Goal: Task Accomplishment & Management: Manage account settings

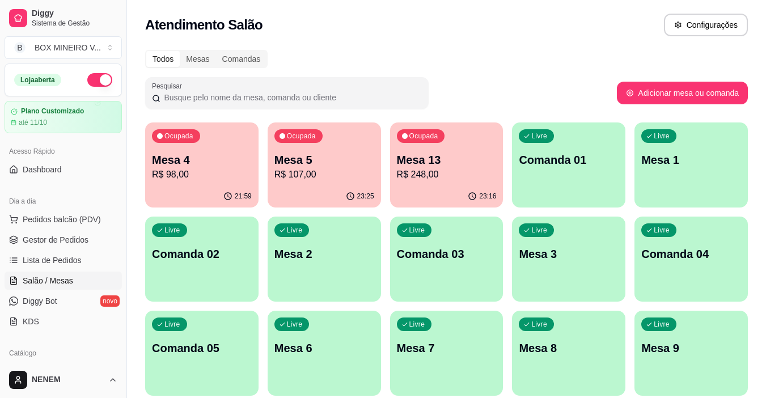
click at [225, 171] on p "R$ 98,00" at bounding box center [202, 175] width 100 height 14
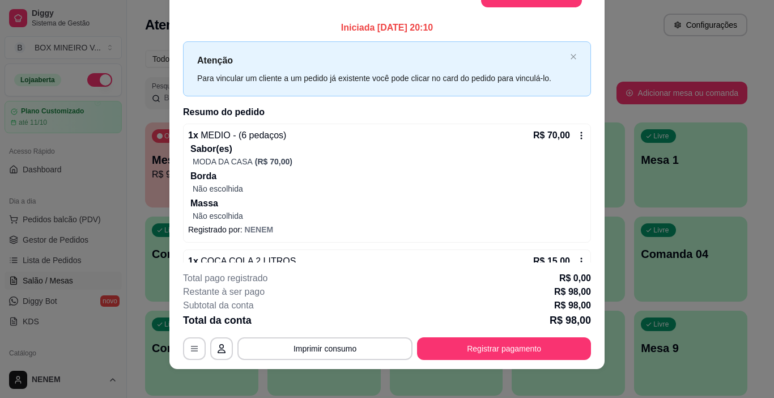
scroll to position [34, 0]
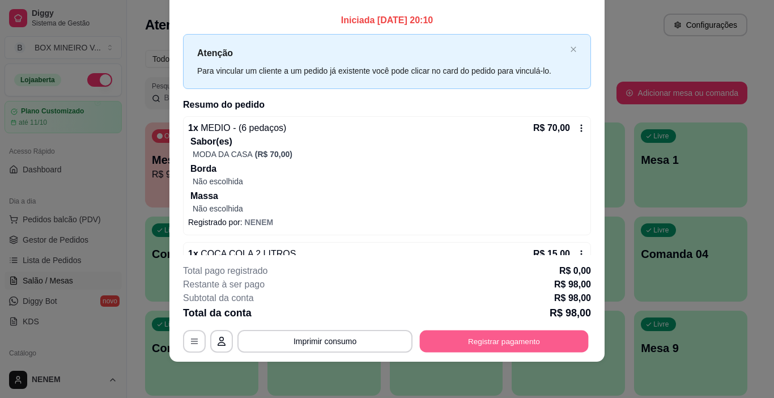
click at [490, 347] on button "Registrar pagamento" at bounding box center [504, 341] width 169 height 22
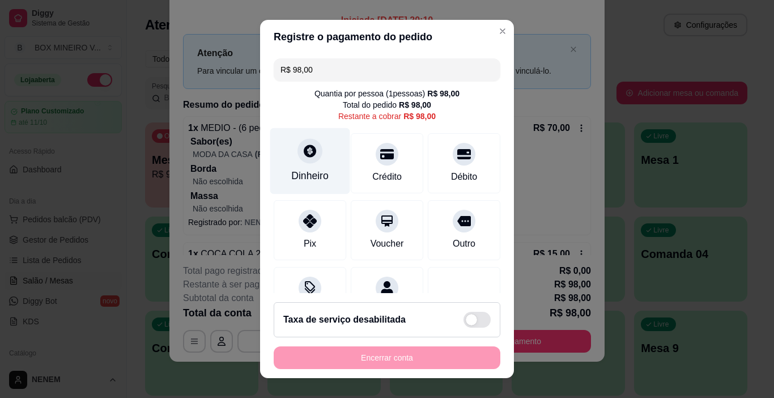
click at [295, 140] on div "Dinheiro" at bounding box center [310, 161] width 80 height 66
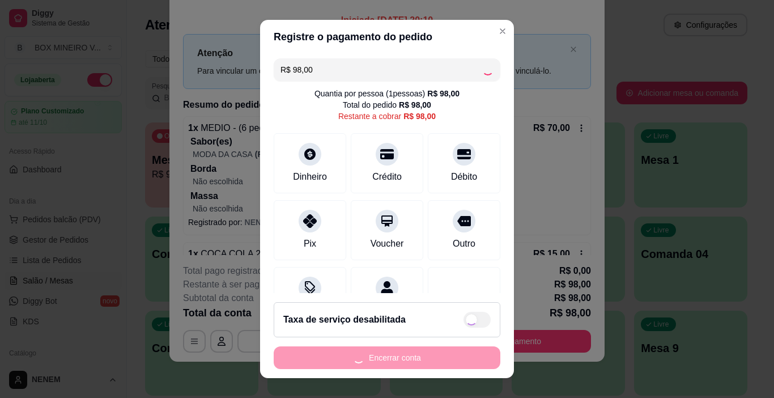
type input "R$ 0,00"
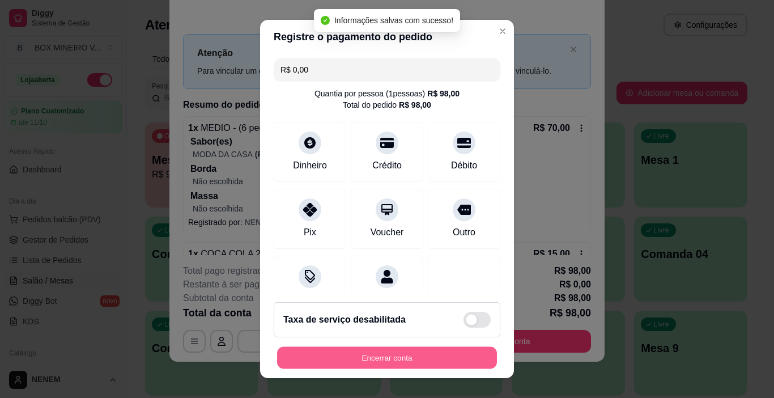
click at [420, 353] on button "Encerrar conta" at bounding box center [387, 358] width 220 height 22
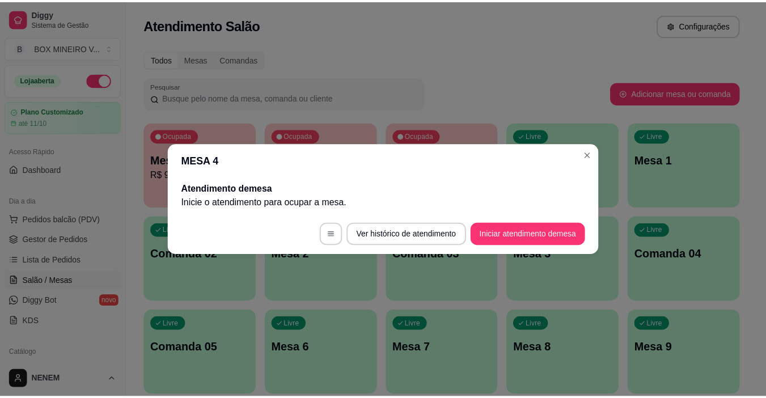
scroll to position [0, 0]
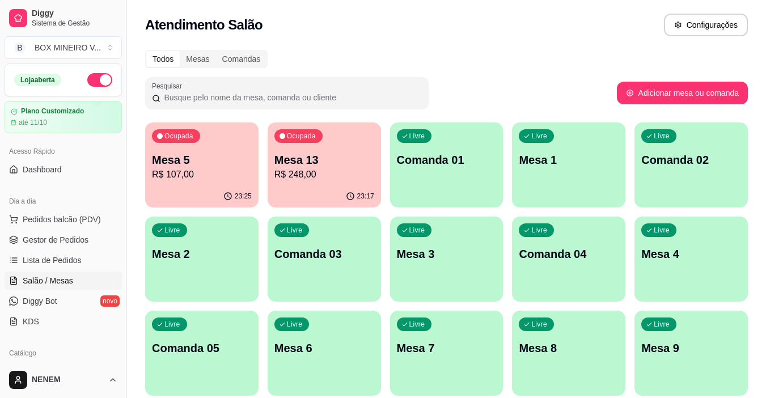
click at [315, 151] on div "Ocupada Mesa 13 R$ 248,00" at bounding box center [323, 153] width 113 height 63
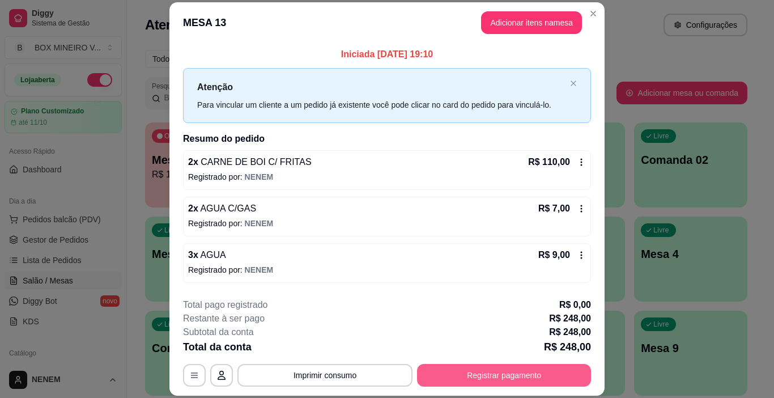
click at [555, 376] on button "Registrar pagamento" at bounding box center [504, 375] width 174 height 23
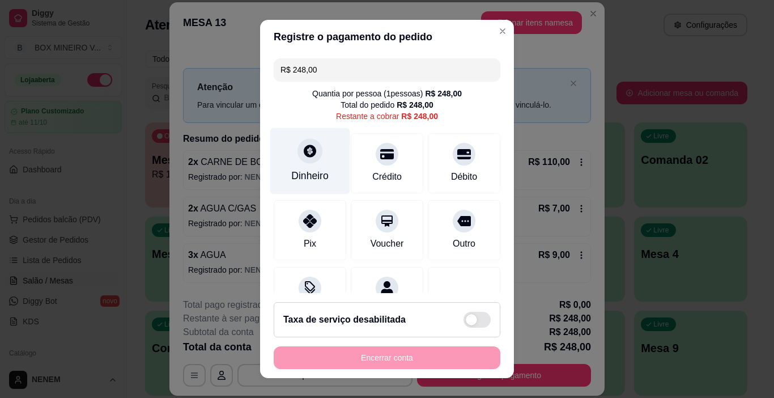
click at [295, 143] on div "Dinheiro" at bounding box center [310, 161] width 80 height 66
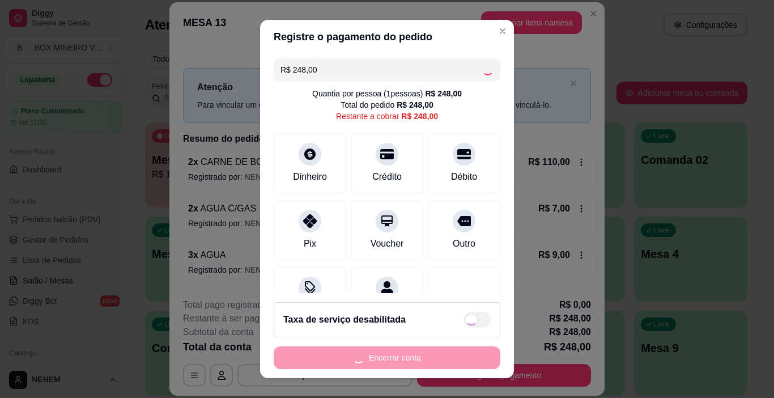
type input "R$ 0,00"
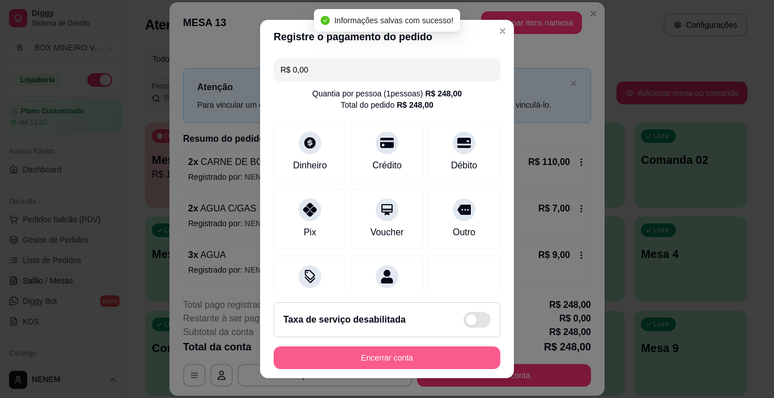
click at [401, 356] on button "Encerrar conta" at bounding box center [387, 357] width 227 height 23
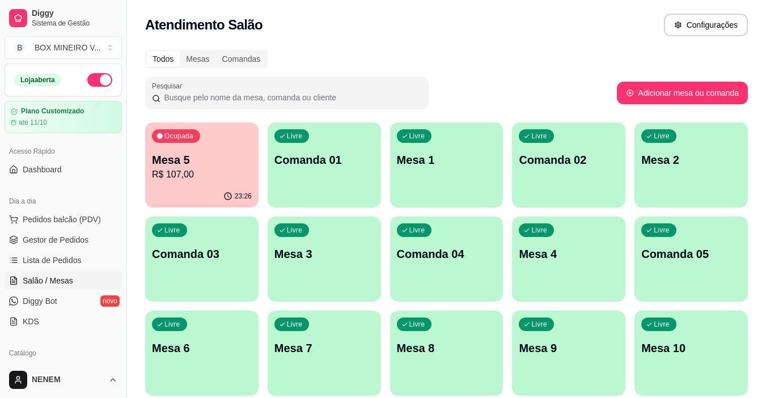
click at [219, 157] on p "Mesa 5" at bounding box center [202, 160] width 100 height 16
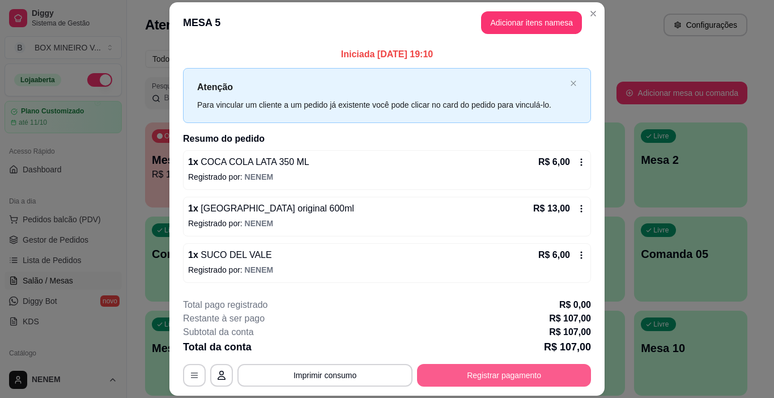
click at [474, 377] on button "Registrar pagamento" at bounding box center [504, 375] width 174 height 23
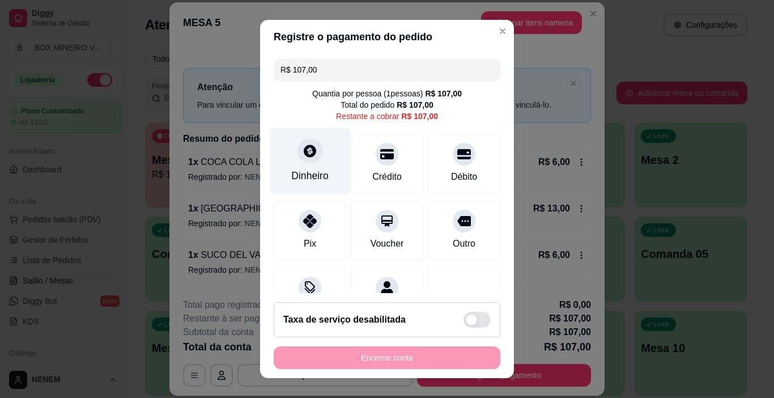
click at [304, 152] on icon at bounding box center [310, 151] width 12 height 12
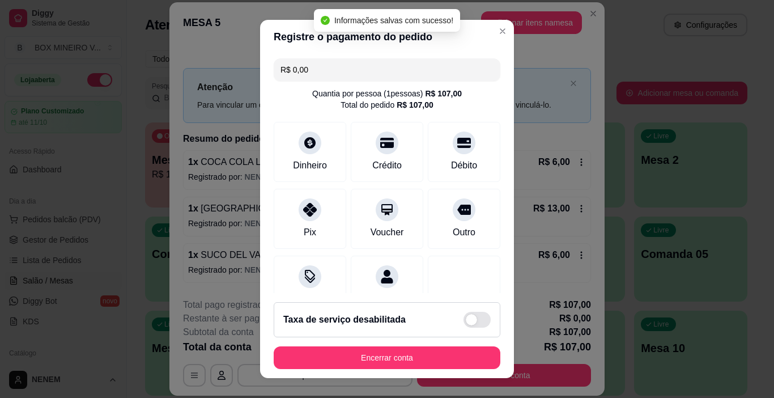
type input "R$ 0,00"
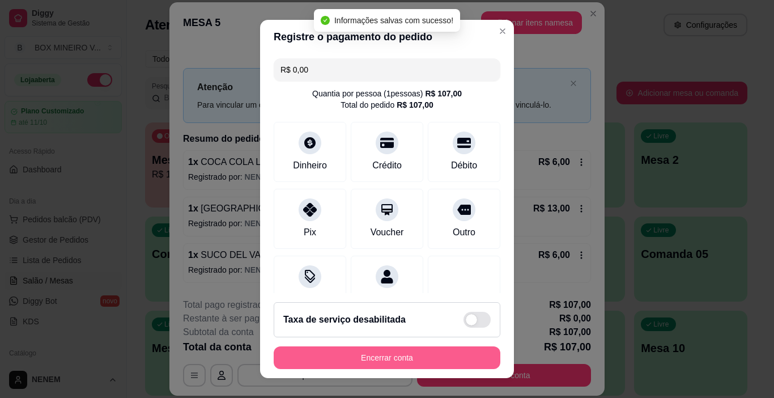
click at [376, 355] on button "Encerrar conta" at bounding box center [387, 357] width 227 height 23
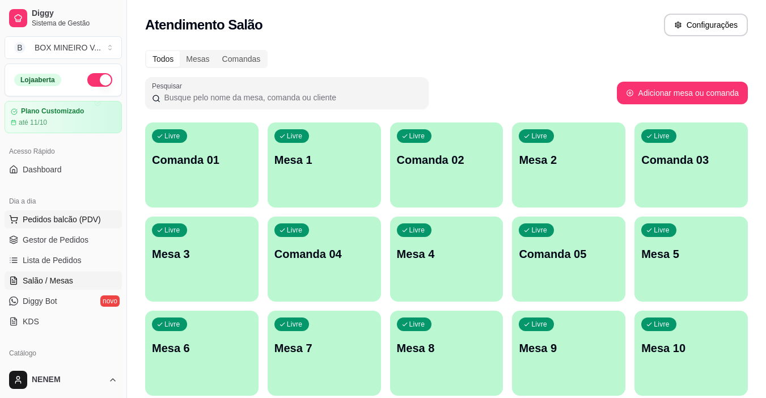
click at [68, 226] on button "Pedidos balcão (PDV)" at bounding box center [63, 219] width 117 height 18
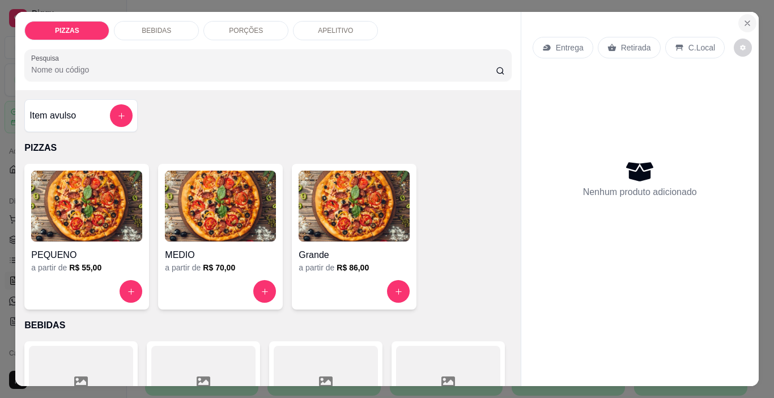
click at [738, 16] on button "Close" at bounding box center [747, 23] width 18 height 18
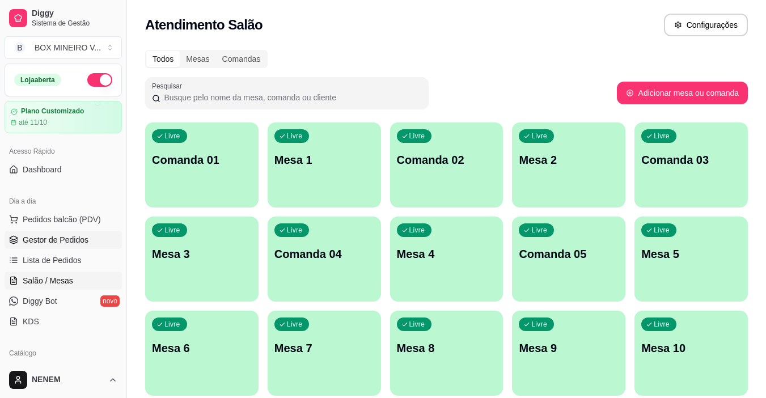
click at [92, 247] on link "Gestor de Pedidos" at bounding box center [63, 240] width 117 height 18
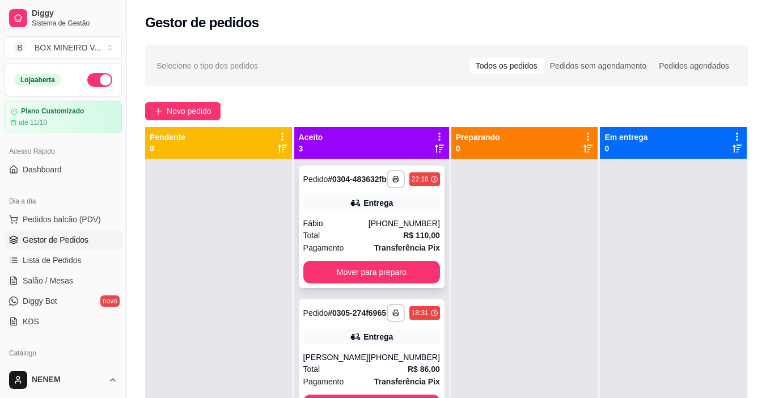
click at [371, 202] on div "**********" at bounding box center [372, 226] width 146 height 122
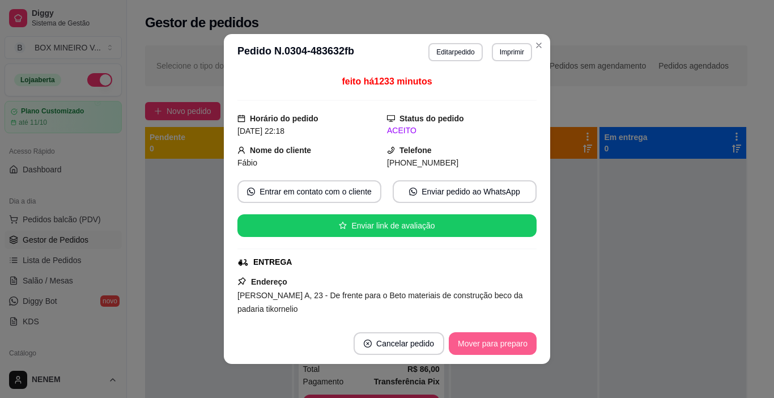
click at [505, 345] on button "Mover para preparo" at bounding box center [493, 343] width 88 height 23
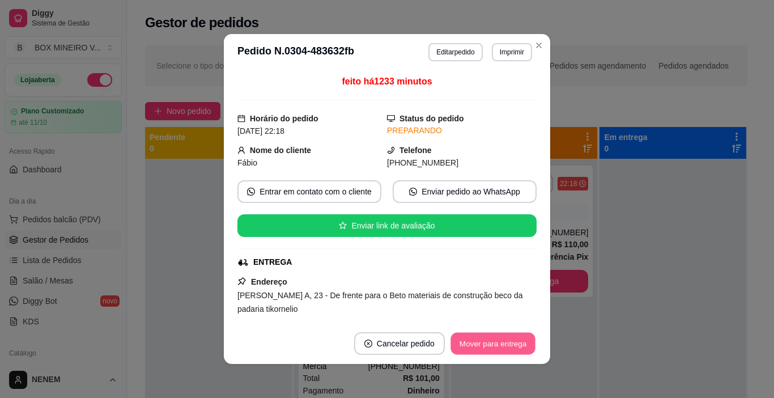
click at [464, 344] on button "Mover para entrega" at bounding box center [493, 344] width 85 height 22
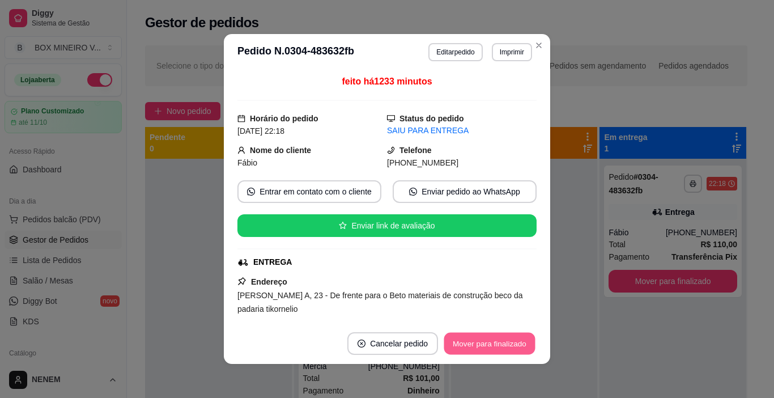
click at [466, 344] on button "Mover para finalizado" at bounding box center [489, 344] width 91 height 22
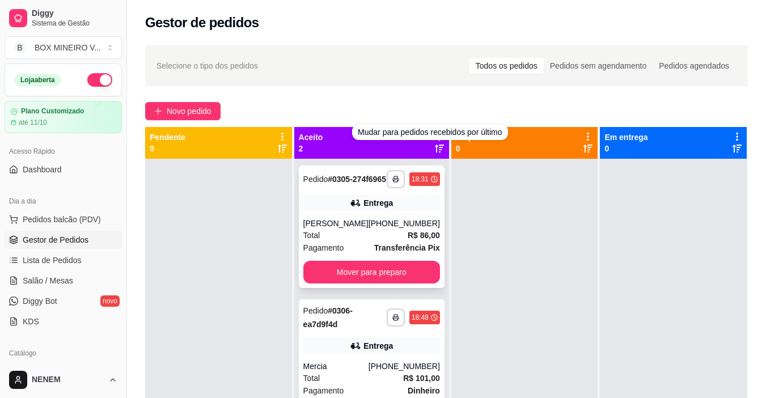
click at [403, 210] on div "Entrega" at bounding box center [371, 203] width 137 height 16
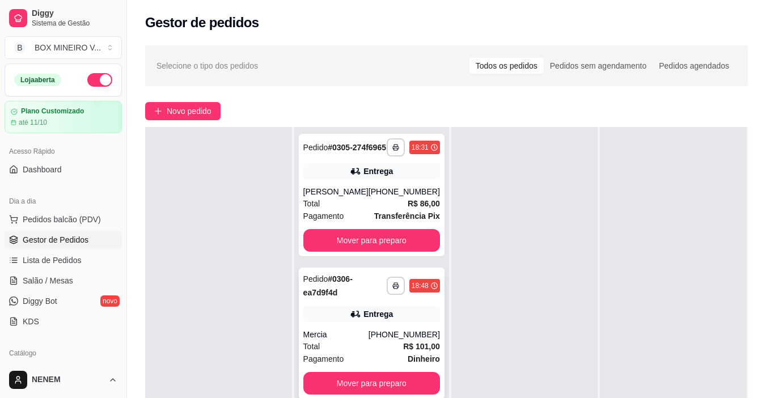
click at [389, 313] on div "**********" at bounding box center [372, 332] width 146 height 131
click at [387, 210] on div "Total R$ 86,00" at bounding box center [371, 203] width 137 height 12
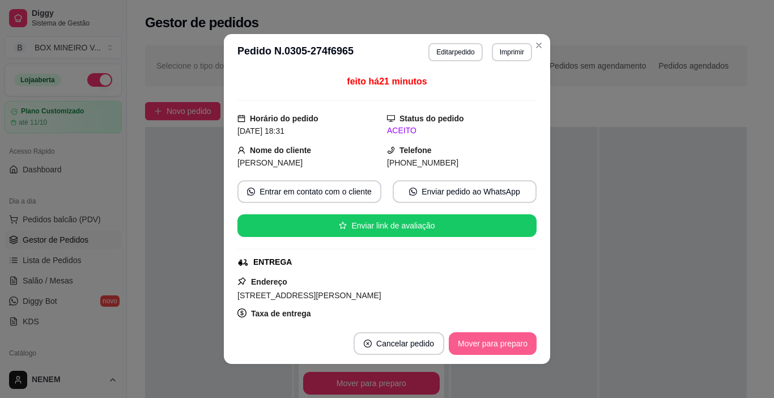
click at [524, 338] on button "Mover para preparo" at bounding box center [493, 343] width 88 height 23
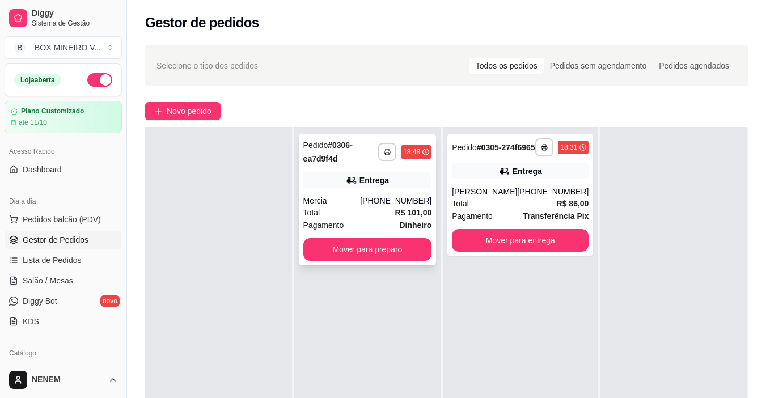
click at [418, 201] on div "[PHONE_NUMBER]" at bounding box center [395, 200] width 71 height 11
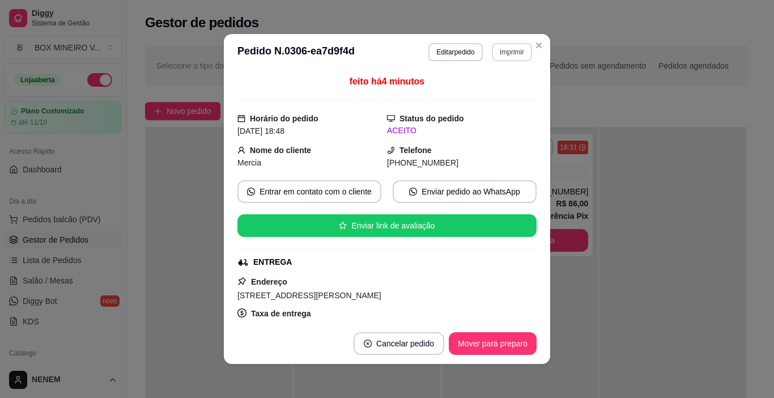
click at [502, 49] on button "Imprimir" at bounding box center [512, 52] width 40 height 18
click at [499, 82] on div "Escolha a impressora IMPRESSORA" at bounding box center [488, 84] width 94 height 39
click at [499, 83] on button "IMPRESSORA" at bounding box center [487, 92] width 79 height 18
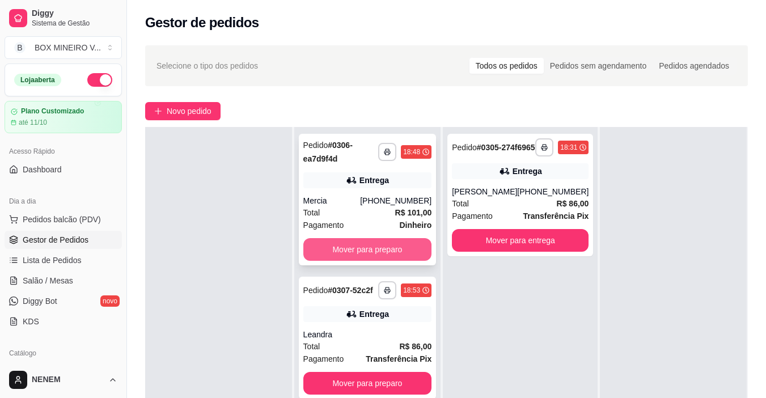
click at [385, 250] on button "Mover para preparo" at bounding box center [367, 249] width 129 height 23
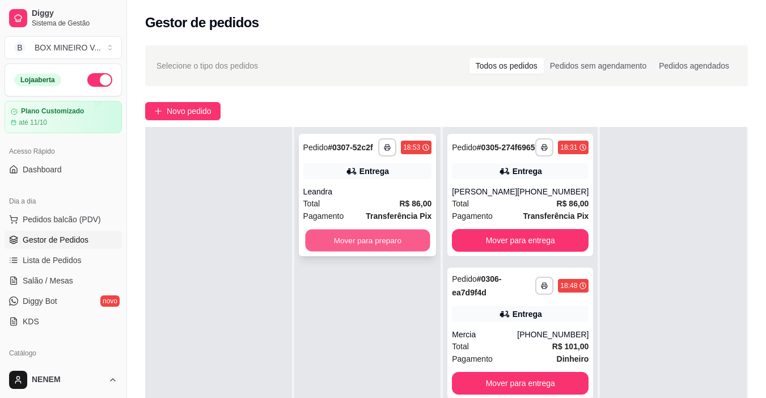
click at [386, 247] on button "Mover para preparo" at bounding box center [367, 241] width 125 height 22
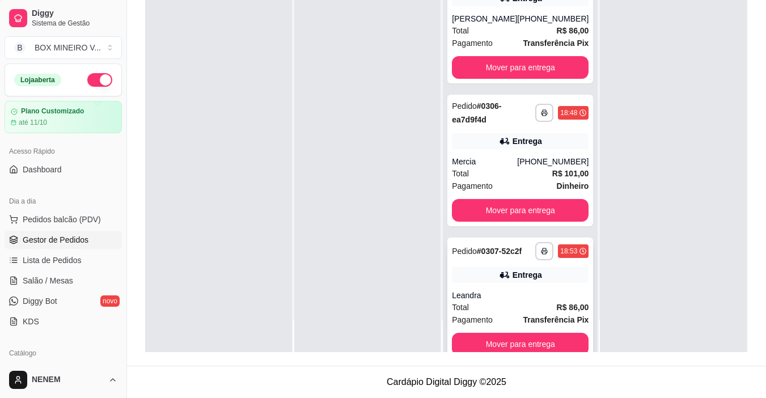
scroll to position [0, 0]
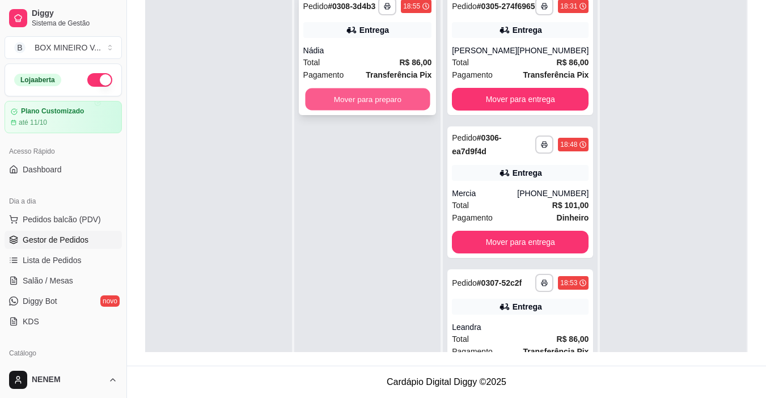
click at [371, 97] on button "Mover para preparo" at bounding box center [367, 99] width 125 height 22
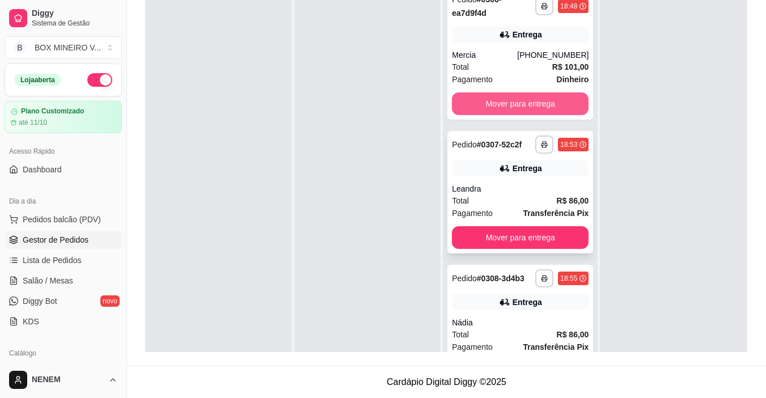
scroll to position [170, 0]
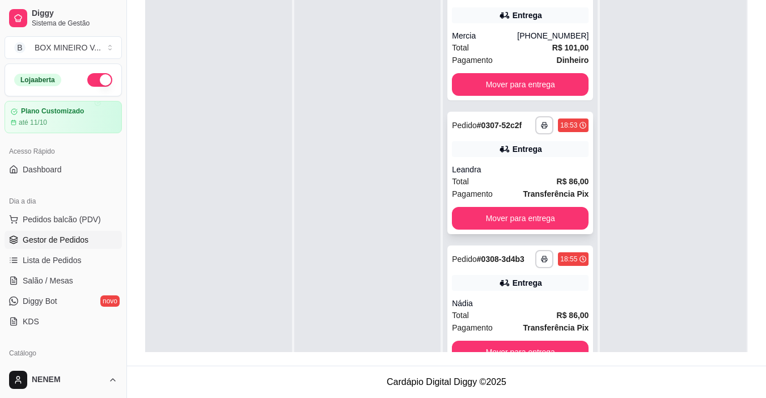
click at [483, 132] on div "Pedido # 0307-52c2f" at bounding box center [487, 125] width 70 height 14
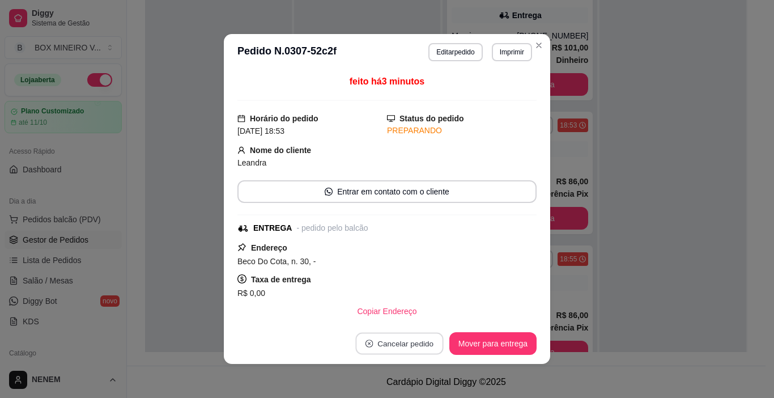
click at [413, 342] on button "Cancelar pedido" at bounding box center [399, 344] width 88 height 22
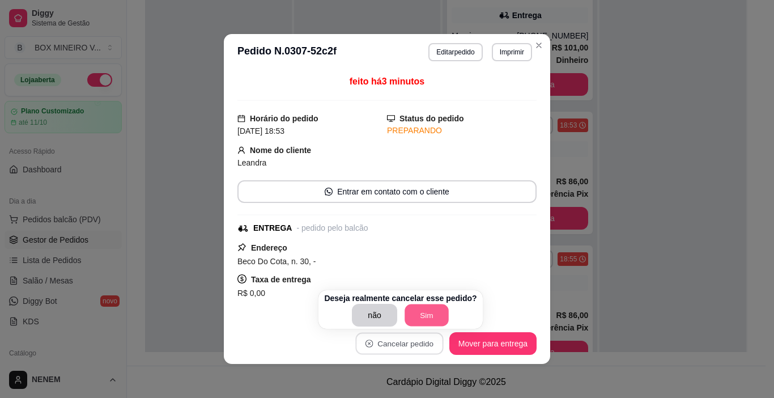
click at [410, 317] on button "Sim" at bounding box center [427, 315] width 44 height 22
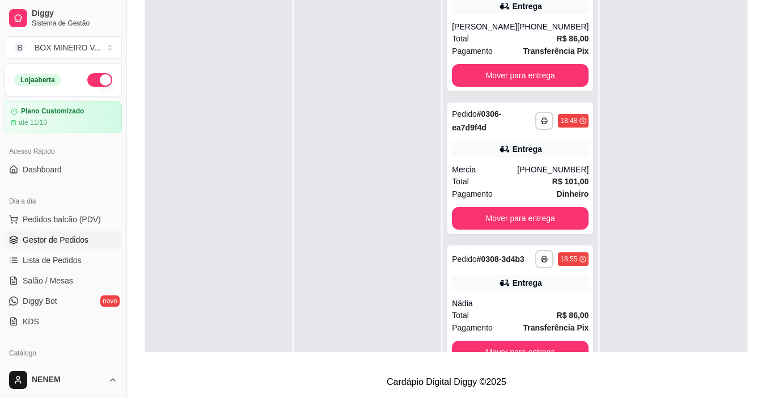
scroll to position [53, 0]
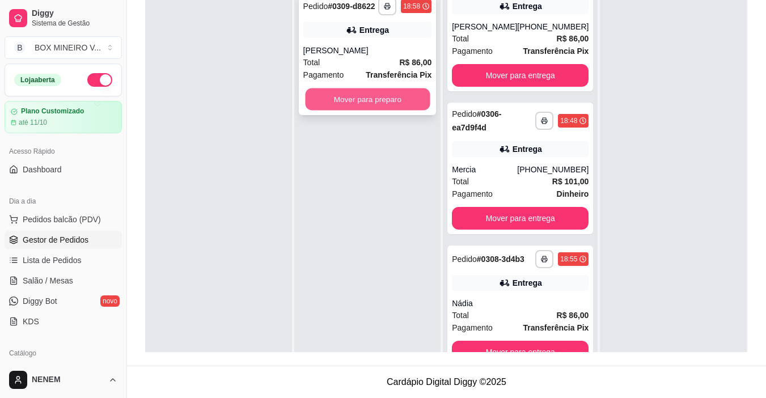
click at [363, 96] on button "Mover para preparo" at bounding box center [367, 99] width 125 height 22
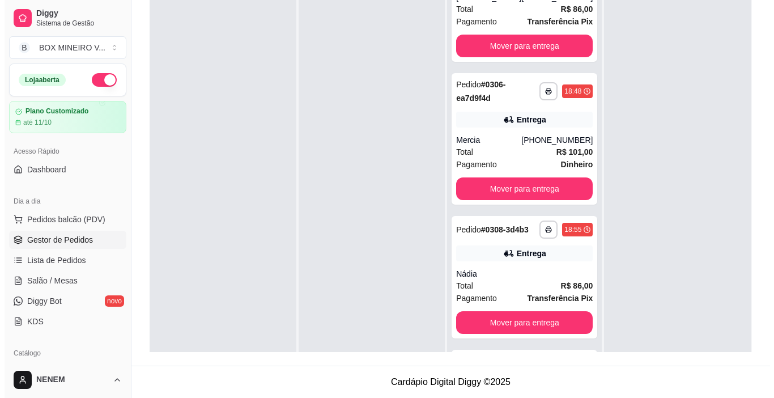
scroll to position [170, 0]
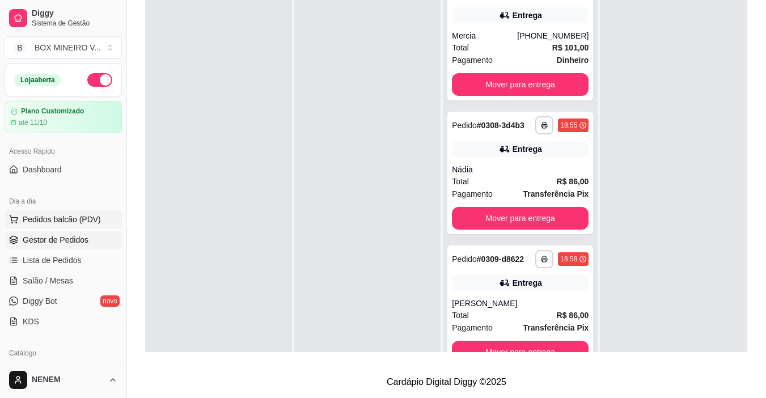
click at [71, 219] on span "Pedidos balcão (PDV)" at bounding box center [62, 219] width 78 height 11
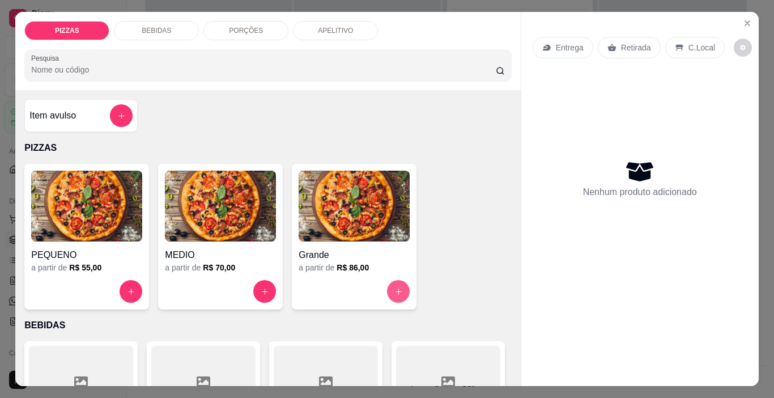
click at [388, 283] on button "increase-product-quantity" at bounding box center [398, 291] width 23 height 23
click at [403, 286] on button "increase-product-quantity" at bounding box center [398, 291] width 23 height 23
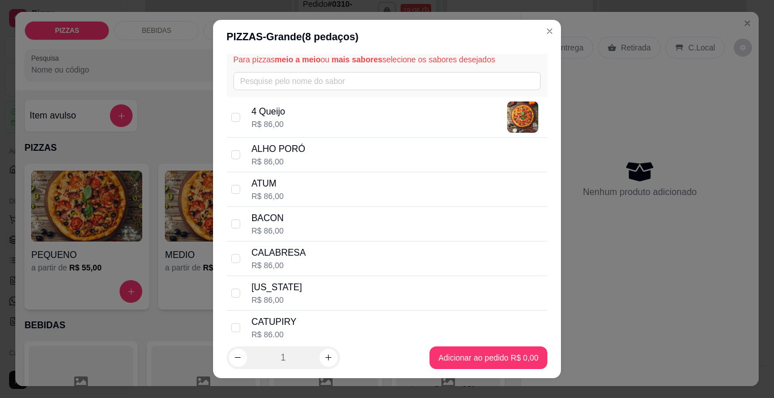
scroll to position [113, 0]
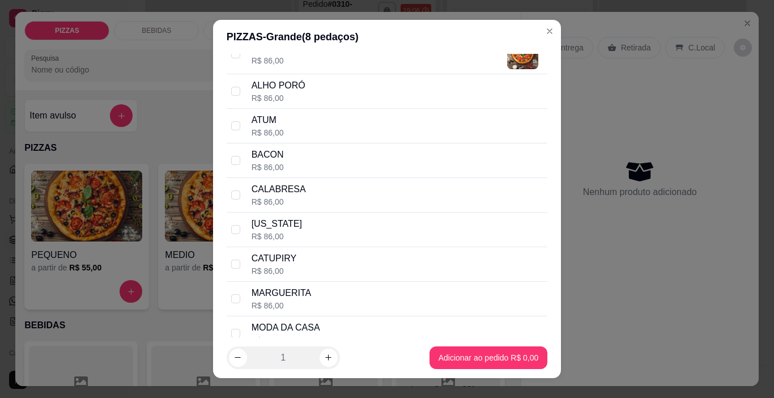
click at [234, 325] on div "MODA DA CASA R$ 86,00" at bounding box center [387, 333] width 321 height 35
checkbox input "true"
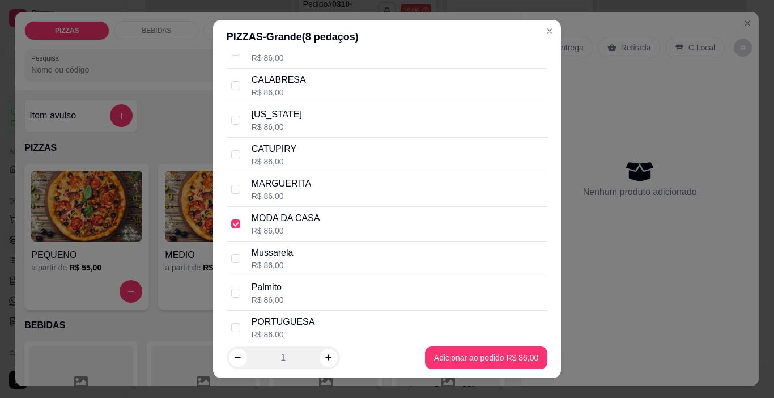
scroll to position [227, 0]
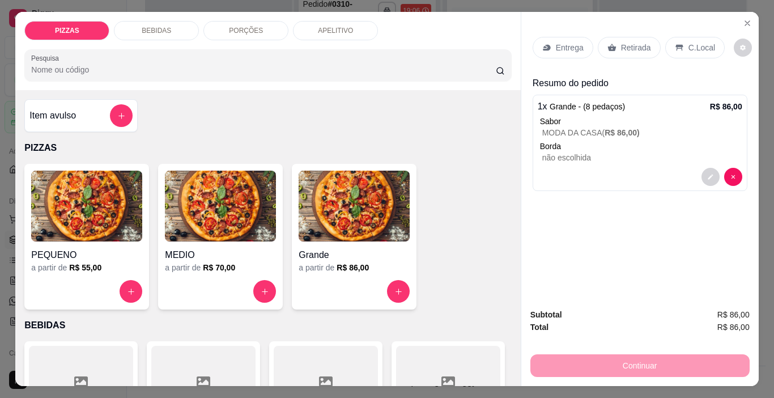
click at [599, 39] on div "Retirada" at bounding box center [629, 48] width 63 height 22
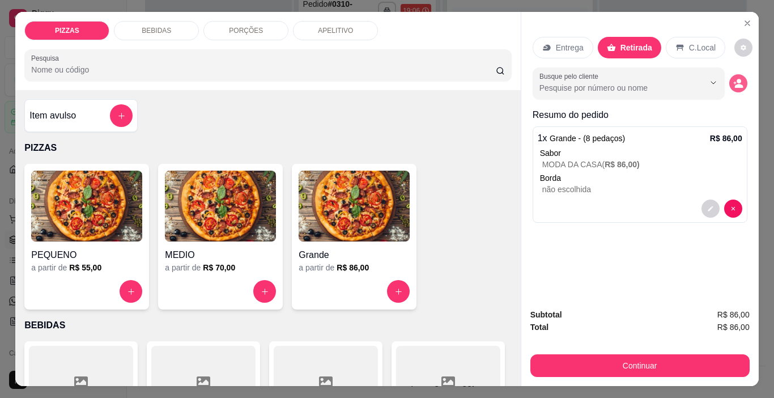
click at [736, 80] on icon "decrease-product-quantity" at bounding box center [738, 83] width 10 height 10
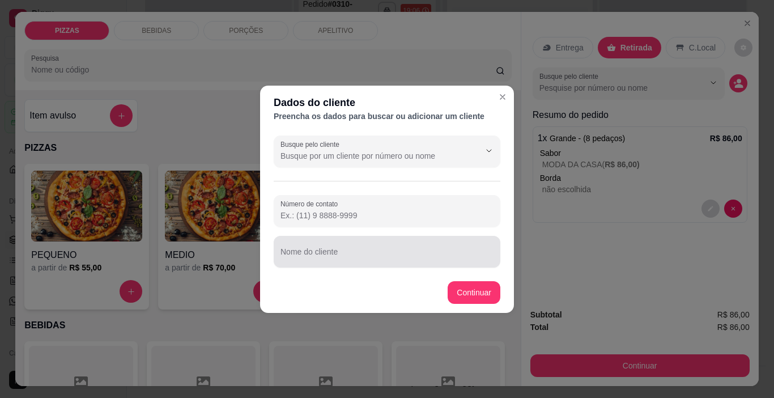
click at [407, 258] on input "Nome do cliente" at bounding box center [387, 255] width 213 height 11
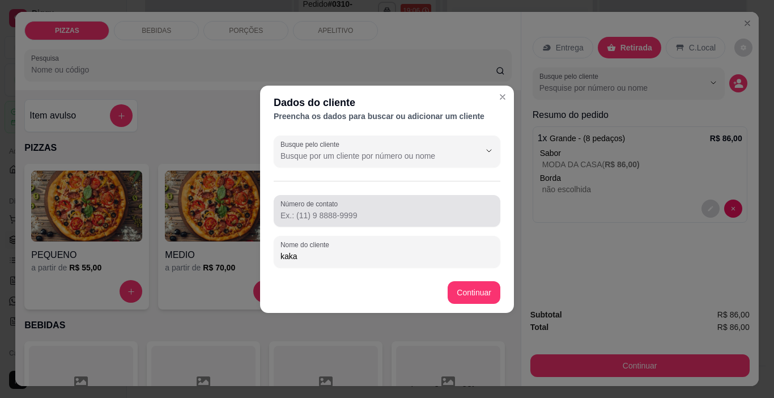
type input "kaka"
click at [389, 209] on div at bounding box center [387, 210] width 213 height 23
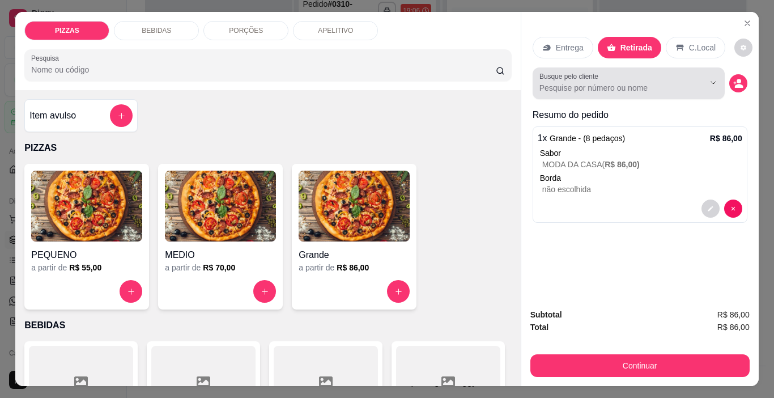
click at [601, 90] on div at bounding box center [628, 83] width 179 height 23
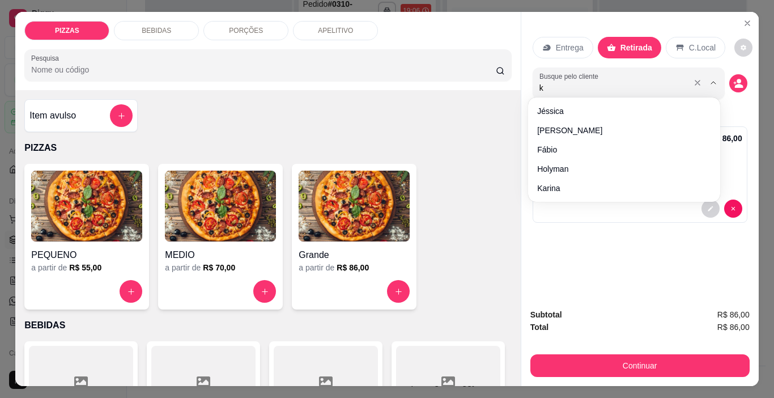
type input "ka"
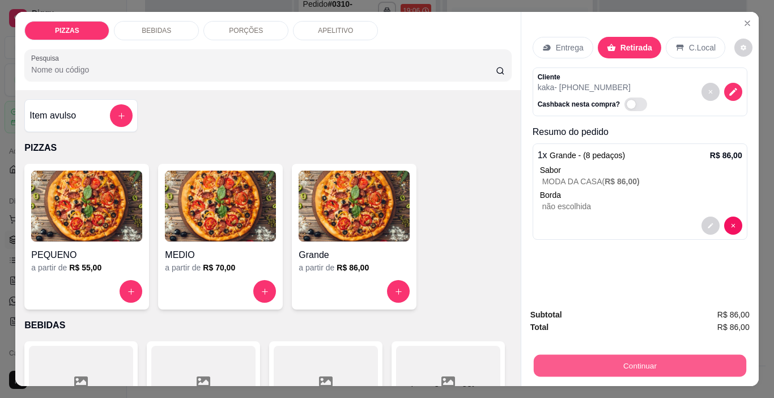
click at [692, 362] on button "Continuar" at bounding box center [639, 366] width 213 height 22
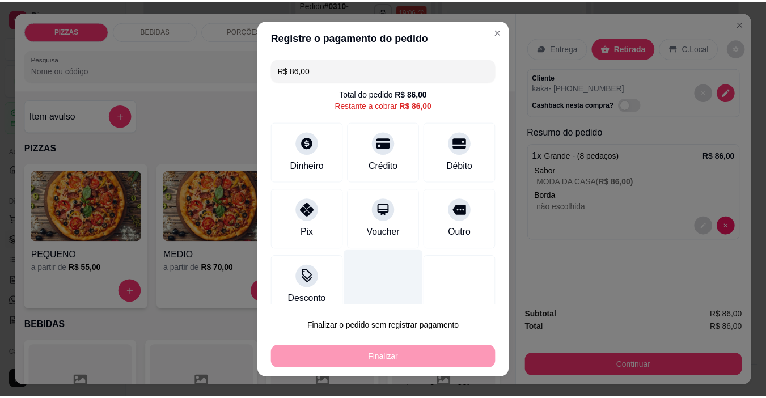
scroll to position [15, 0]
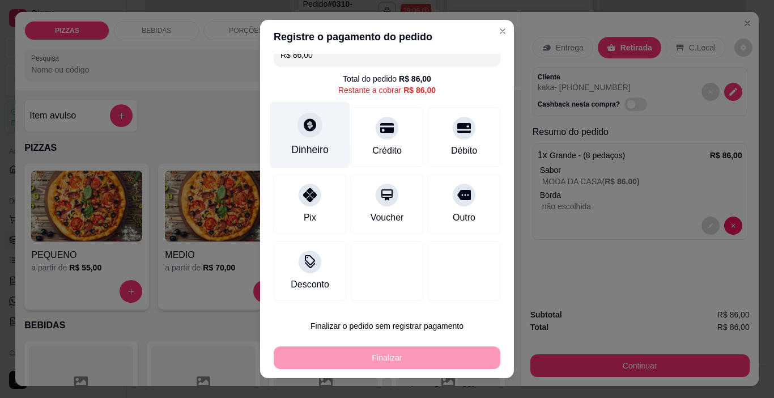
click at [332, 129] on div "Dinheiro" at bounding box center [310, 135] width 80 height 66
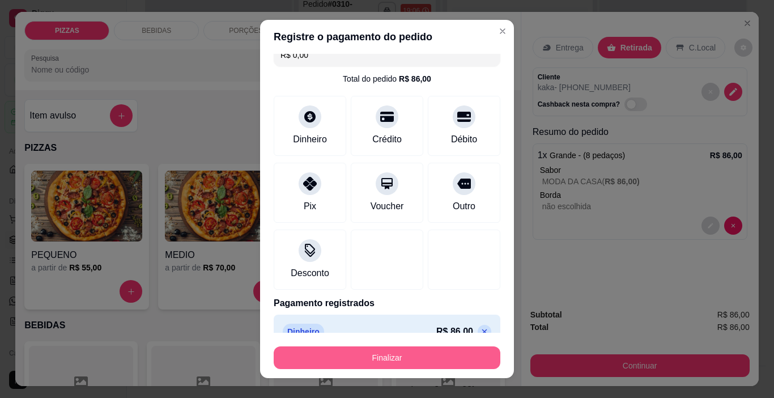
click at [410, 368] on button "Finalizar" at bounding box center [387, 357] width 227 height 23
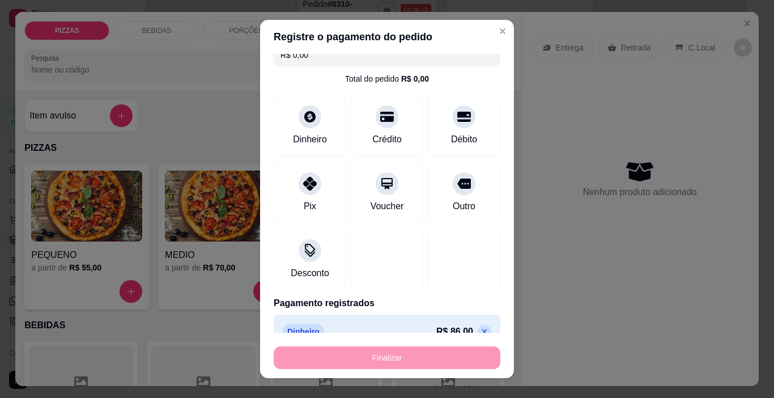
type input "-R$ 86,00"
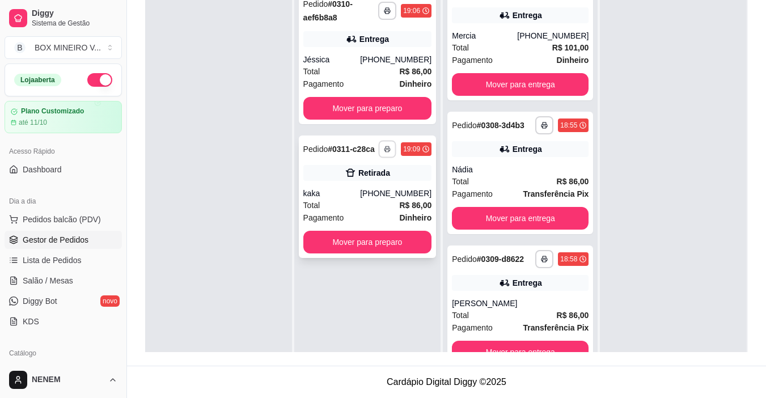
click at [390, 150] on icon "button" at bounding box center [387, 149] width 6 height 2
click at [371, 196] on button "IMPRESSORA" at bounding box center [356, 189] width 79 height 18
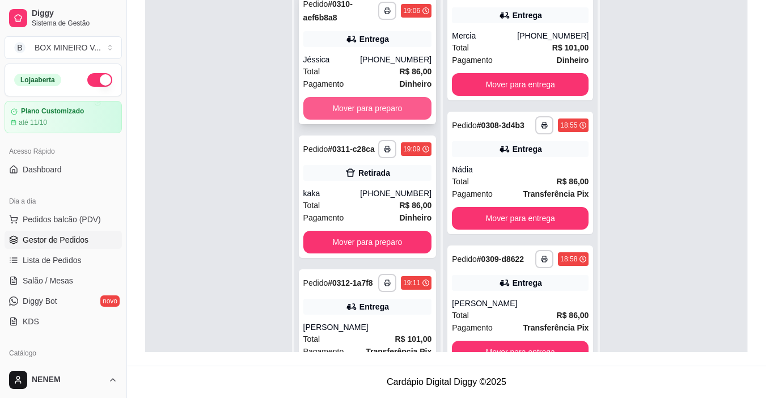
click at [346, 99] on button "Mover para preparo" at bounding box center [367, 108] width 129 height 23
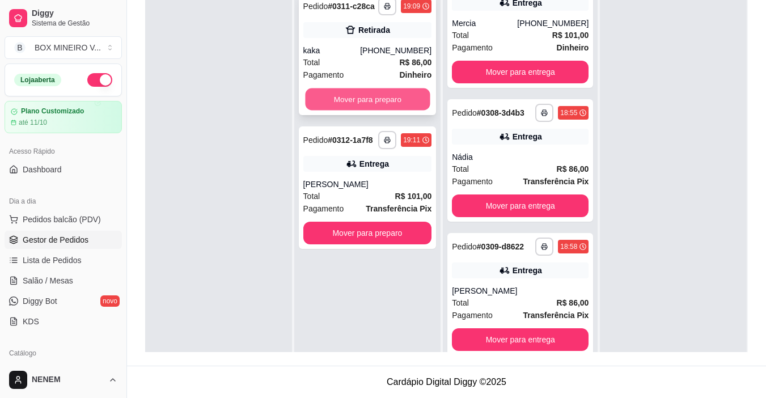
click at [353, 100] on button "Mover para preparo" at bounding box center [367, 99] width 125 height 22
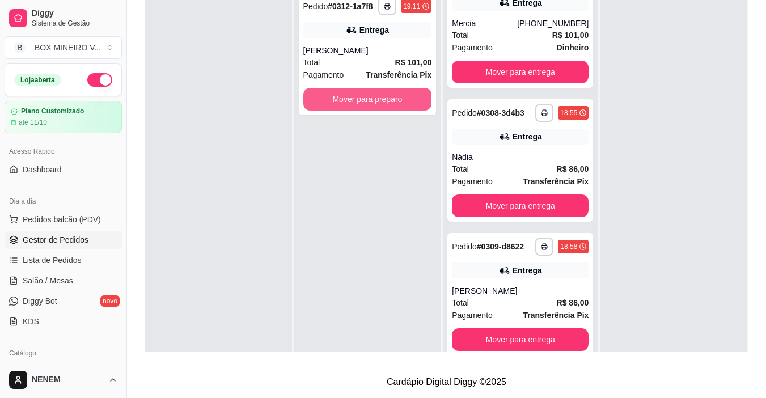
scroll to position [159, 0]
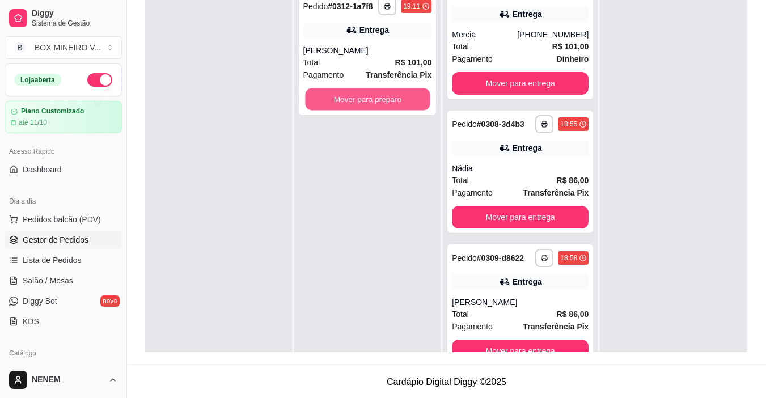
click at [353, 101] on button "Mover para preparo" at bounding box center [367, 99] width 125 height 22
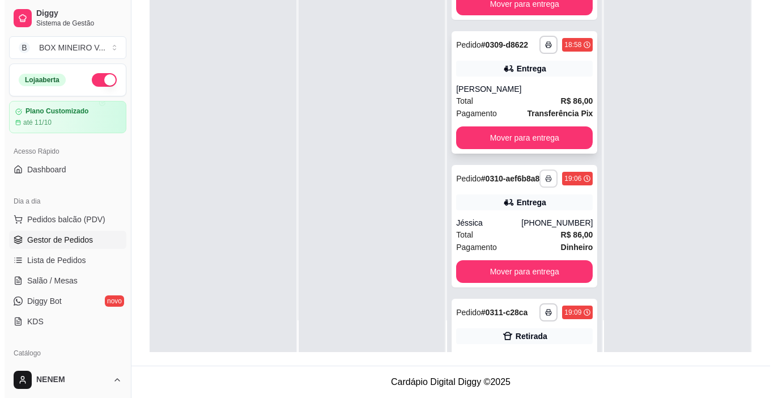
scroll to position [397, 0]
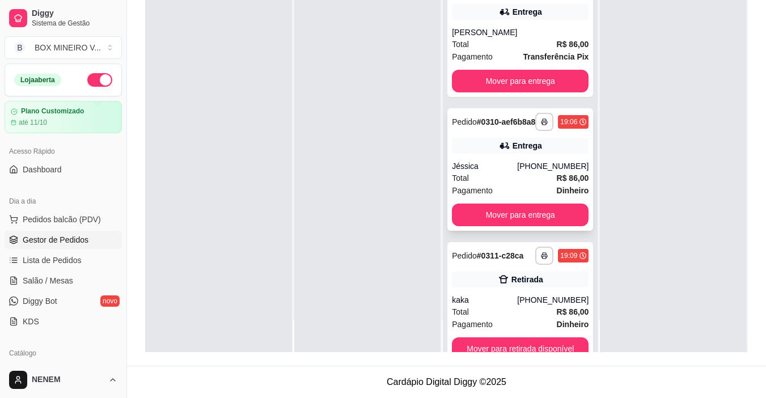
click at [551, 154] on div "Entrega" at bounding box center [520, 146] width 137 height 16
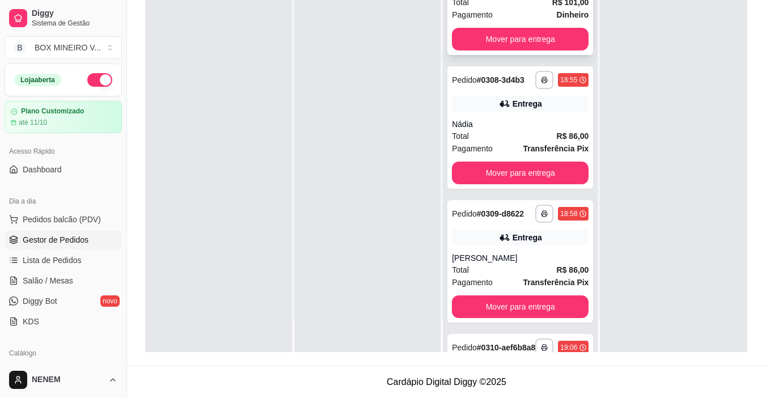
scroll to position [170, 0]
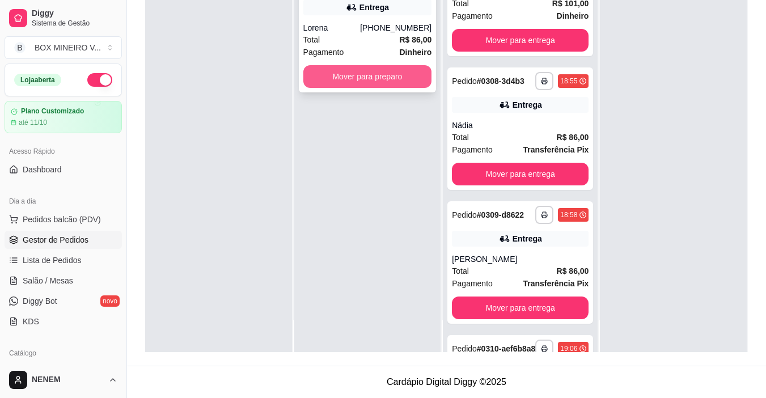
click at [396, 84] on button "Mover para preparo" at bounding box center [367, 76] width 129 height 23
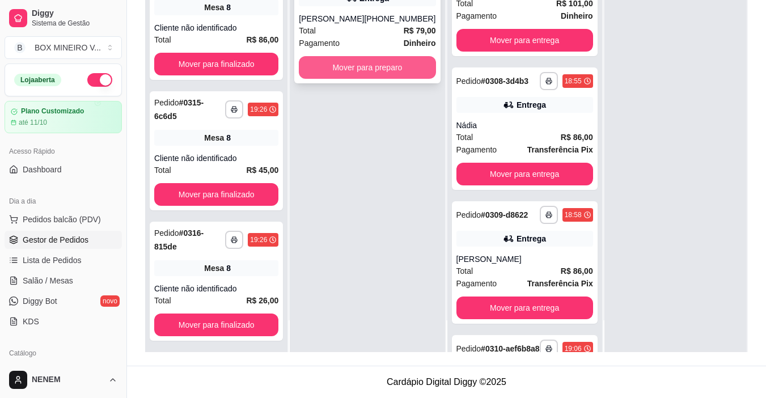
click at [327, 77] on button "Mover para preparo" at bounding box center [367, 67] width 137 height 23
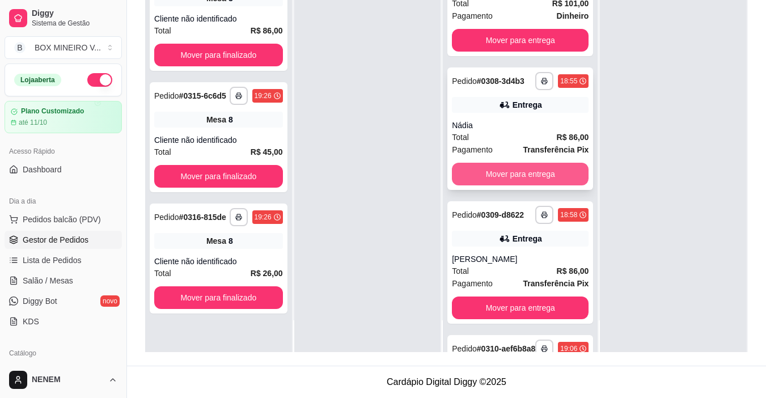
click at [547, 181] on button "Mover para entrega" at bounding box center [520, 174] width 137 height 23
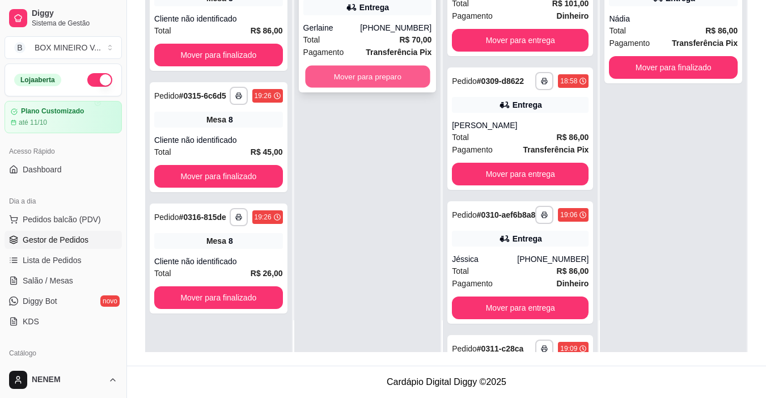
click at [390, 75] on button "Mover para preparo" at bounding box center [367, 77] width 125 height 22
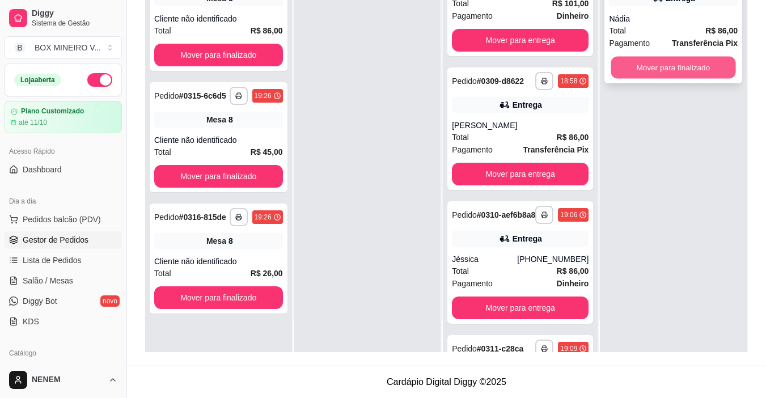
click at [623, 66] on button "Mover para finalizado" at bounding box center [673, 68] width 125 height 22
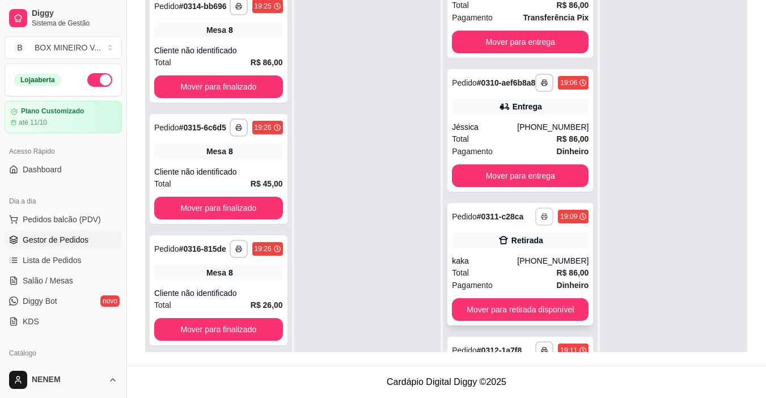
scroll to position [340, 0]
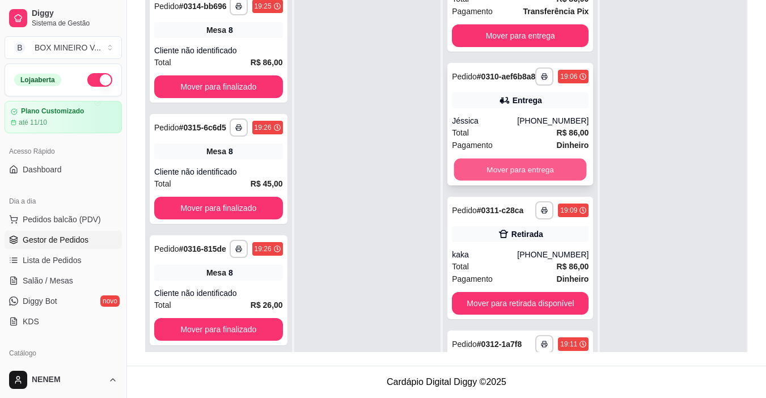
click at [530, 181] on button "Mover para entrega" at bounding box center [520, 170] width 133 height 22
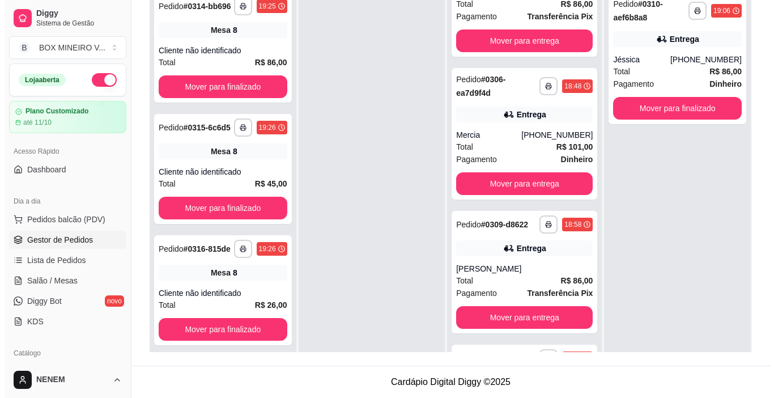
scroll to position [57, 0]
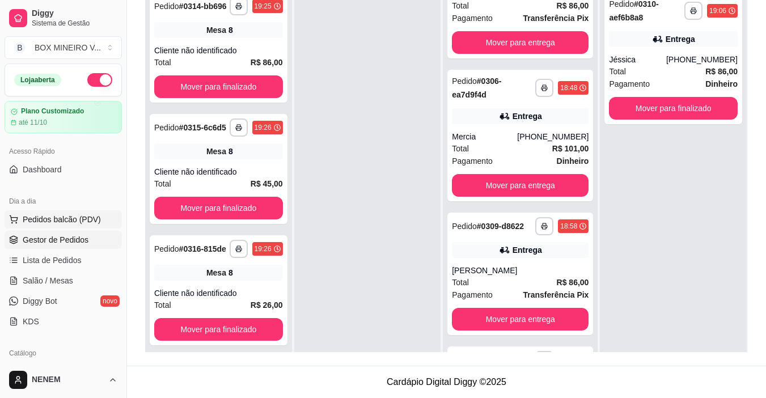
click at [53, 221] on span "Pedidos balcão (PDV)" at bounding box center [62, 219] width 78 height 11
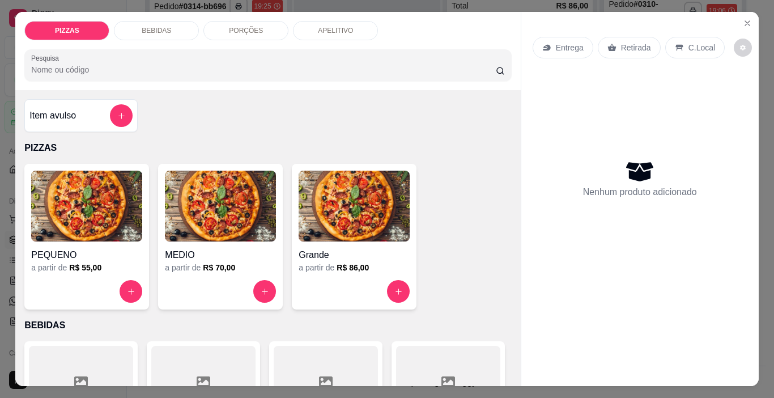
click at [216, 24] on div "PORÇÕES" at bounding box center [245, 30] width 85 height 19
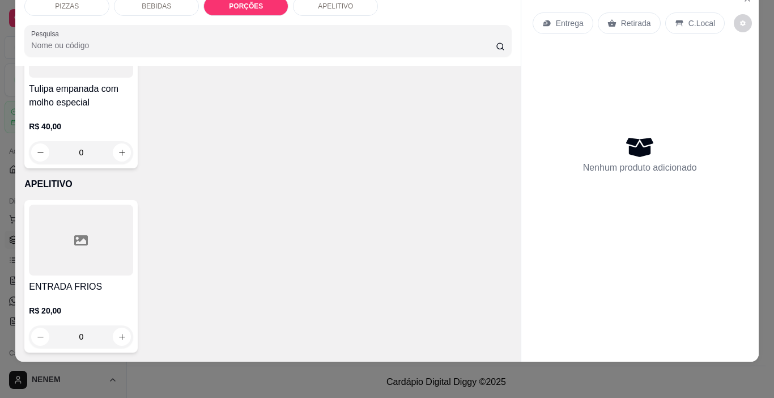
scroll to position [2325, 0]
type input "1"
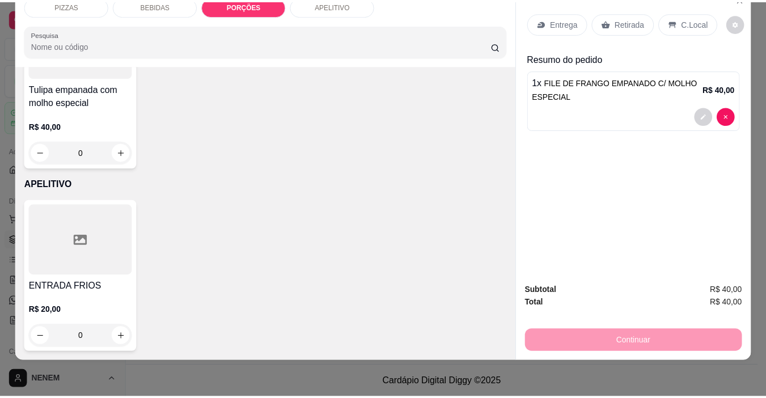
scroll to position [2211, 0]
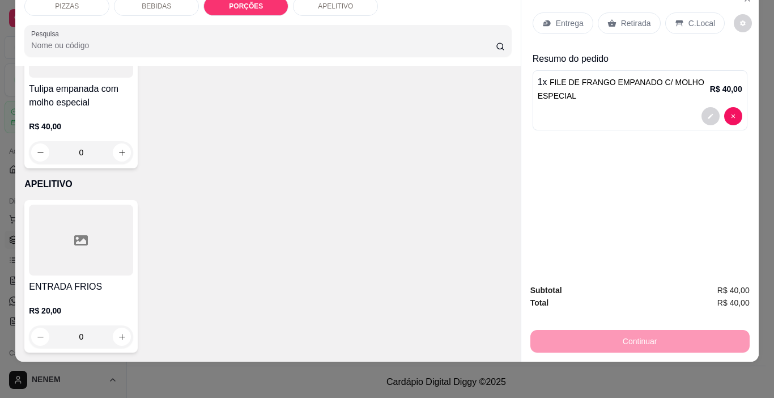
type input "1"
click at [689, 18] on p "C.Local" at bounding box center [702, 23] width 27 height 11
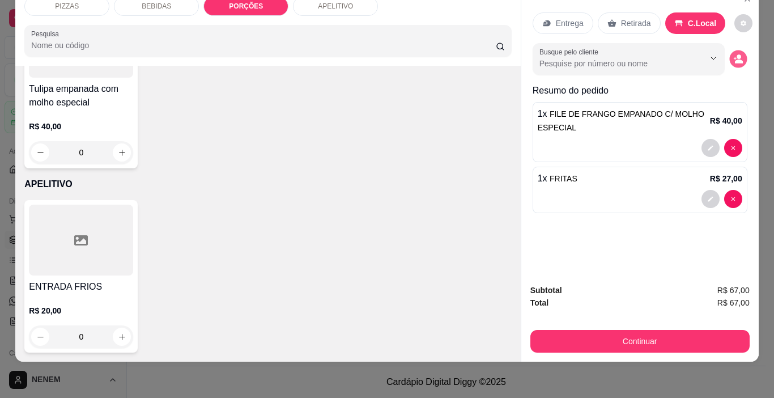
click at [733, 54] on icon "decrease-product-quantity" at bounding box center [738, 59] width 10 height 10
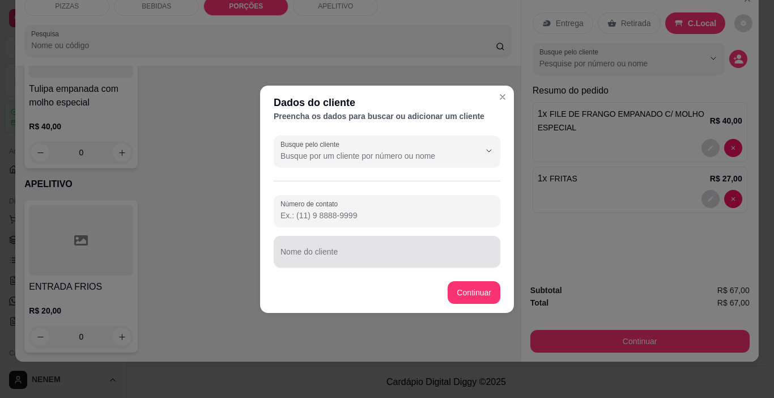
click at [352, 260] on input "Nome do cliente" at bounding box center [387, 255] width 213 height 11
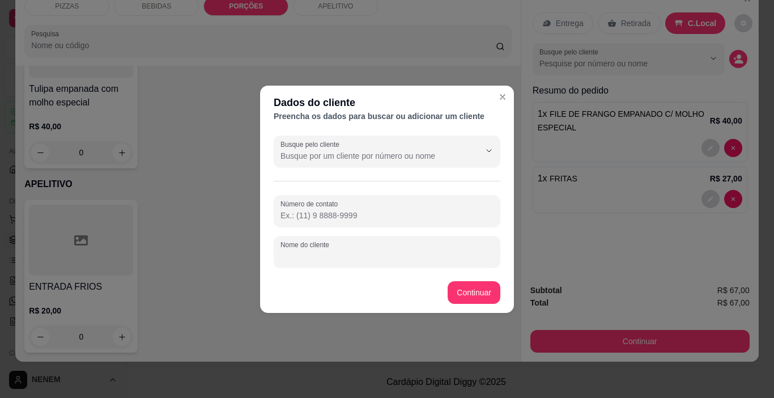
type input "b"
type input "BRUNNA"
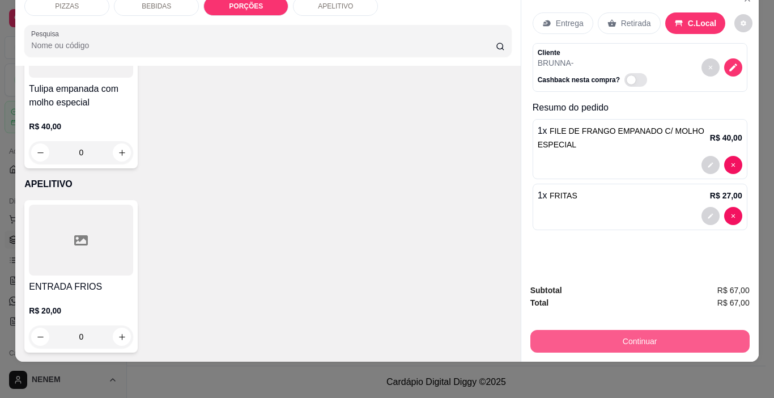
click at [590, 330] on button "Continuar" at bounding box center [639, 341] width 219 height 23
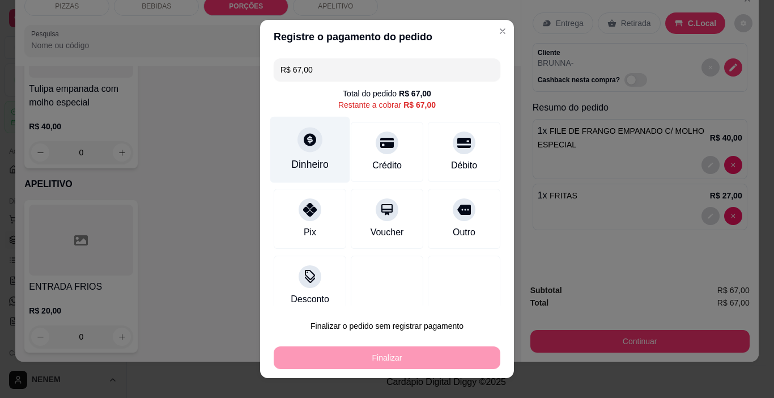
click at [312, 145] on div at bounding box center [310, 140] width 25 height 25
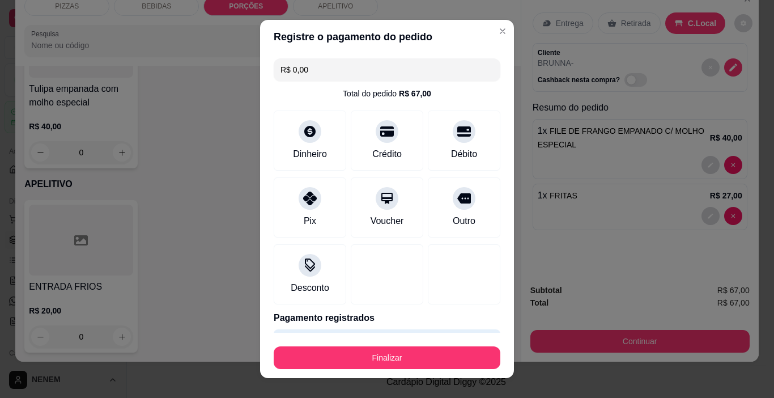
type input "R$ 0,00"
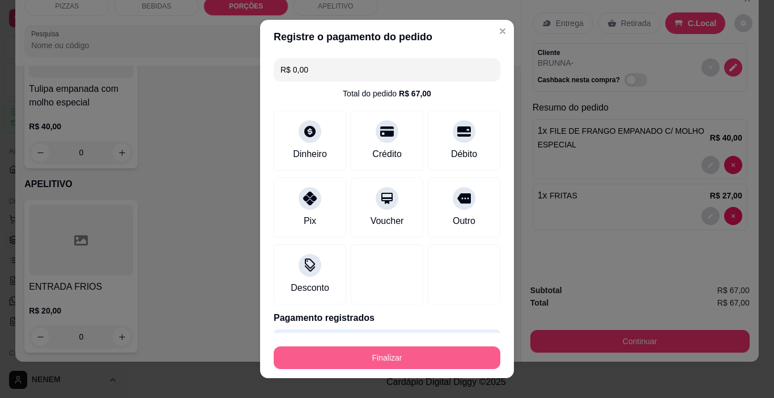
click at [346, 350] on button "Finalizar" at bounding box center [387, 357] width 227 height 23
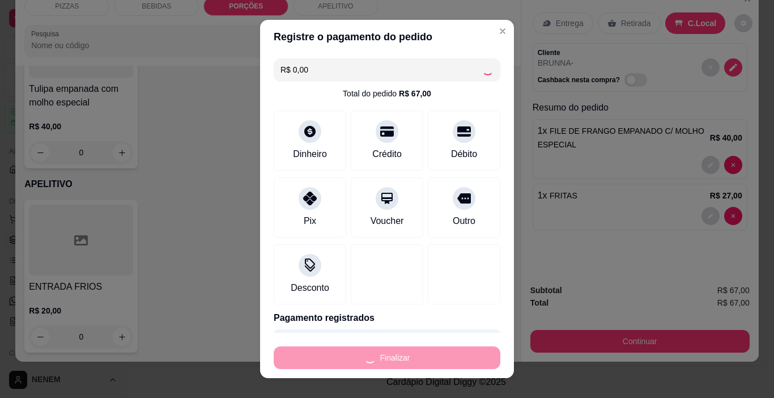
type input "0"
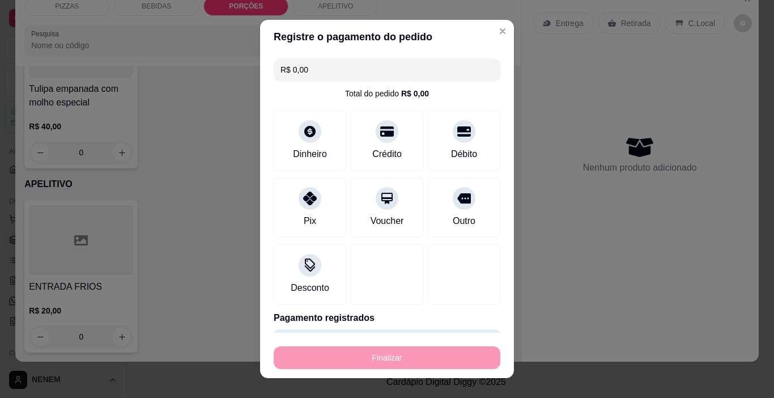
type input "-R$ 67,00"
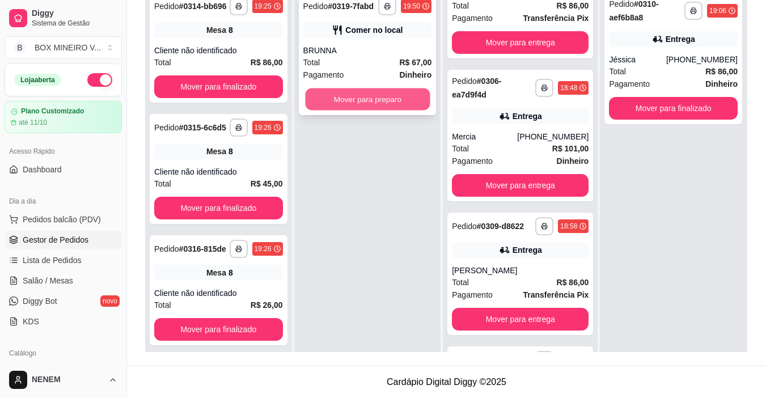
click at [395, 104] on button "Mover para preparo" at bounding box center [367, 99] width 125 height 22
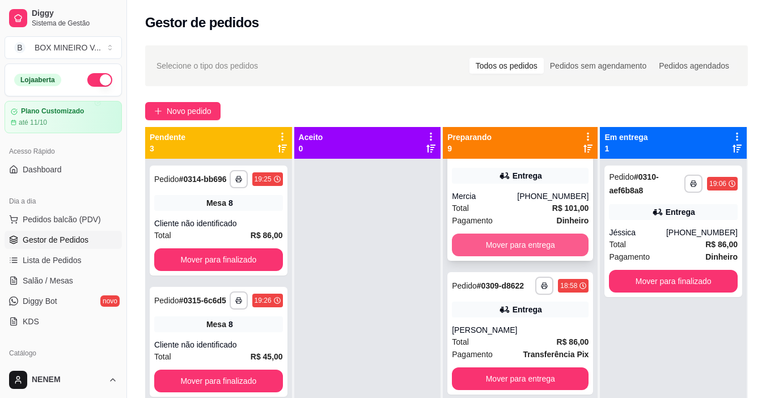
scroll to position [283, 0]
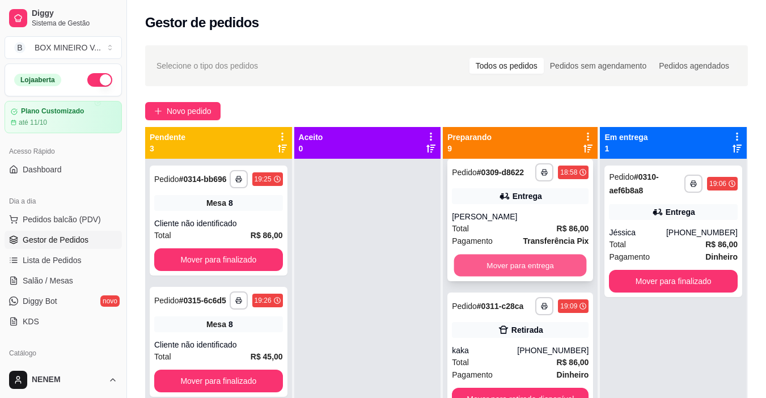
click at [513, 275] on button "Mover para entrega" at bounding box center [520, 265] width 133 height 22
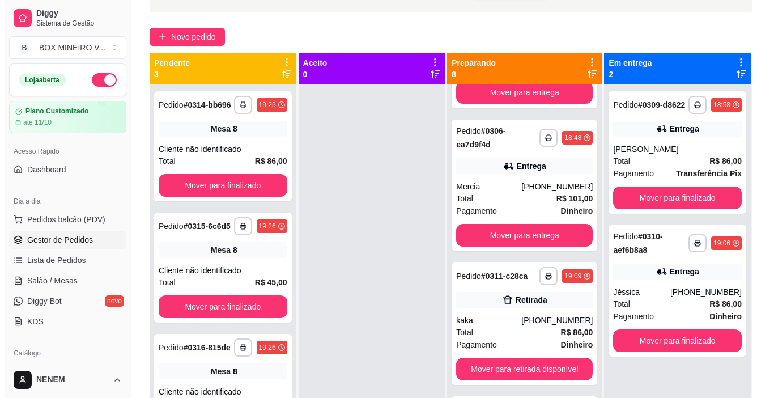
scroll to position [0, 0]
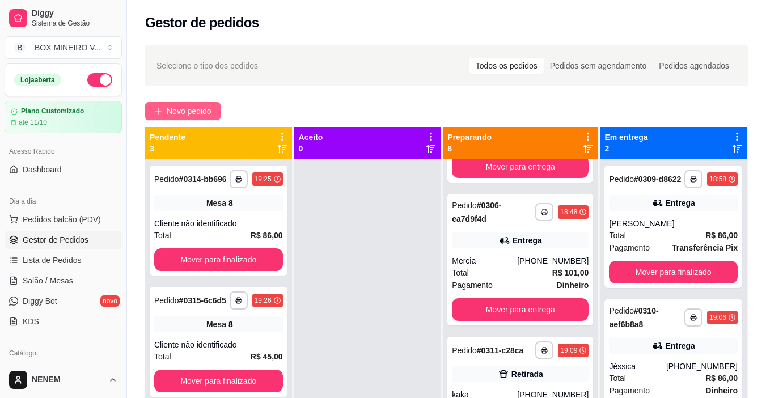
click at [211, 117] on span "Novo pedido" at bounding box center [189, 111] width 45 height 12
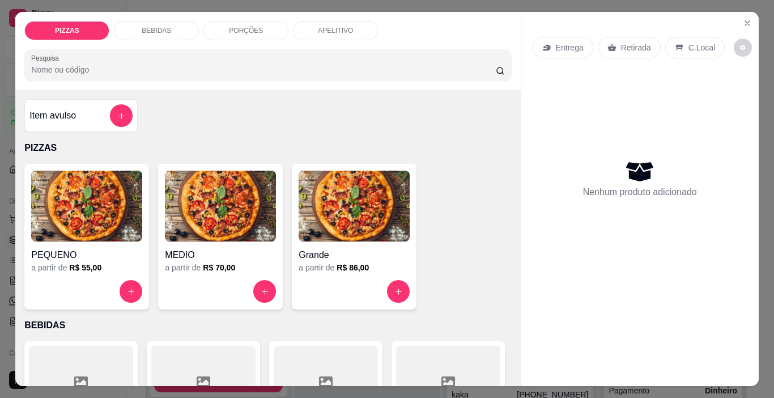
click at [240, 26] on p "PORÇÕES" at bounding box center [246, 30] width 34 height 9
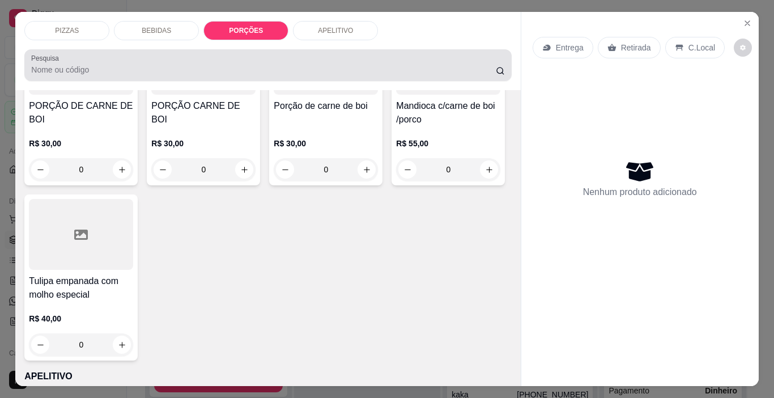
scroll to position [28, 0]
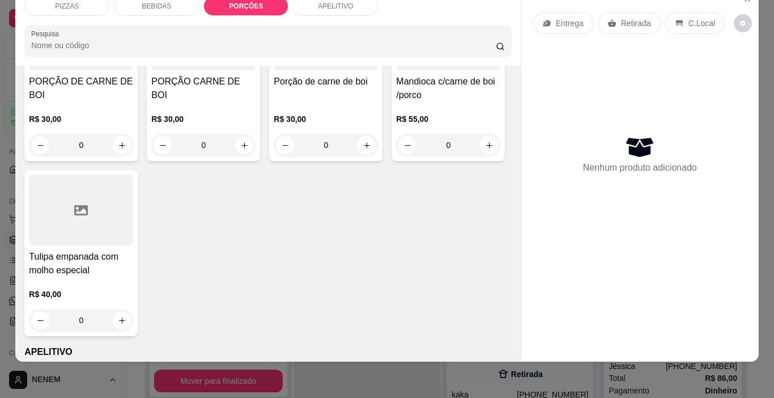
type input "1"
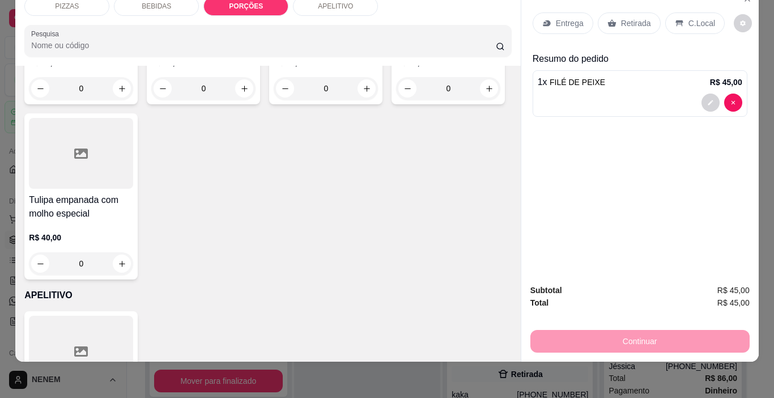
scroll to position [2155, 0]
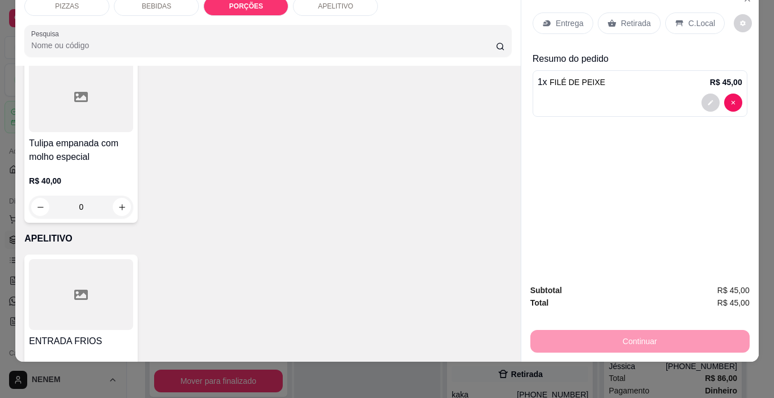
type input "1"
click at [569, 18] on p "Entrega" at bounding box center [570, 23] width 28 height 11
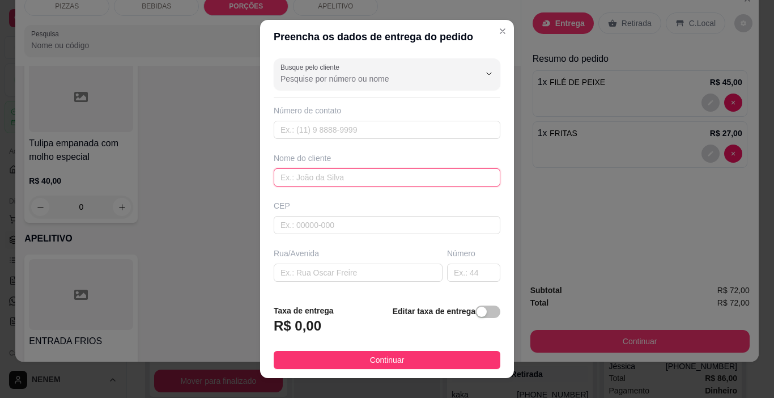
click at [390, 175] on input "text" at bounding box center [387, 177] width 227 height 18
type input "[PERSON_NAME]"
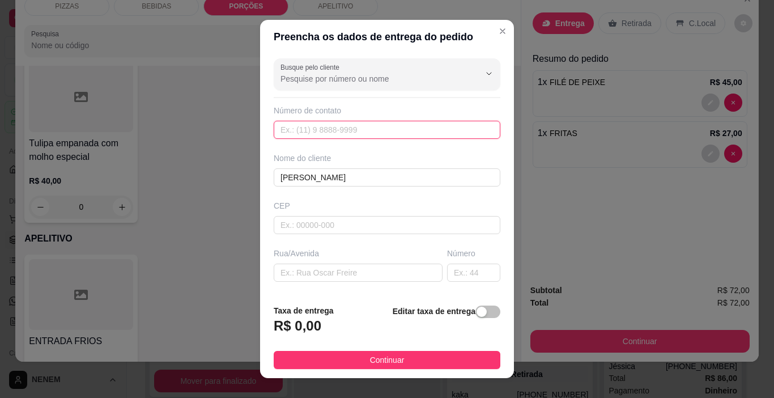
click at [390, 135] on input "text" at bounding box center [387, 130] width 227 height 18
type input "[PHONE_NUMBER]"
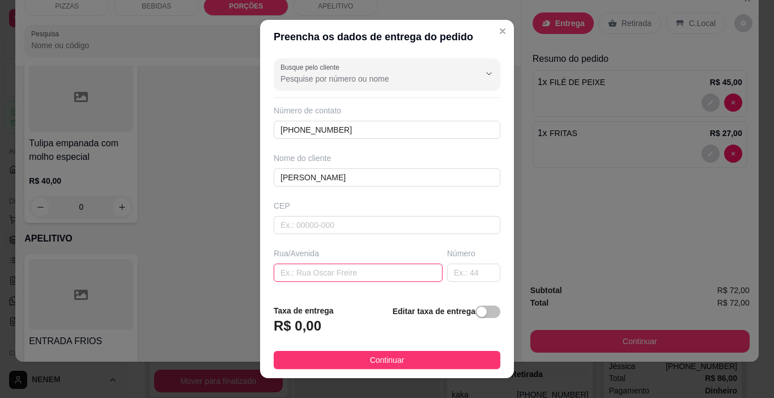
click at [366, 275] on input "text" at bounding box center [358, 273] width 169 height 18
click at [369, 266] on input "text" at bounding box center [358, 273] width 169 height 18
type input "RUA [PERSON_NAME]"
click at [447, 273] on input "text" at bounding box center [473, 273] width 53 height 18
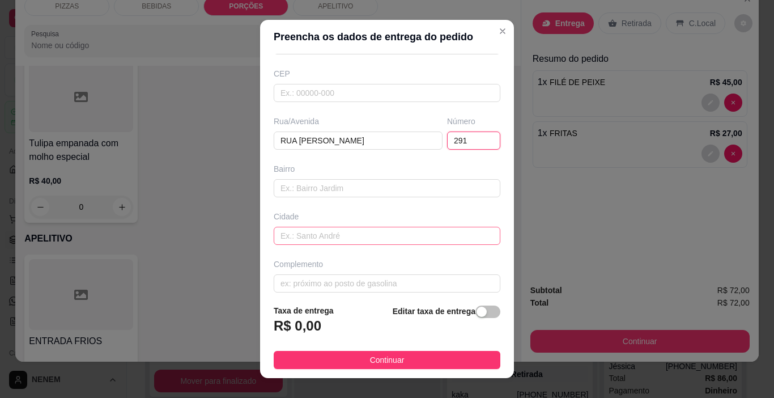
scroll to position [141, 0]
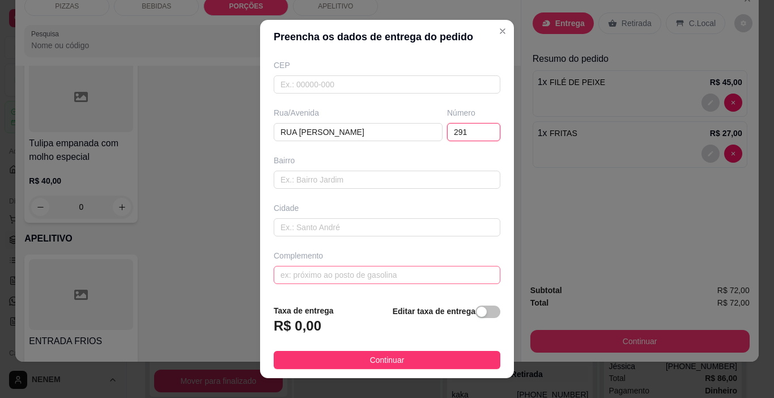
type input "291"
click at [384, 276] on input "text" at bounding box center [387, 275] width 227 height 18
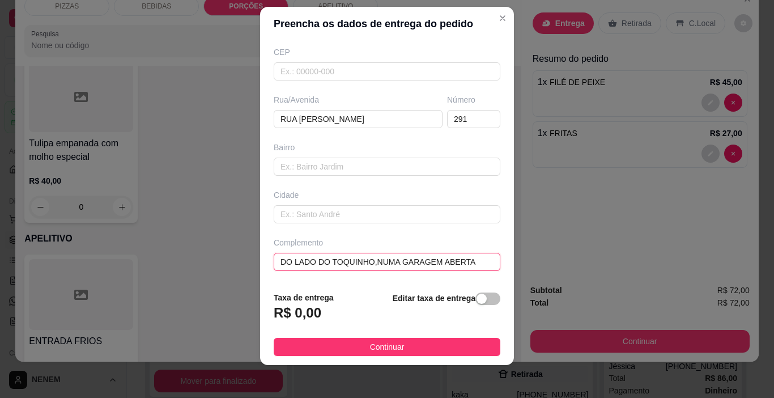
scroll to position [16, 0]
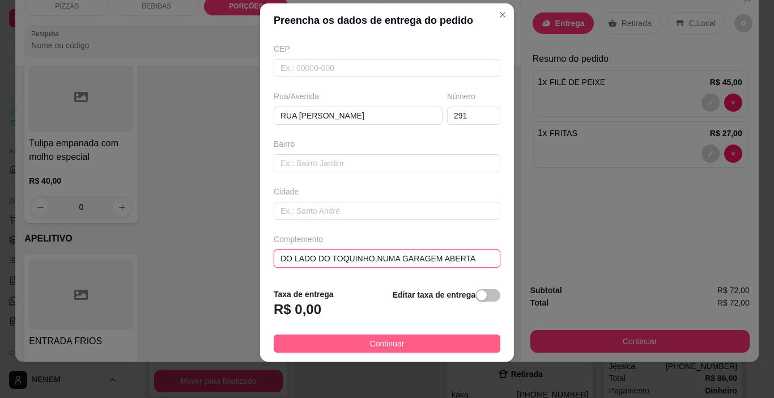
type input "DO LADO DO TOQUINHO,NUMA GARAGEM ABERTA"
click at [380, 349] on span "Continuar" at bounding box center [387, 343] width 35 height 12
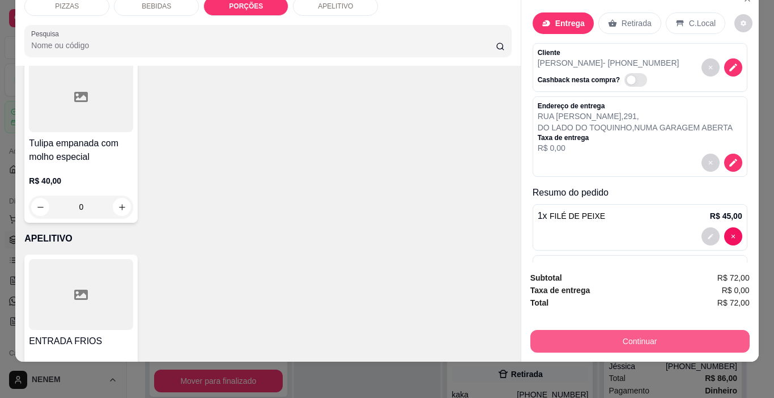
click at [632, 335] on button "Continuar" at bounding box center [639, 341] width 219 height 23
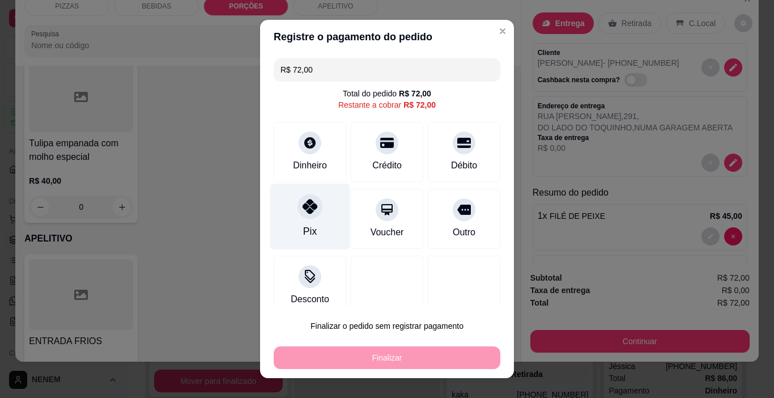
click at [309, 219] on div "Pix" at bounding box center [310, 217] width 80 height 66
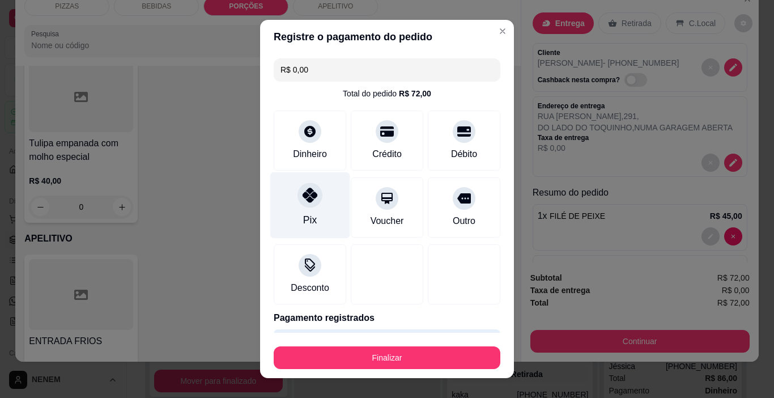
type input "R$ 0,00"
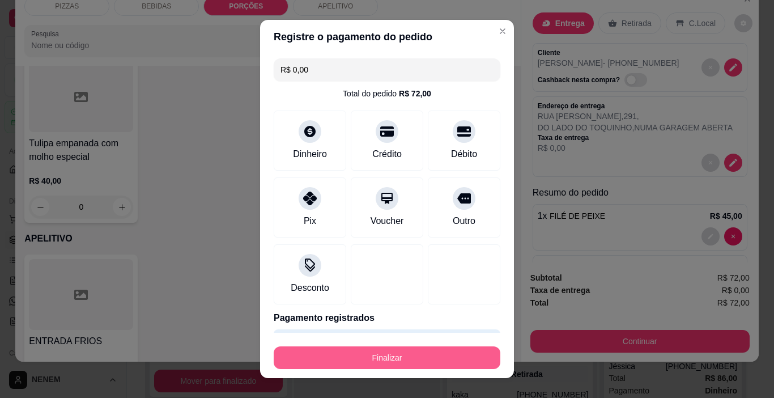
click at [357, 358] on button "Finalizar" at bounding box center [387, 357] width 227 height 23
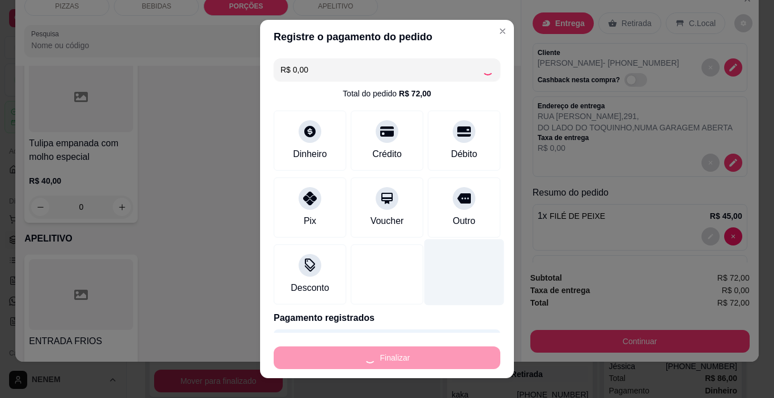
type input "0"
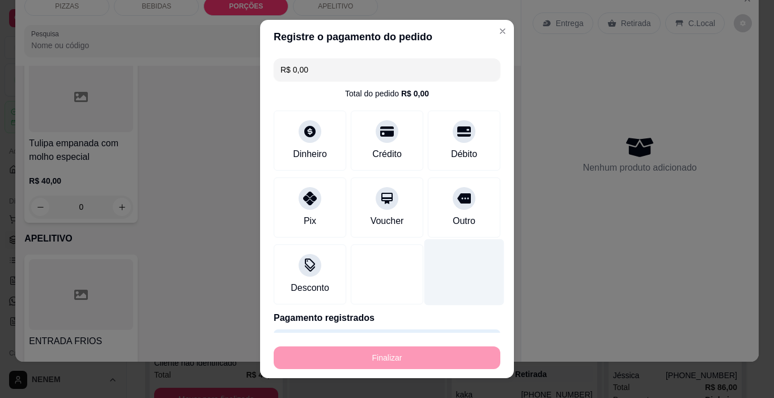
type input "-R$ 72,00"
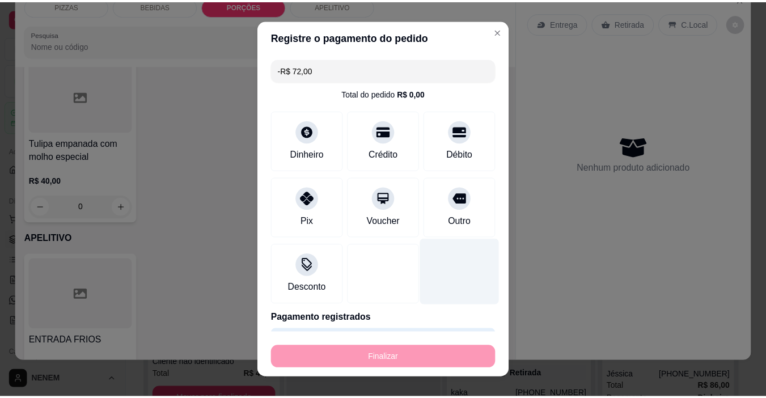
scroll to position [2154, 0]
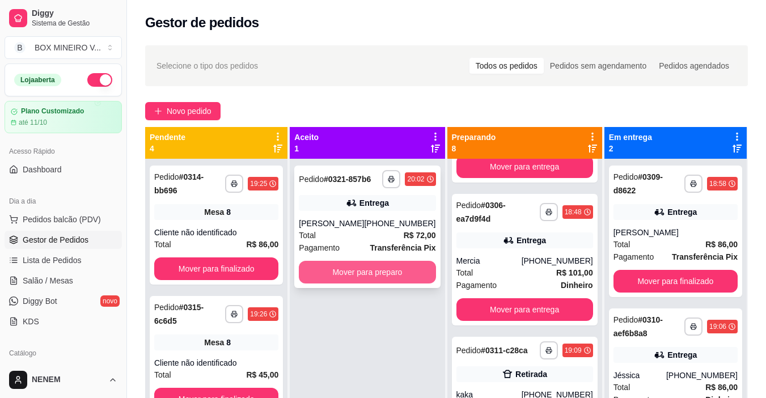
click at [333, 269] on button "Mover para preparo" at bounding box center [367, 272] width 137 height 23
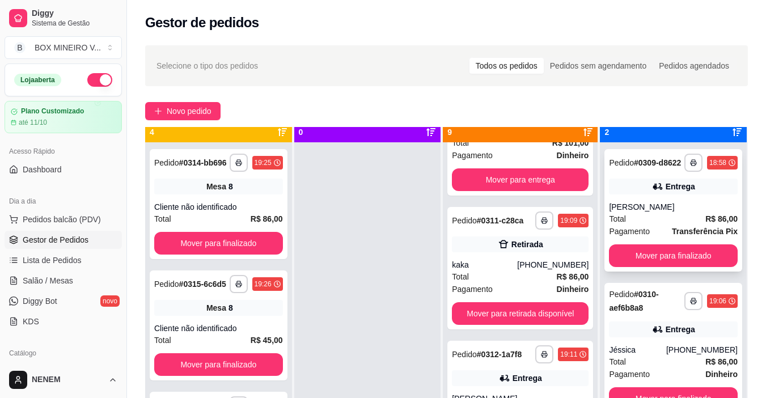
scroll to position [32, 0]
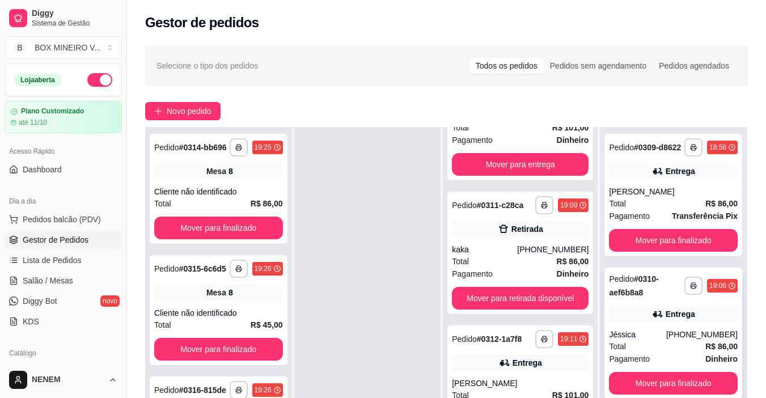
click at [623, 380] on div "**********" at bounding box center [673, 332] width 138 height 131
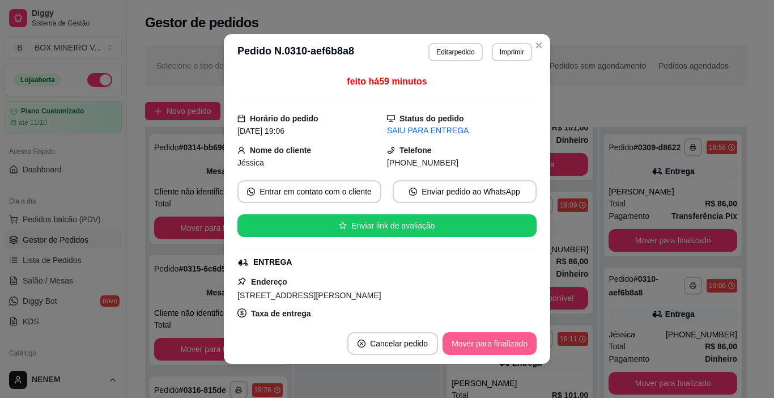
click at [483, 338] on button "Mover para finalizado" at bounding box center [490, 343] width 94 height 23
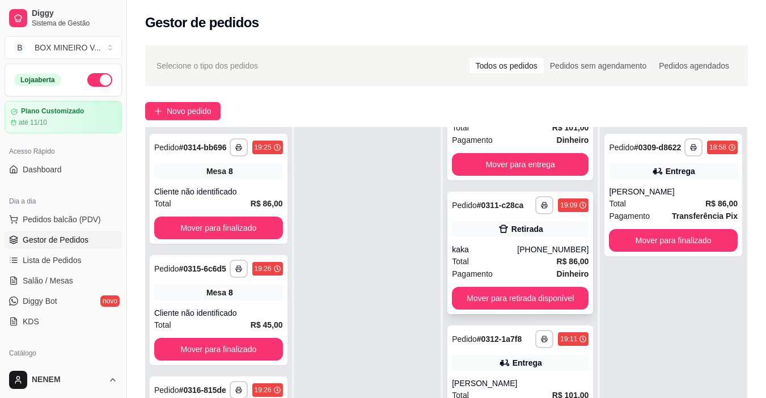
click at [541, 314] on div "**********" at bounding box center [520, 253] width 146 height 122
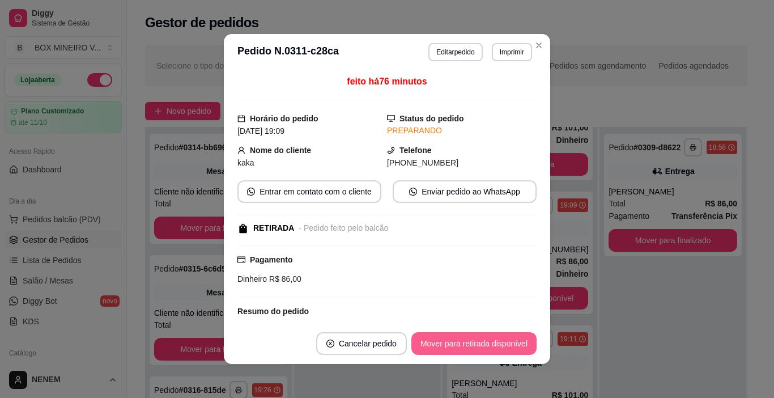
click at [447, 344] on button "Mover para retirada disponível" at bounding box center [473, 343] width 125 height 23
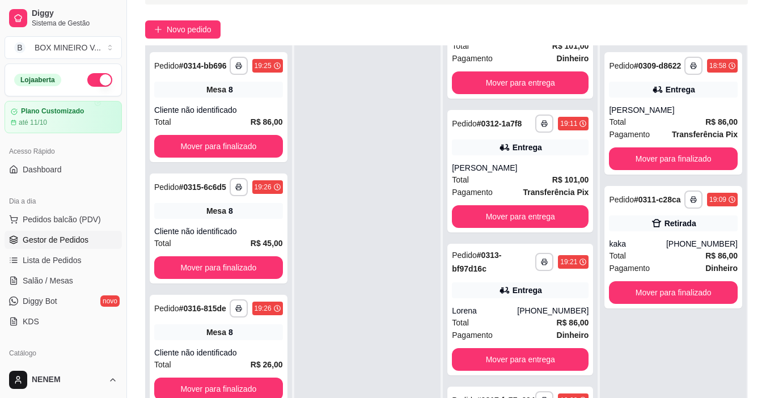
scroll to position [173, 0]
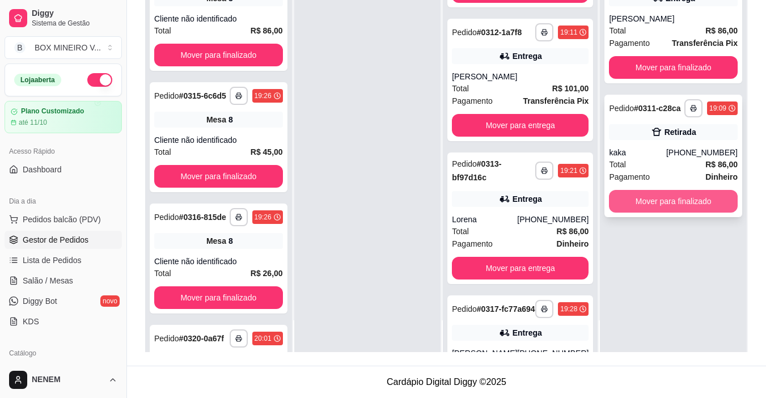
click at [644, 205] on button "Mover para finalizado" at bounding box center [673, 201] width 129 height 23
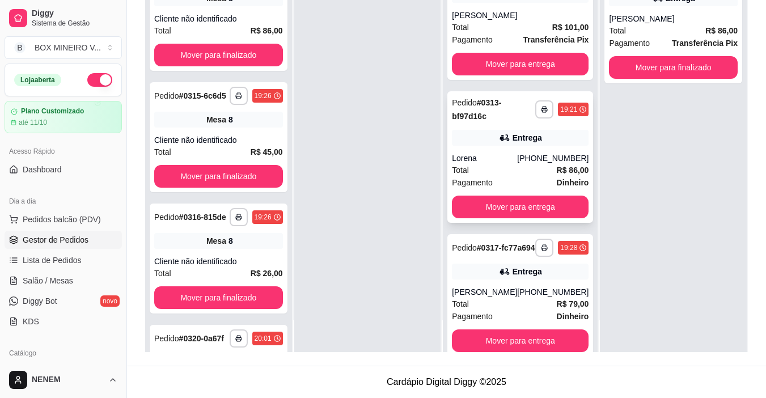
scroll to position [283, 0]
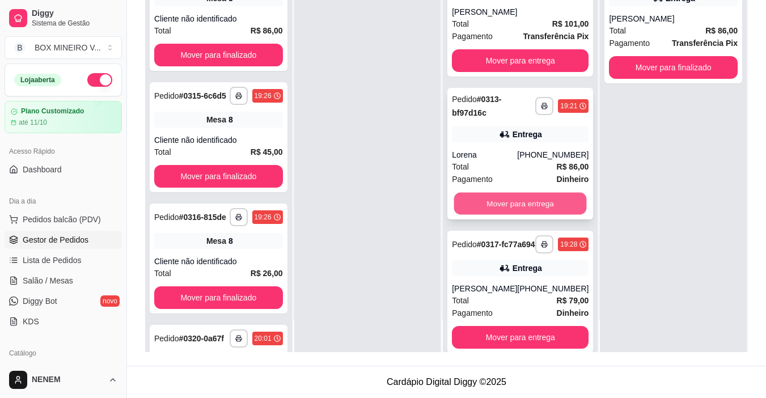
click at [529, 208] on button "Mover para entrega" at bounding box center [520, 204] width 133 height 22
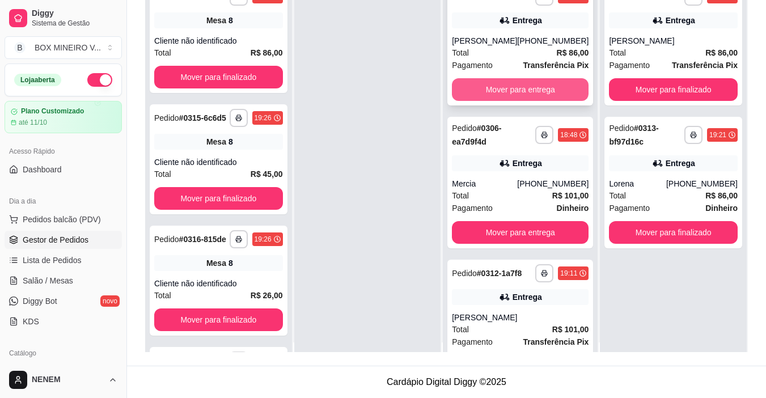
scroll to position [0, 0]
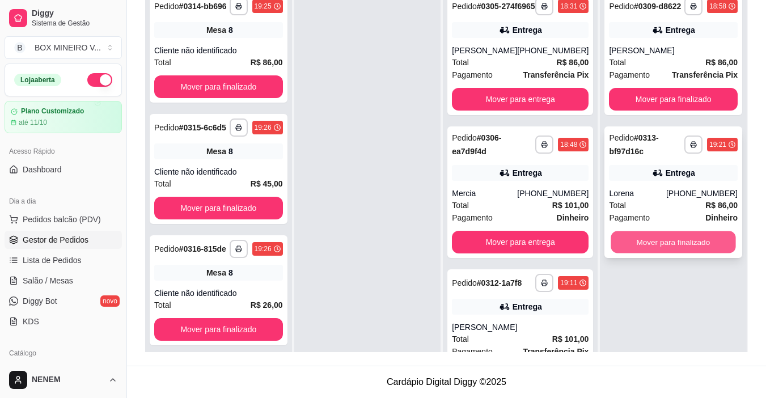
click at [639, 245] on button "Mover para finalizado" at bounding box center [673, 242] width 125 height 22
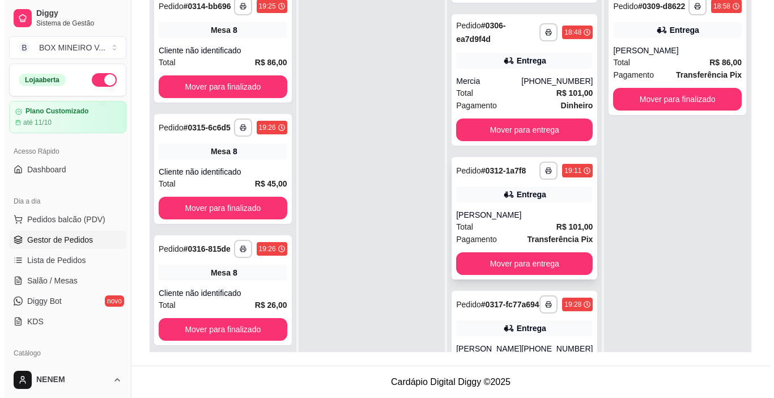
scroll to position [113, 0]
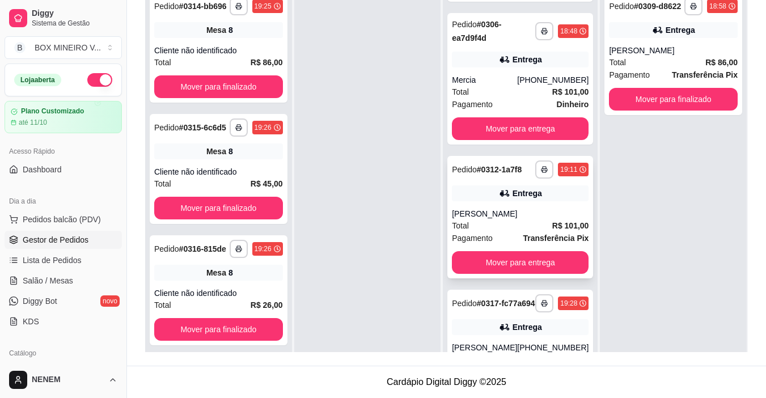
click at [520, 232] on div "Total R$ 101,00" at bounding box center [520, 225] width 137 height 12
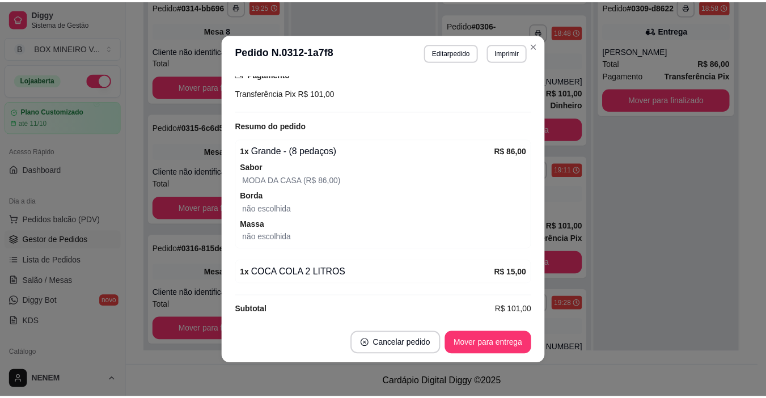
scroll to position [283, 0]
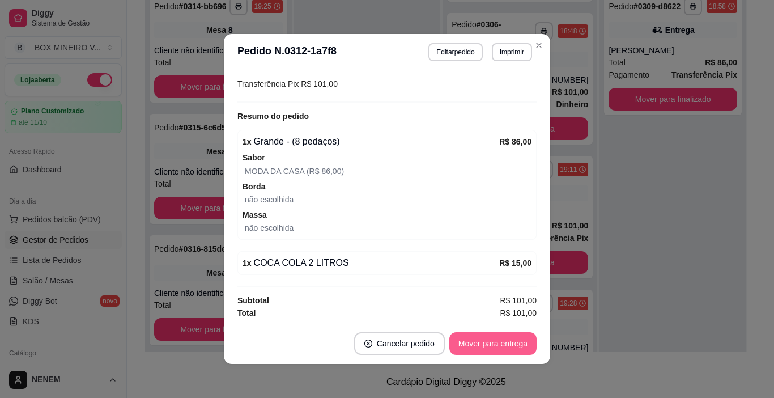
click at [493, 349] on button "Mover para entrega" at bounding box center [492, 343] width 87 height 23
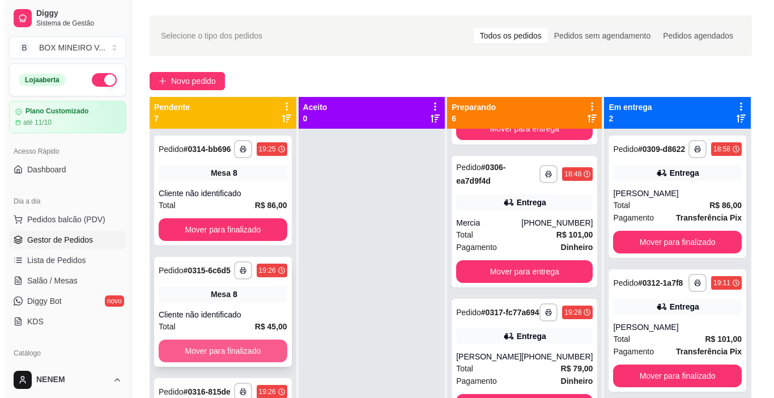
scroll to position [0, 0]
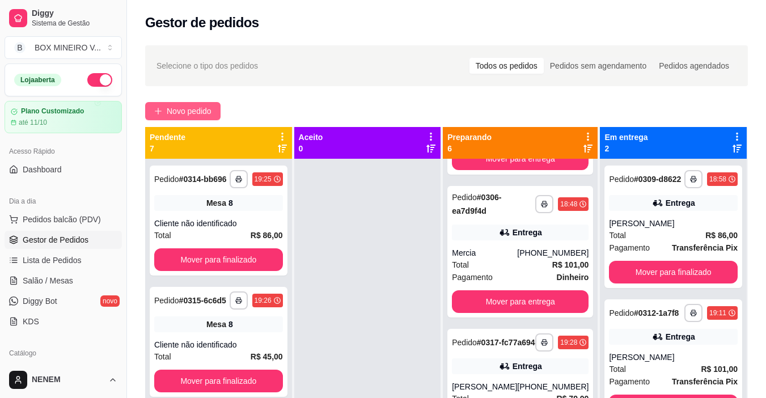
click at [189, 116] on span "Novo pedido" at bounding box center [189, 111] width 45 height 12
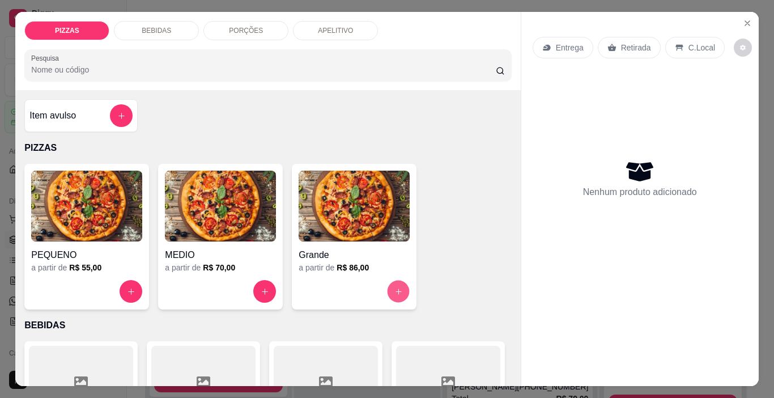
click at [394, 288] on icon "increase-product-quantity" at bounding box center [398, 291] width 9 height 9
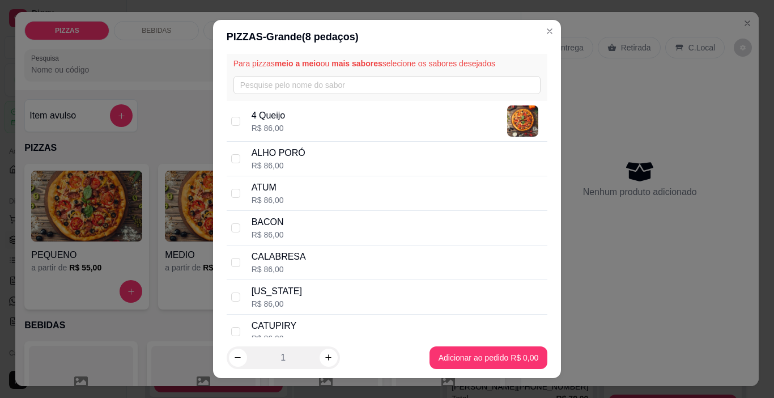
scroll to position [170, 0]
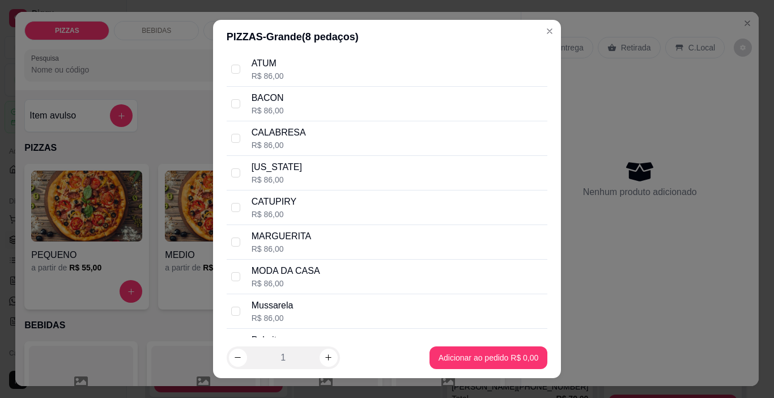
drag, startPoint x: 232, startPoint y: 143, endPoint x: 228, endPoint y: 131, distance: 12.4
click at [231, 138] on label at bounding box center [235, 138] width 9 height 12
checkbox input "true"
click at [239, 273] on div "MODA DA CASA R$ 86,00" at bounding box center [387, 277] width 321 height 35
checkbox input "true"
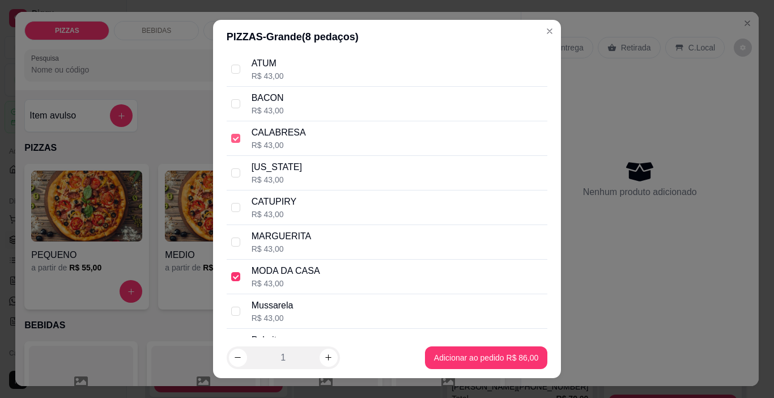
click at [234, 134] on input "checkbox" at bounding box center [235, 138] width 9 height 9
checkbox input "false"
click at [231, 279] on input "checkbox" at bounding box center [235, 276] width 9 height 9
checkbox input "false"
click at [241, 131] on div "CALABRESA R$ 86,00" at bounding box center [387, 138] width 321 height 35
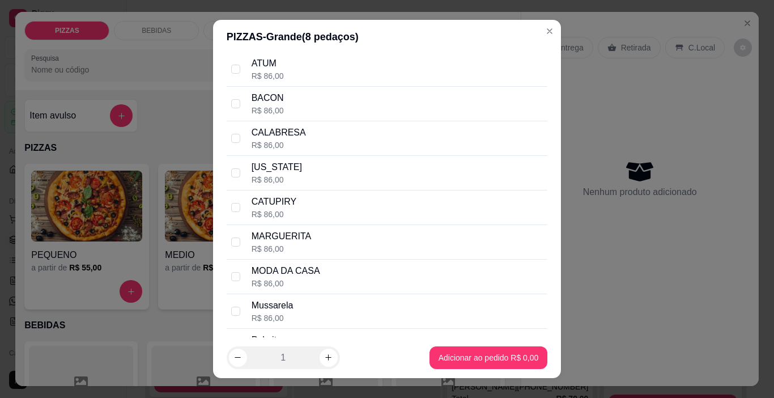
checkbox input "true"
click at [239, 269] on div "MODA DA CASA R$ 86,00" at bounding box center [387, 277] width 321 height 35
checkbox input "true"
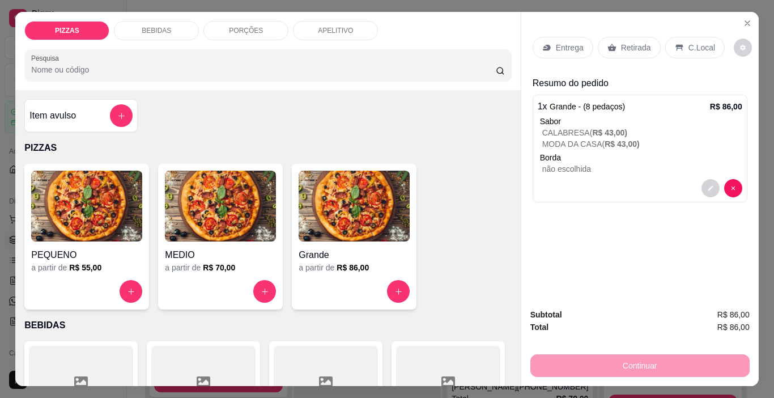
click at [565, 46] on p "Entrega" at bounding box center [570, 47] width 28 height 11
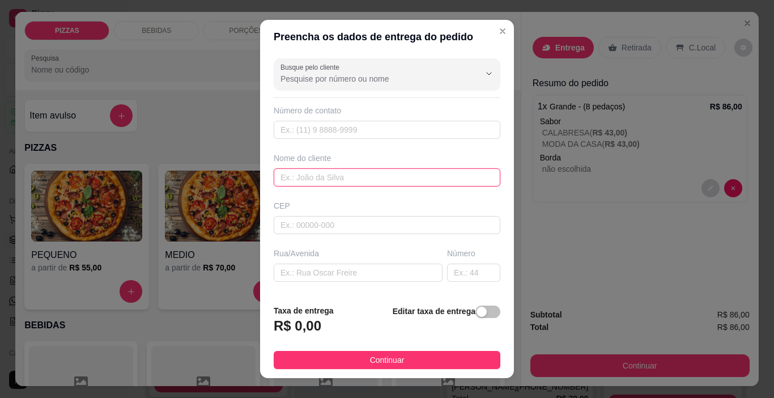
click at [358, 175] on input "text" at bounding box center [387, 177] width 227 height 18
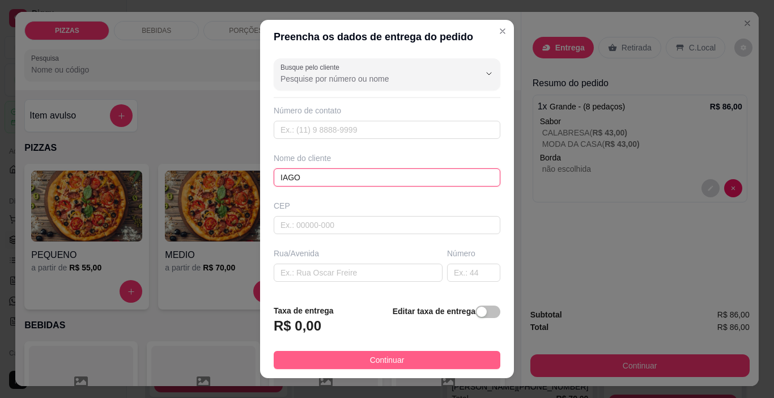
type input "IAGO"
click at [405, 366] on button "Continuar" at bounding box center [387, 360] width 227 height 18
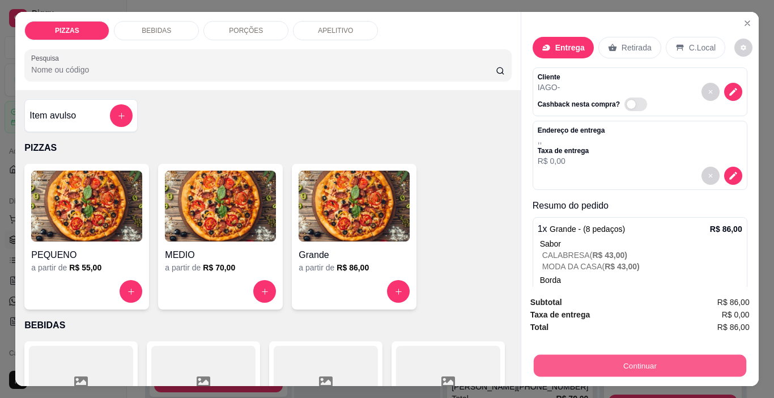
click at [569, 359] on button "Continuar" at bounding box center [639, 366] width 213 height 22
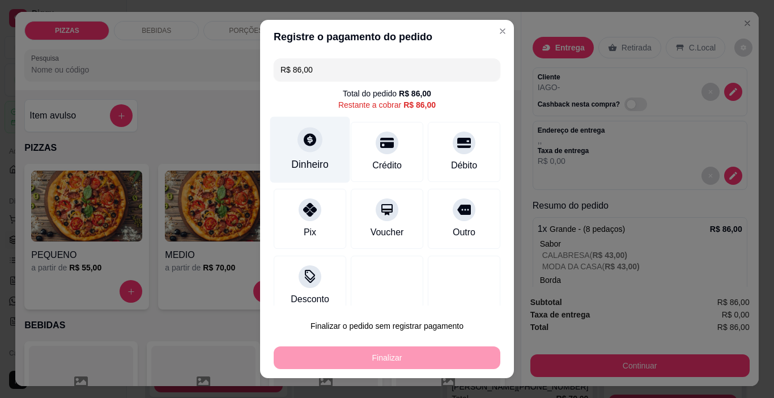
click at [313, 150] on div "Dinheiro" at bounding box center [310, 150] width 80 height 66
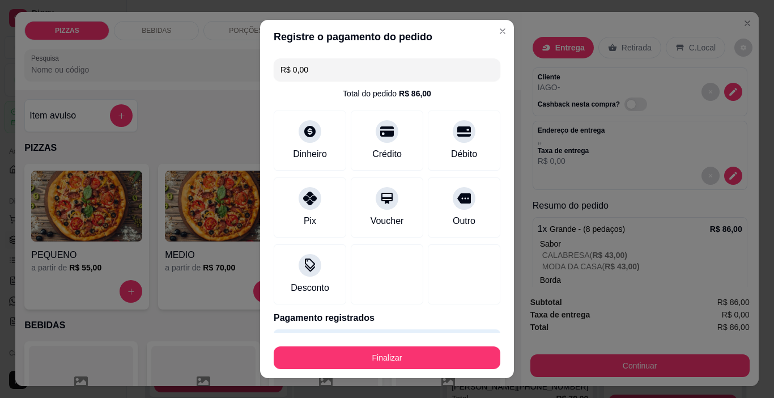
click at [407, 345] on div "Finalizar" at bounding box center [387, 355] width 227 height 27
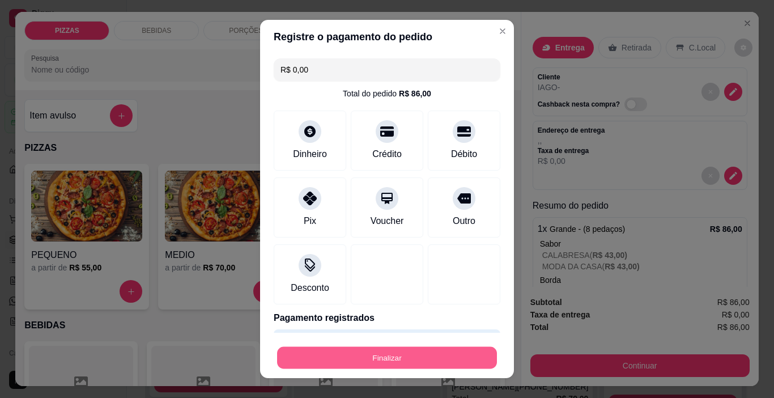
click at [406, 355] on button "Finalizar" at bounding box center [387, 358] width 220 height 22
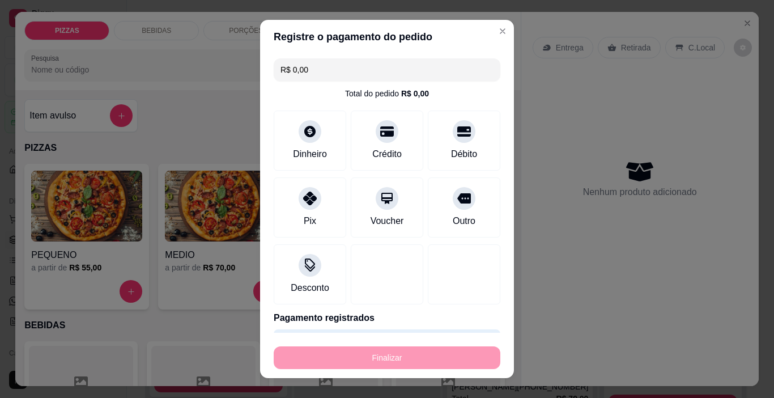
type input "-R$ 86,00"
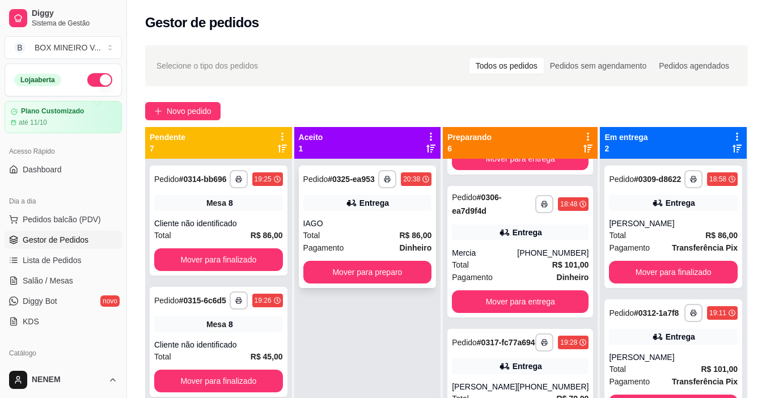
click at [403, 277] on button "Mover para preparo" at bounding box center [367, 272] width 129 height 23
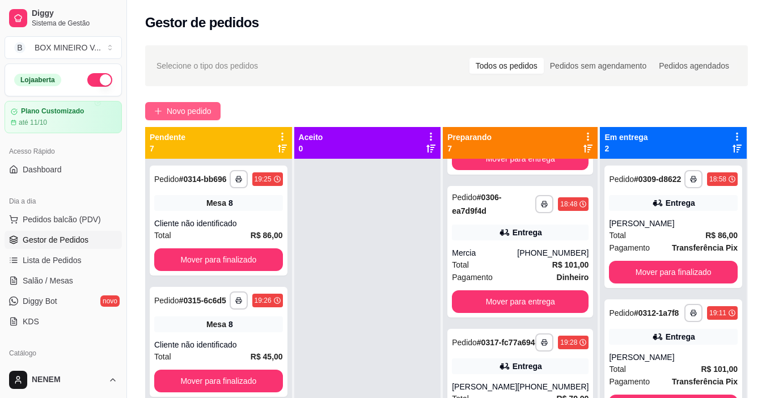
drag, startPoint x: 192, startPoint y: 99, endPoint x: 193, endPoint y: 111, distance: 12.0
click at [192, 101] on div "**********" at bounding box center [446, 289] width 639 height 500
click at [193, 111] on span "Novo pedido" at bounding box center [189, 111] width 45 height 12
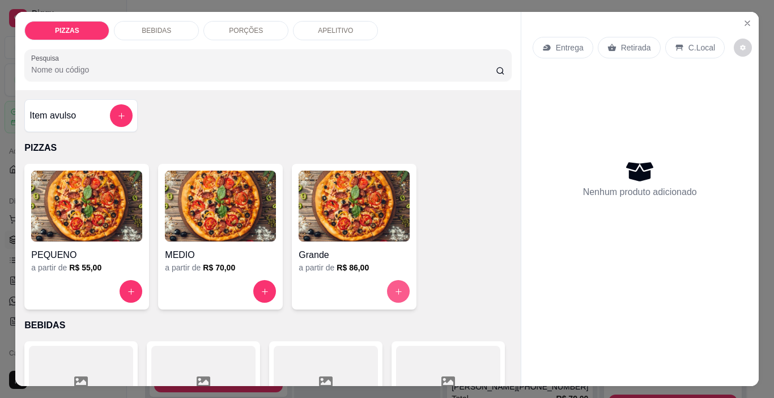
click at [400, 284] on button "increase-product-quantity" at bounding box center [398, 291] width 23 height 23
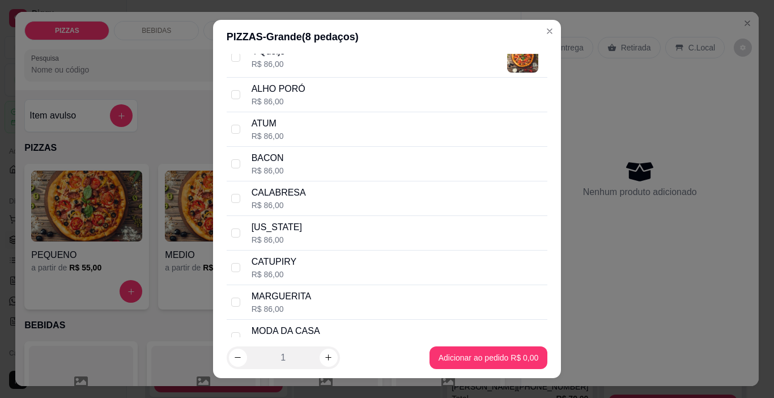
scroll to position [113, 0]
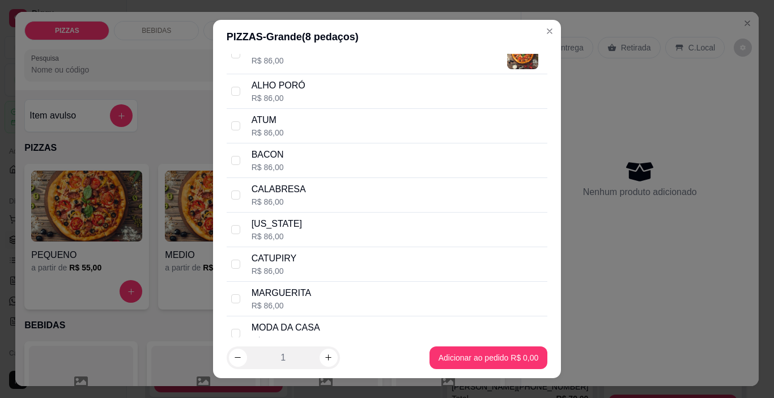
click at [236, 326] on div "MODA DA CASA R$ 86,00" at bounding box center [387, 333] width 321 height 35
checkbox input "true"
click at [237, 187] on div "CALABRESA R$ 86,00" at bounding box center [387, 195] width 321 height 35
checkbox input "true"
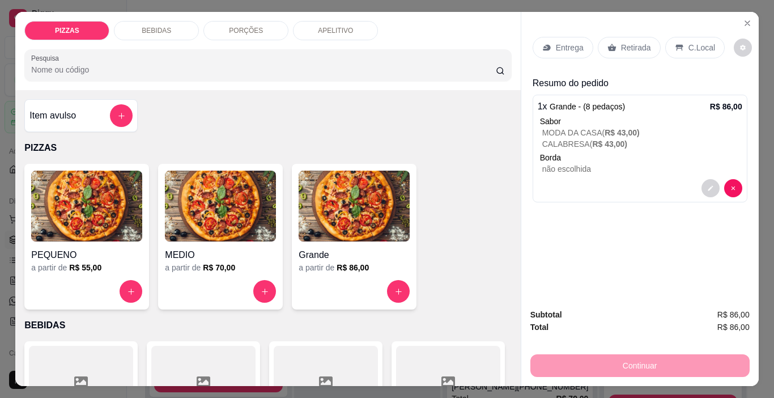
click at [561, 51] on div "Entrega" at bounding box center [563, 48] width 61 height 22
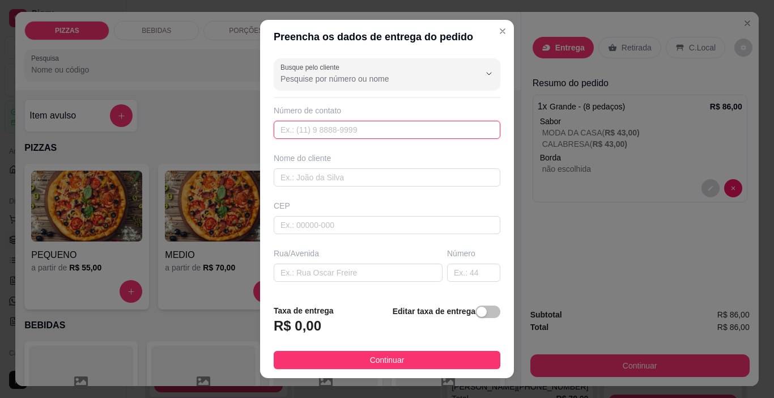
click at [292, 139] on input "text" at bounding box center [387, 130] width 227 height 18
type input "[PHONE_NUMBER]"
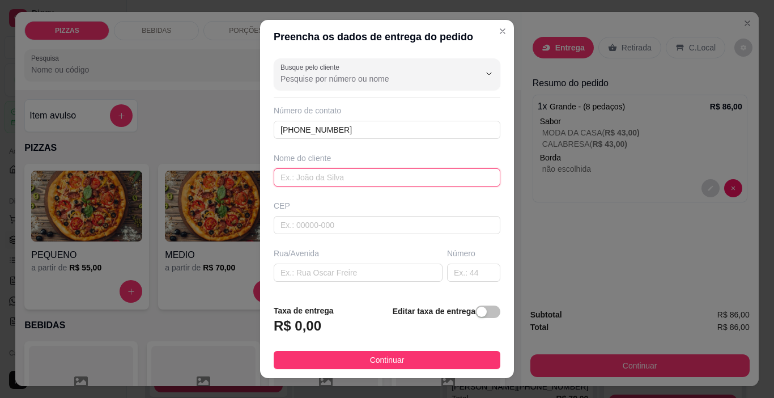
click at [406, 185] on input "text" at bounding box center [387, 177] width 227 height 18
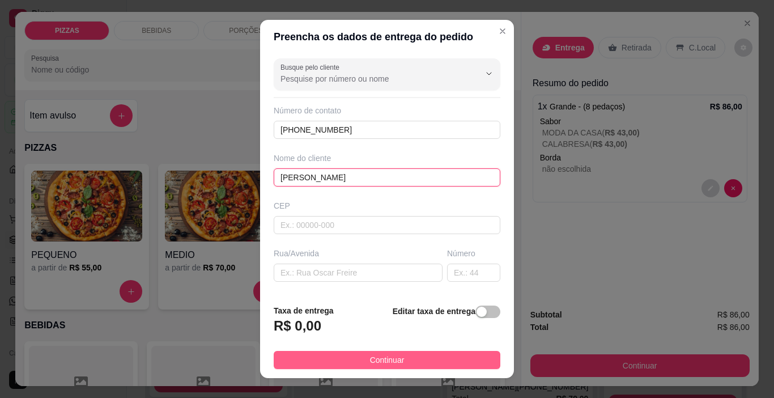
type input "[PERSON_NAME]"
click at [432, 359] on button "Continuar" at bounding box center [387, 360] width 227 height 18
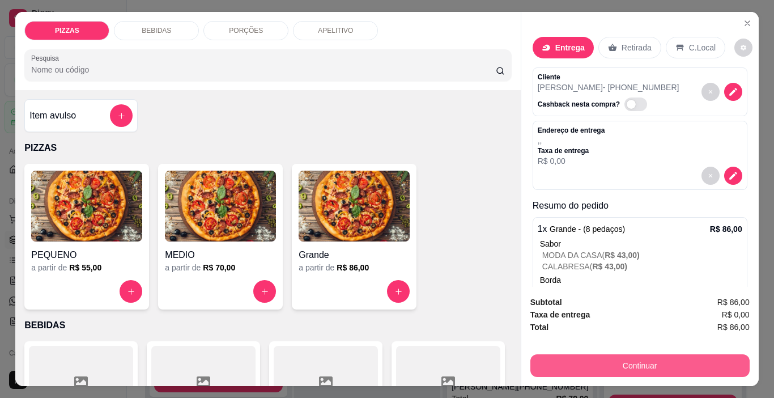
click at [576, 368] on button "Continuar" at bounding box center [639, 365] width 219 height 23
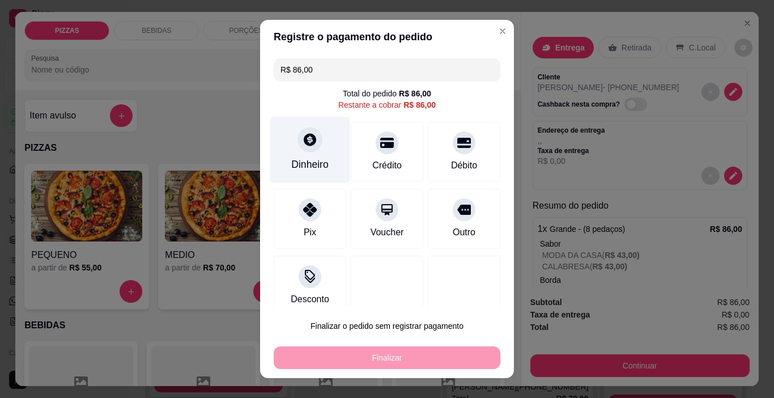
click at [310, 164] on div "Dinheiro" at bounding box center [309, 164] width 37 height 15
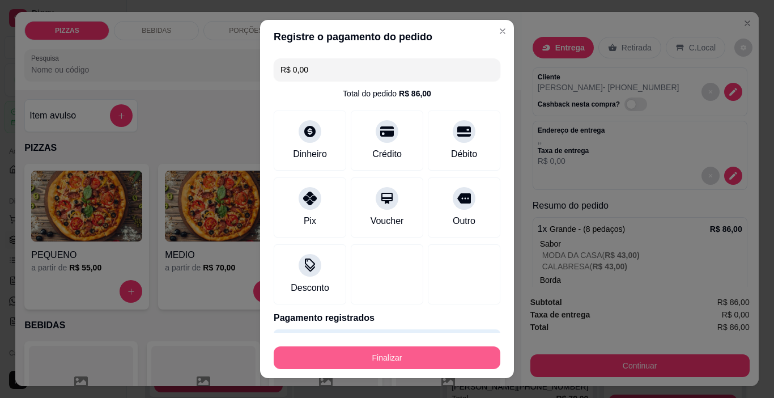
click at [311, 350] on button "Finalizar" at bounding box center [387, 357] width 227 height 23
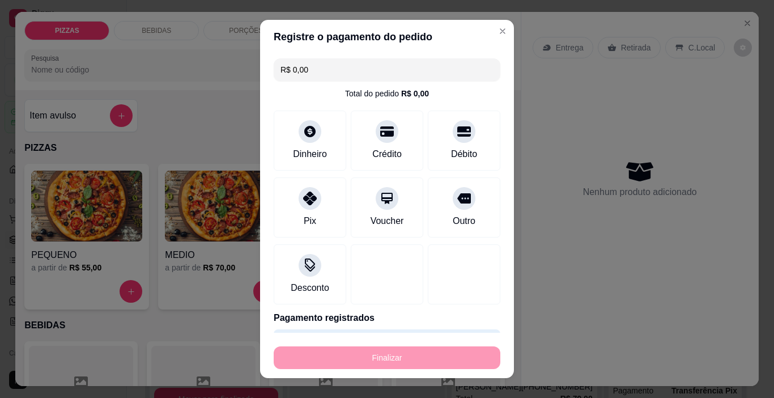
type input "-R$ 86,00"
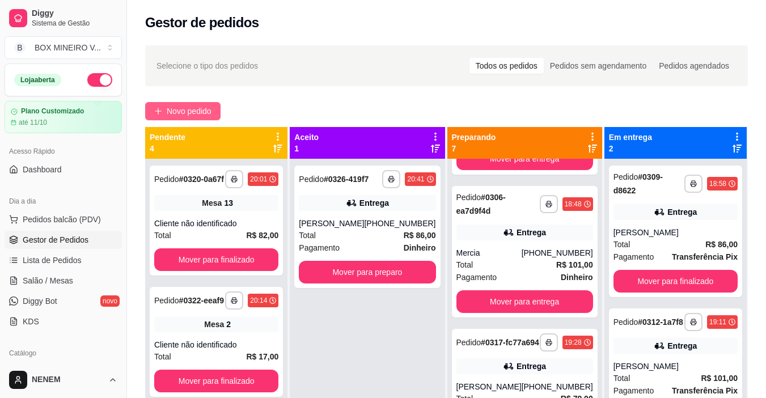
click at [179, 104] on button "Novo pedido" at bounding box center [182, 111] width 75 height 18
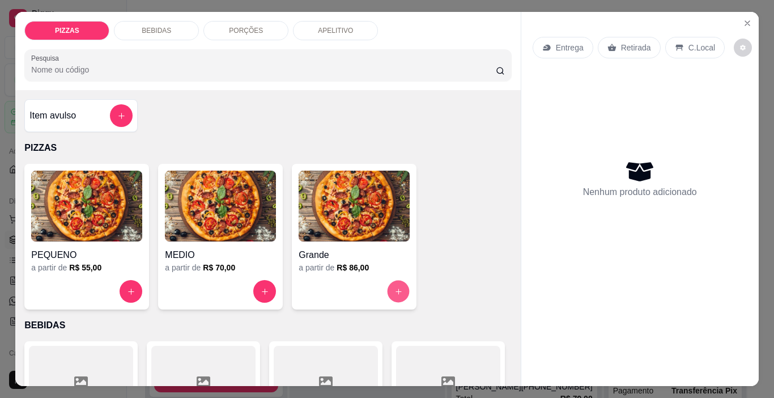
click at [389, 294] on button "increase-product-quantity" at bounding box center [399, 292] width 22 height 22
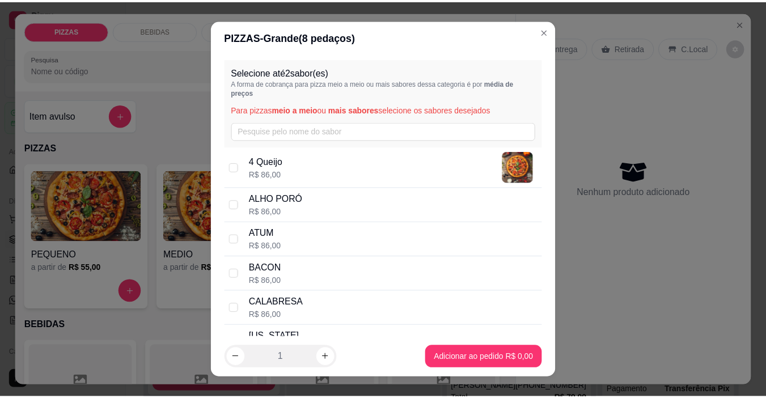
scroll to position [170, 0]
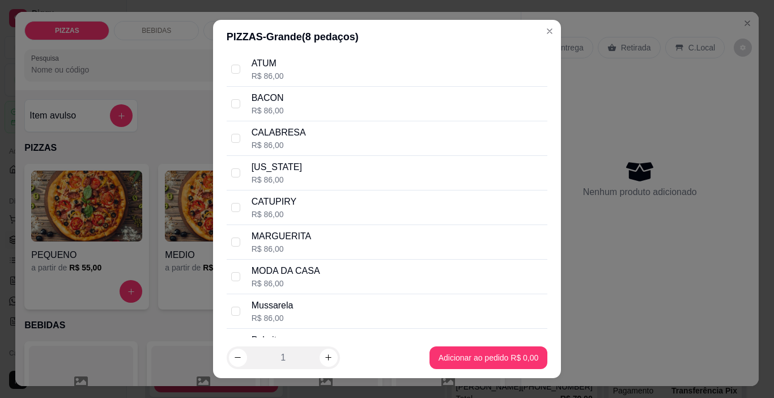
click at [243, 266] on div "MODA DA CASA R$ 86,00" at bounding box center [387, 277] width 321 height 35
checkbox input "true"
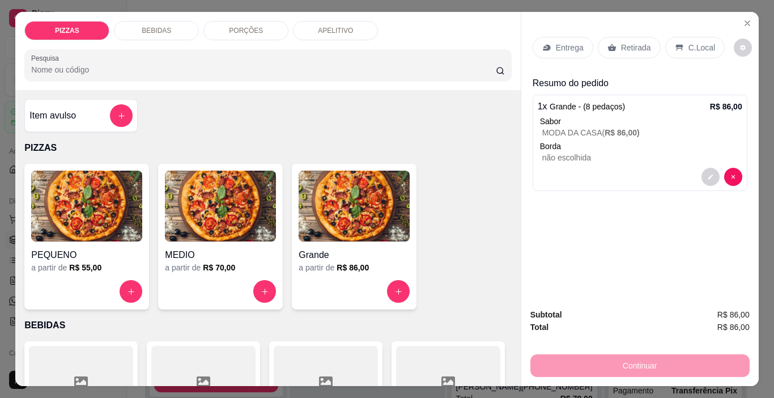
click at [579, 46] on div "Entrega" at bounding box center [563, 48] width 61 height 22
click at [592, 39] on div "Entrega Retirada C.Local" at bounding box center [629, 48] width 192 height 22
click at [598, 39] on div "Retirada" at bounding box center [629, 48] width 63 height 22
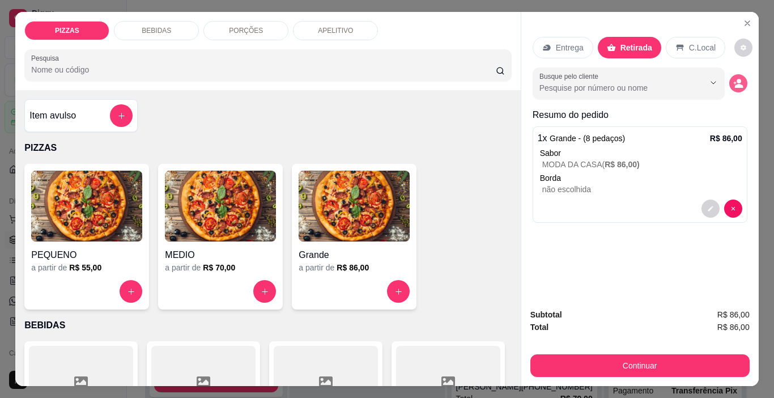
click at [731, 74] on button "decrease-product-quantity" at bounding box center [738, 83] width 18 height 18
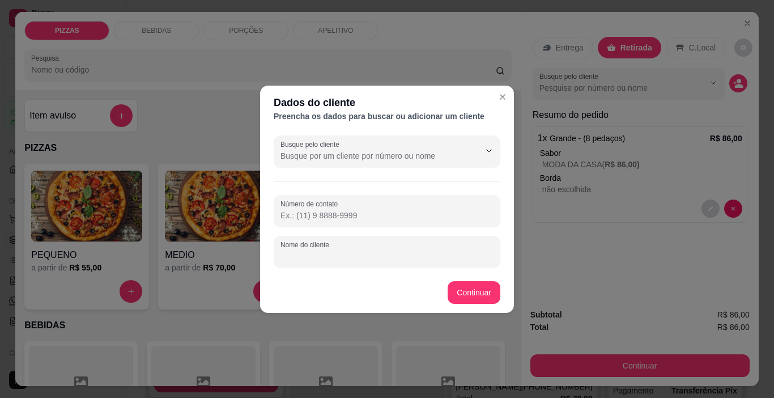
click at [337, 258] on input "Nome do cliente" at bounding box center [387, 255] width 213 height 11
type input "[PERSON_NAME]"
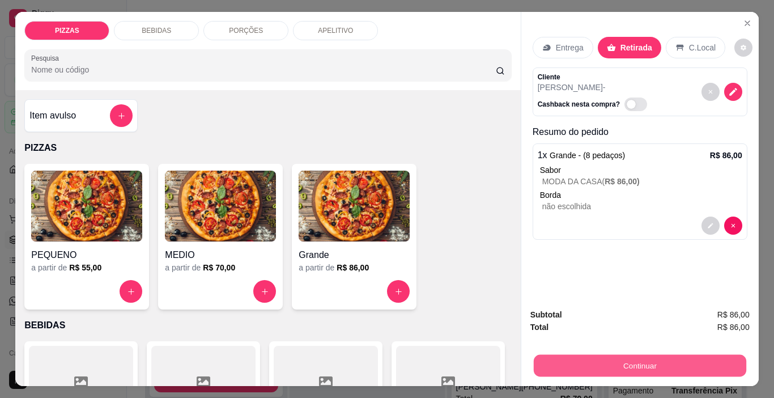
click at [566, 363] on button "Continuar" at bounding box center [639, 366] width 213 height 22
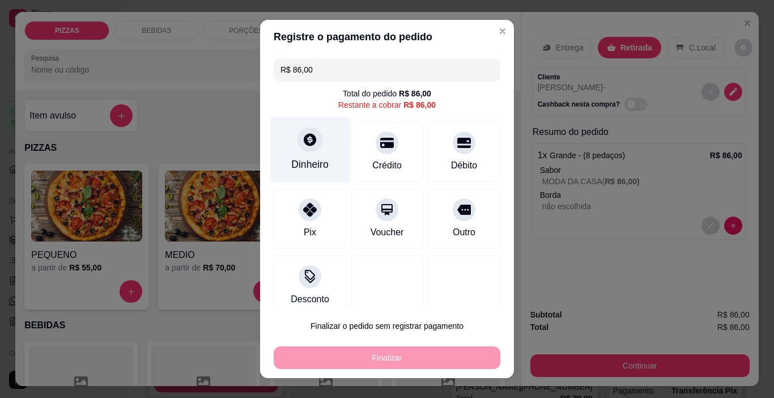
click at [307, 160] on div "Dinheiro" at bounding box center [309, 164] width 37 height 15
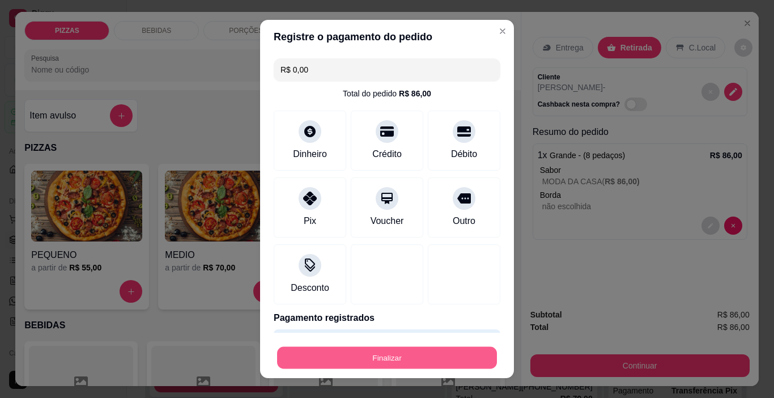
click at [423, 356] on button "Finalizar" at bounding box center [387, 358] width 220 height 22
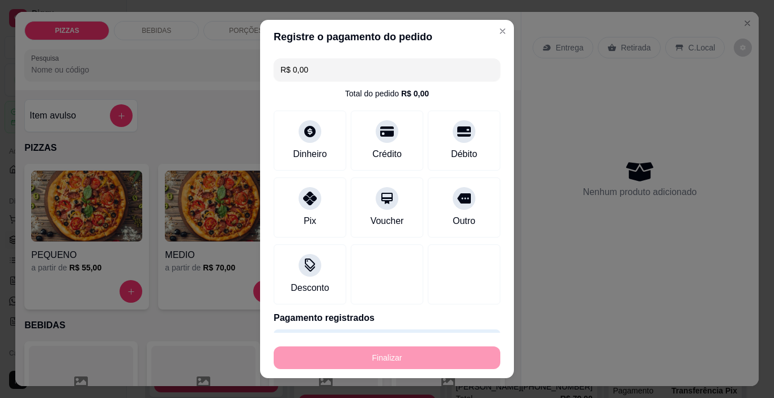
type input "-R$ 86,00"
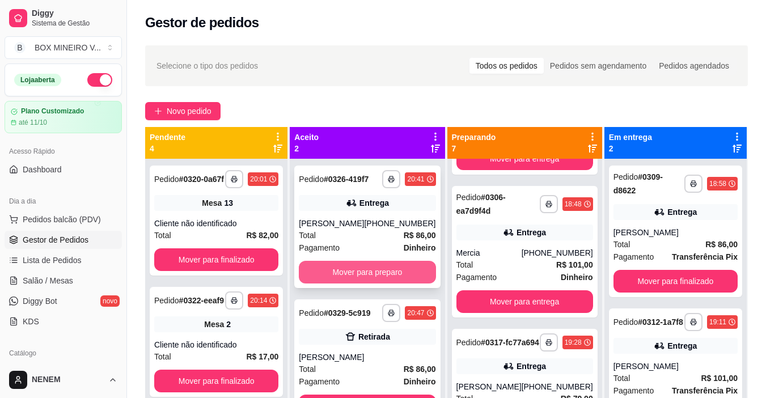
click at [388, 265] on button "Mover para preparo" at bounding box center [367, 272] width 137 height 23
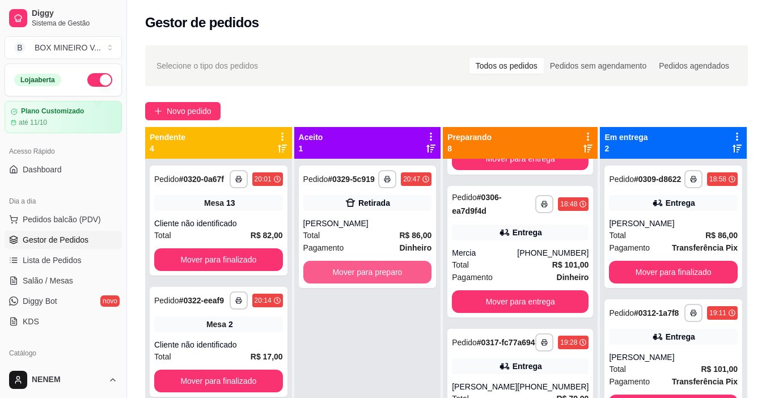
click at [387, 264] on button "Mover para preparo" at bounding box center [367, 272] width 129 height 23
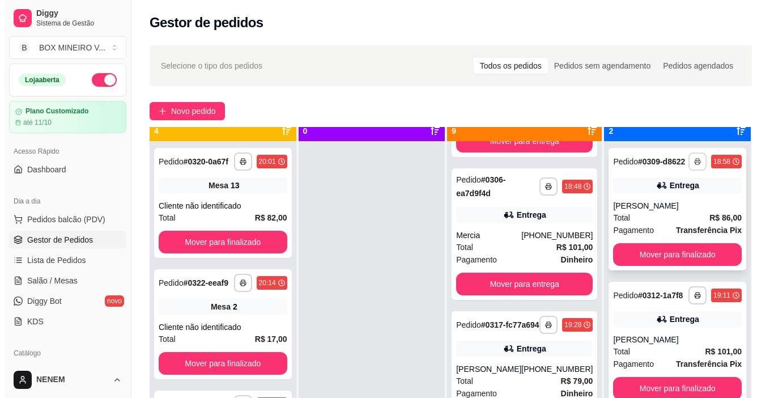
scroll to position [32, 0]
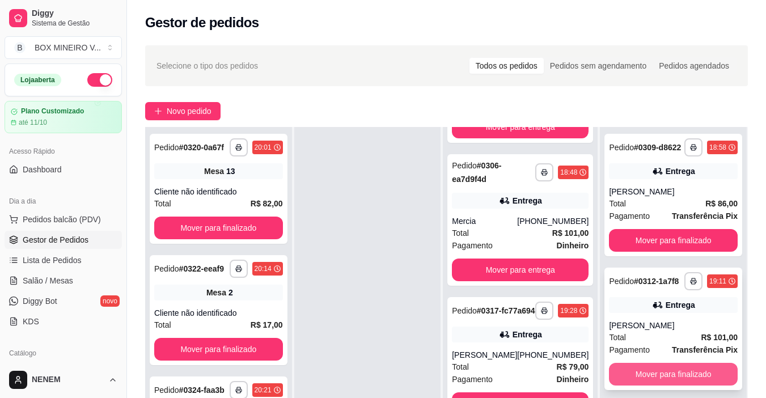
click at [668, 385] on button "Mover para finalizado" at bounding box center [673, 374] width 129 height 23
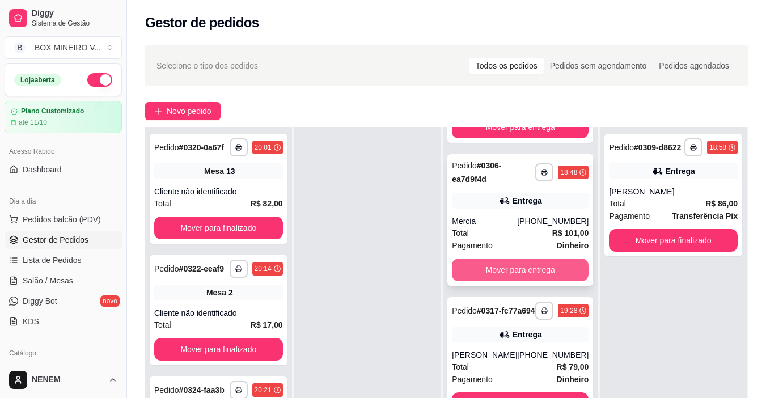
click at [516, 278] on button "Mover para entrega" at bounding box center [520, 269] width 137 height 23
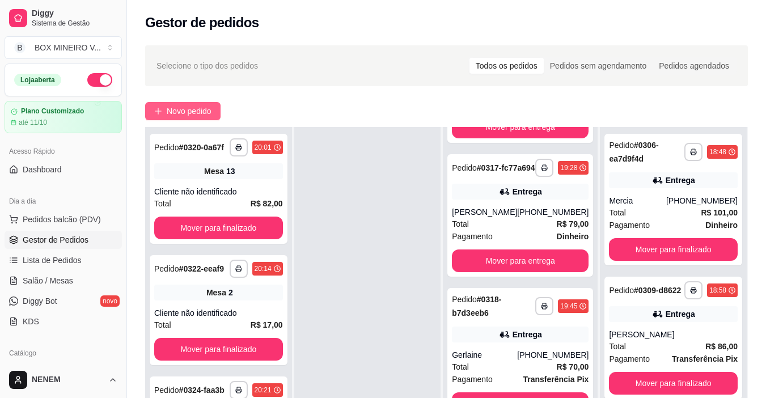
click at [159, 111] on icon "plus" at bounding box center [158, 111] width 8 height 8
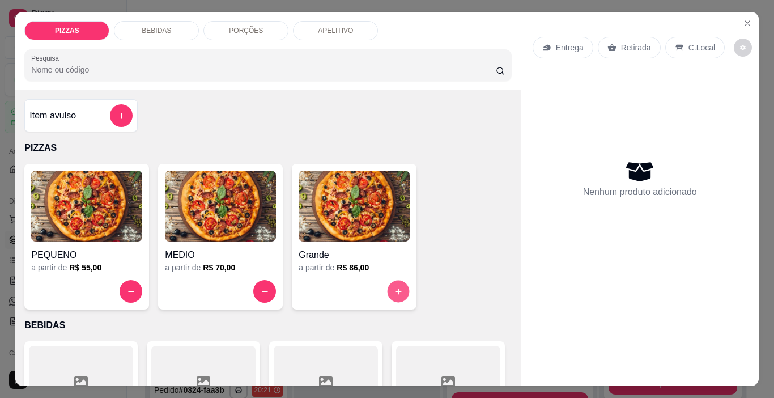
click at [388, 285] on button "increase-product-quantity" at bounding box center [399, 292] width 22 height 22
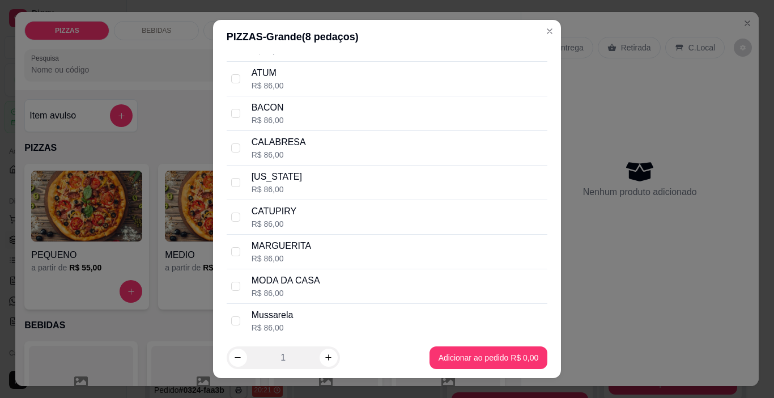
scroll to position [170, 0]
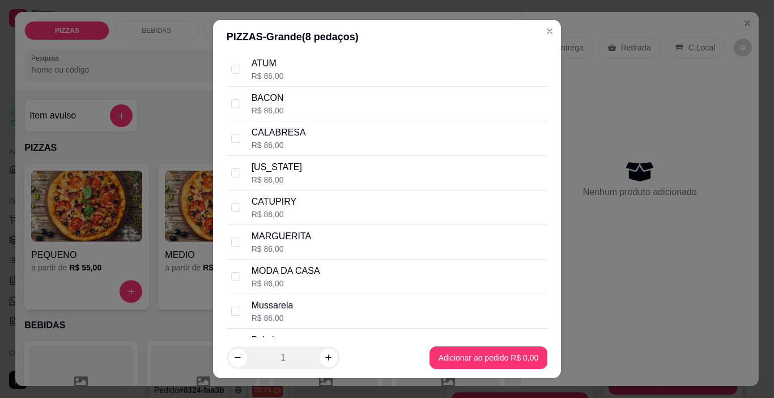
click at [252, 273] on p "MODA DA CASA" at bounding box center [286, 271] width 69 height 14
checkbox input "true"
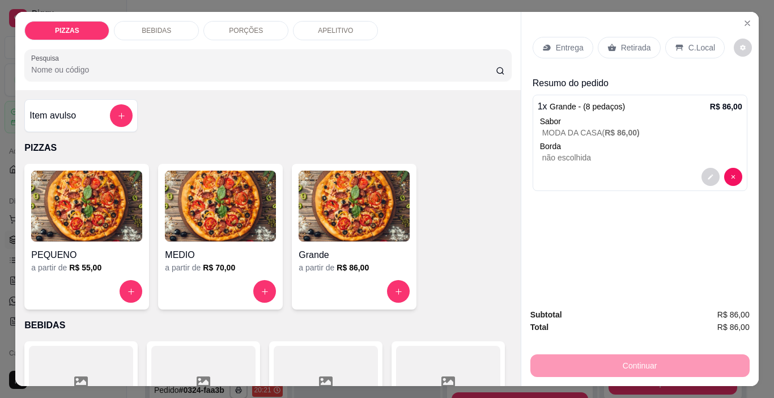
click at [583, 45] on div "Entrega" at bounding box center [563, 48] width 61 height 22
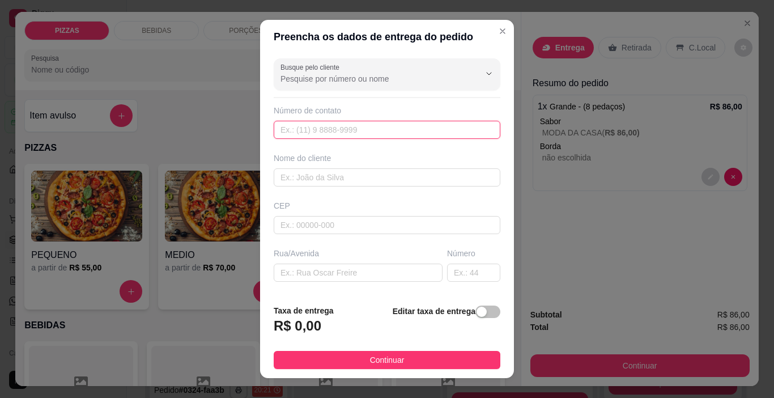
click at [337, 128] on input "text" at bounding box center [387, 130] width 227 height 18
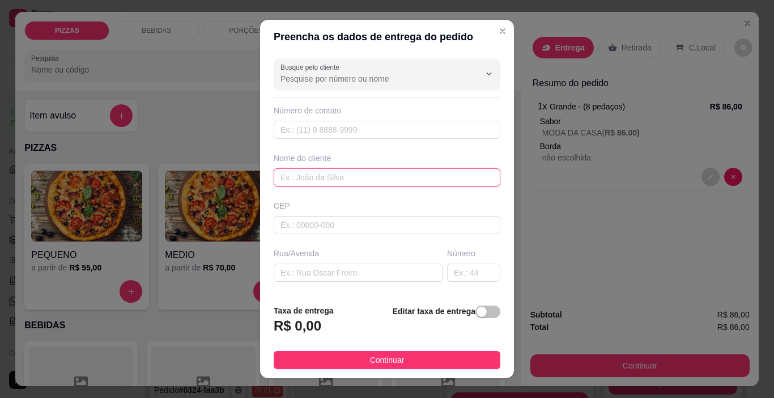
click at [332, 183] on input "text" at bounding box center [387, 177] width 227 height 18
type input "AURELIANA"
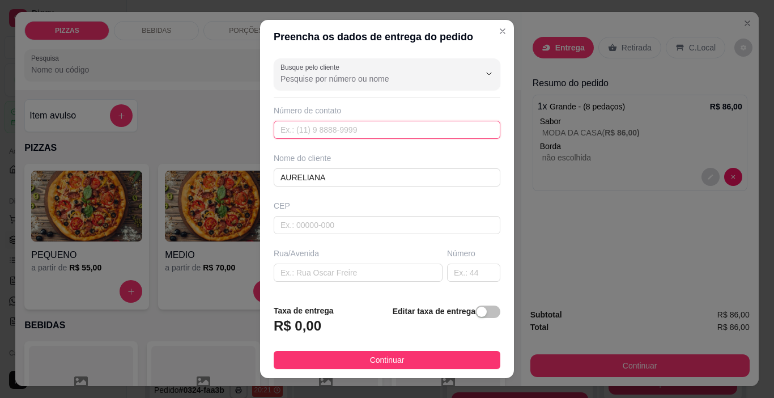
click at [355, 138] on input "text" at bounding box center [387, 130] width 227 height 18
type input "[PHONE_NUMBER]"
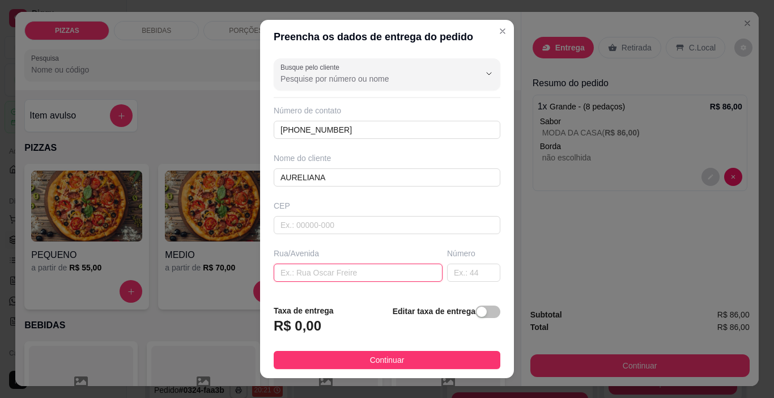
click at [309, 273] on input "text" at bounding box center [358, 273] width 169 height 18
type input "RUA DA VARZEA"
click at [457, 270] on input "text" at bounding box center [473, 273] width 53 height 18
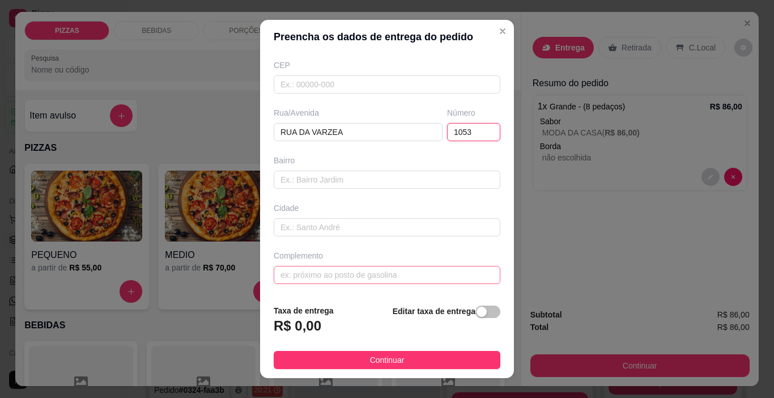
type input "1053"
click at [333, 276] on input "text" at bounding box center [387, 275] width 227 height 18
type input "P"
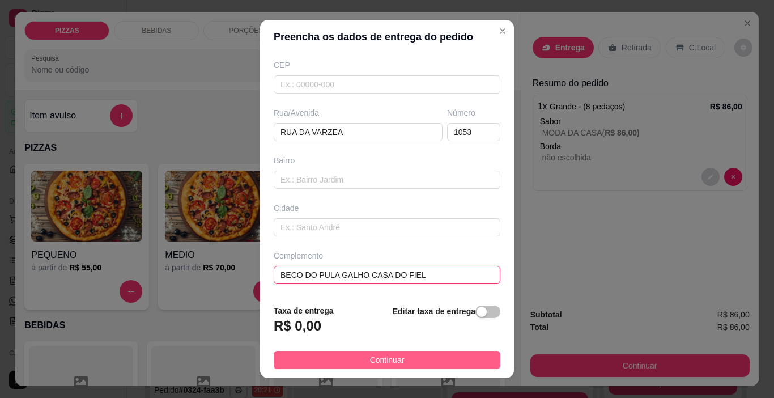
type input "BECO DO PULA GALHO CASA DO FIEL"
click at [356, 351] on button "Continuar" at bounding box center [387, 360] width 227 height 18
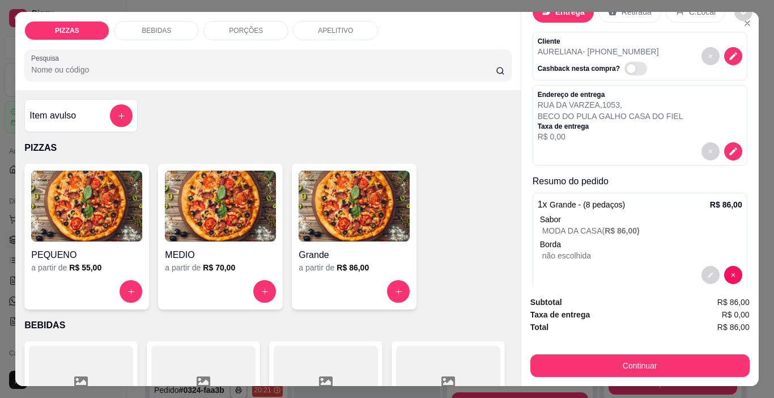
scroll to position [54, 0]
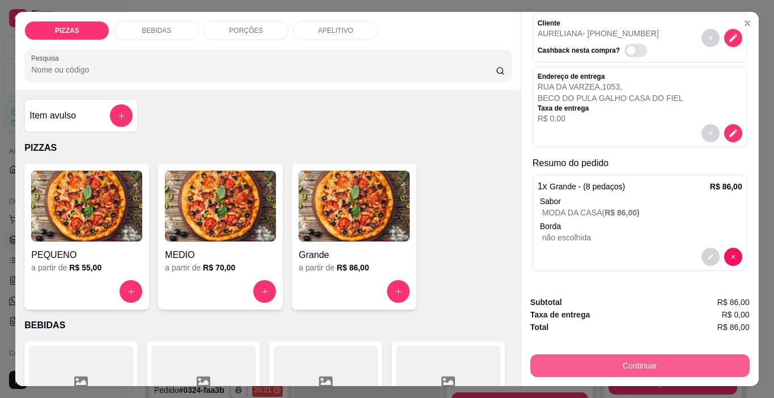
click at [586, 357] on button "Continuar" at bounding box center [639, 365] width 219 height 23
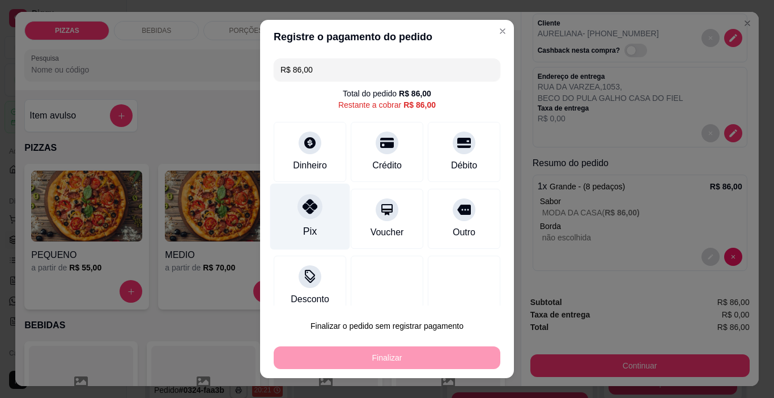
click at [304, 189] on div "Pix" at bounding box center [310, 217] width 80 height 66
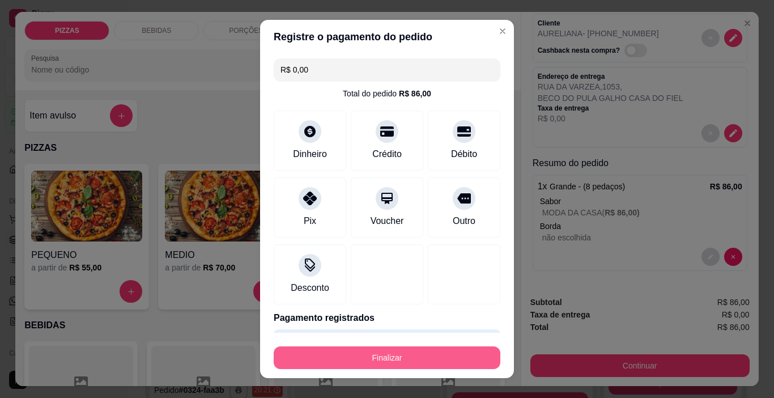
click at [368, 359] on button "Finalizar" at bounding box center [387, 357] width 227 height 23
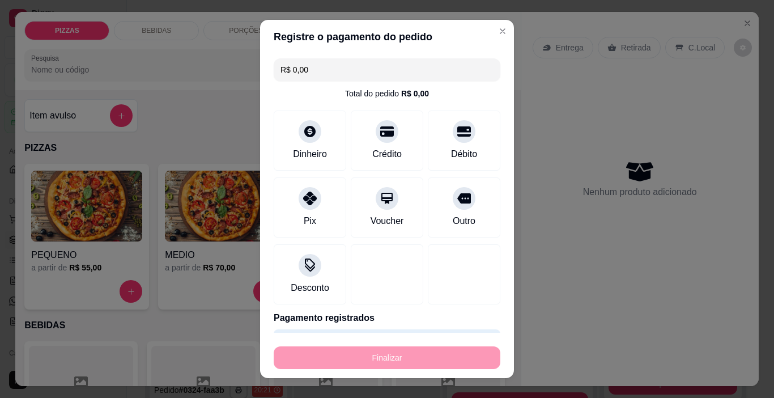
type input "-R$ 86,00"
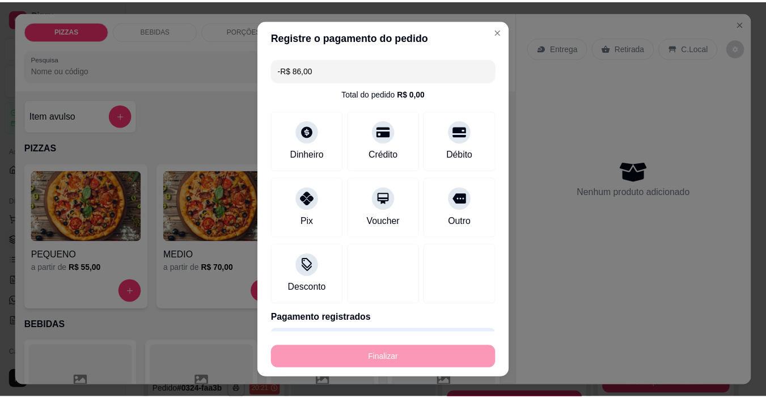
scroll to position [0, 0]
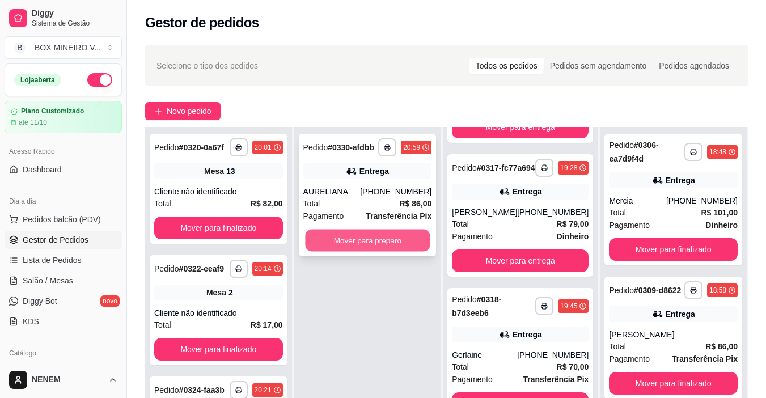
click at [352, 249] on button "Mover para preparo" at bounding box center [367, 241] width 125 height 22
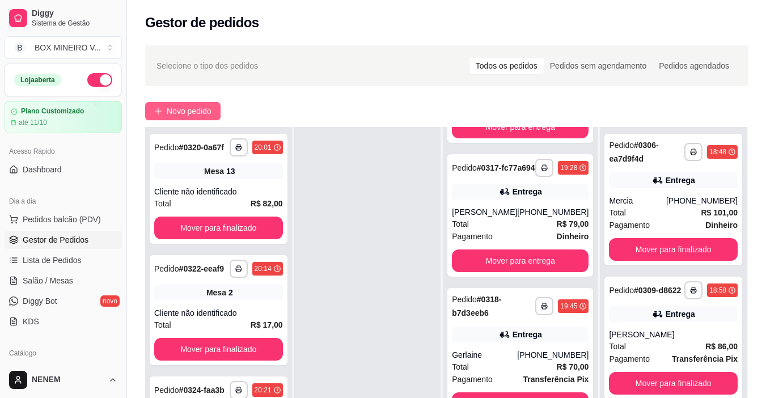
click at [188, 108] on span "Novo pedido" at bounding box center [189, 111] width 45 height 12
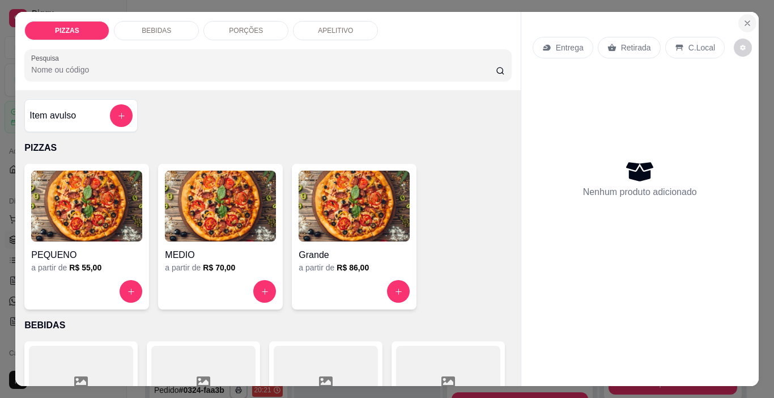
click at [749, 15] on button "Close" at bounding box center [747, 23] width 18 height 18
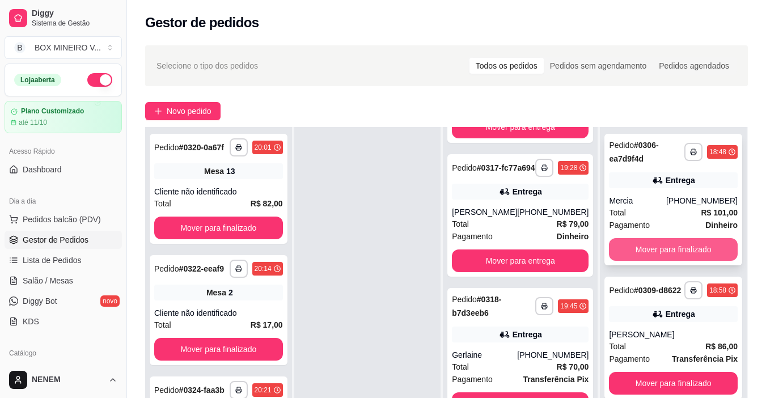
click at [658, 253] on button "Mover para finalizado" at bounding box center [673, 249] width 129 height 23
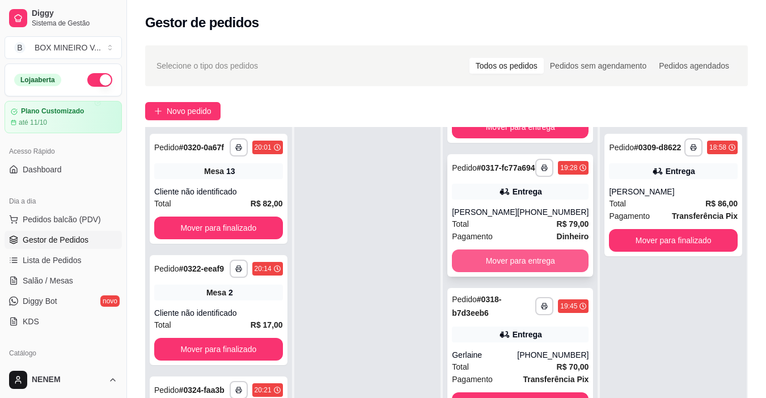
click at [538, 272] on button "Mover para entrega" at bounding box center [520, 260] width 137 height 23
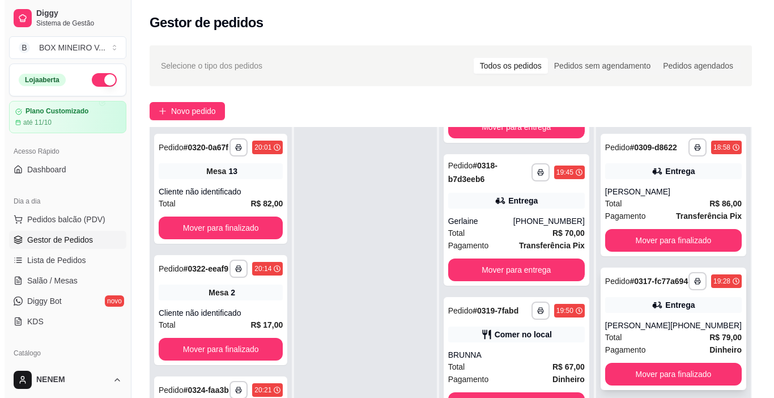
scroll to position [113, 0]
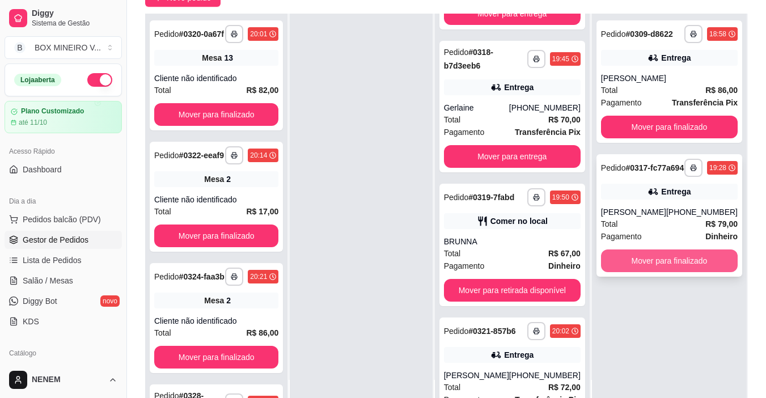
click at [705, 272] on button "Mover para finalizado" at bounding box center [669, 260] width 137 height 23
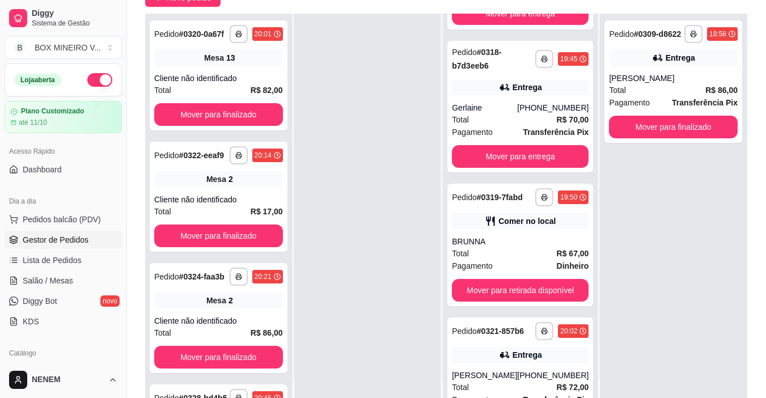
click at [443, 219] on div "**********" at bounding box center [520, 213] width 155 height 398
click at [492, 247] on div "BRUNNA" at bounding box center [520, 241] width 137 height 11
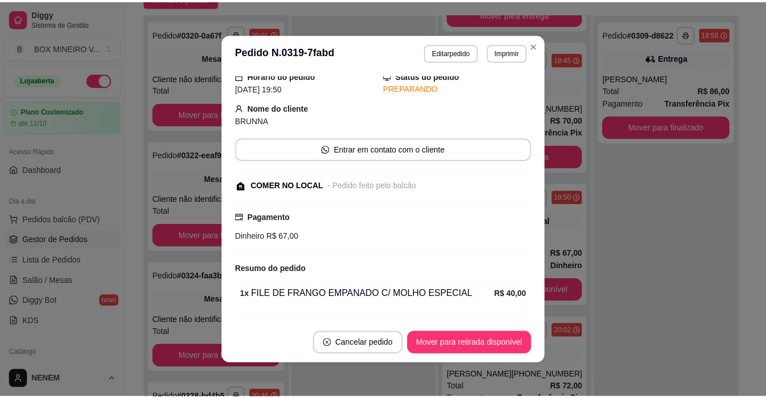
scroll to position [109, 0]
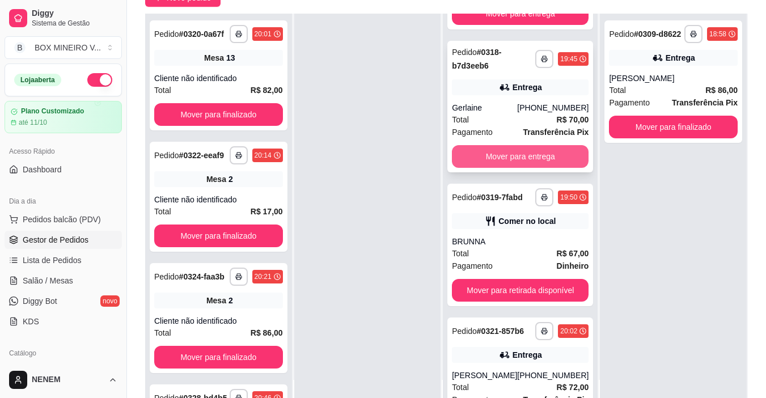
click at [512, 164] on button "Mover para entrega" at bounding box center [520, 156] width 137 height 23
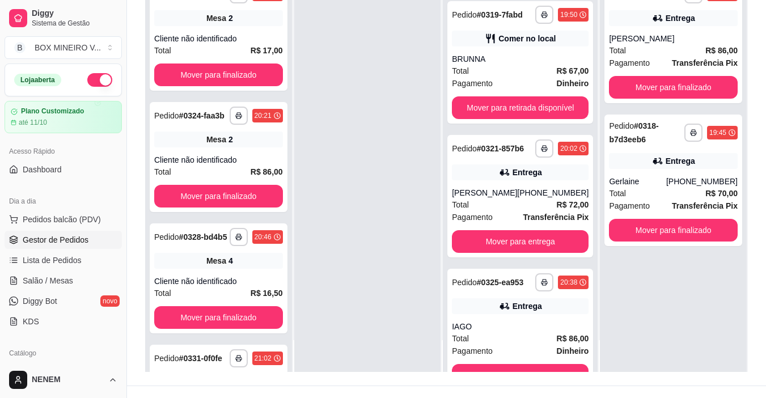
scroll to position [170, 0]
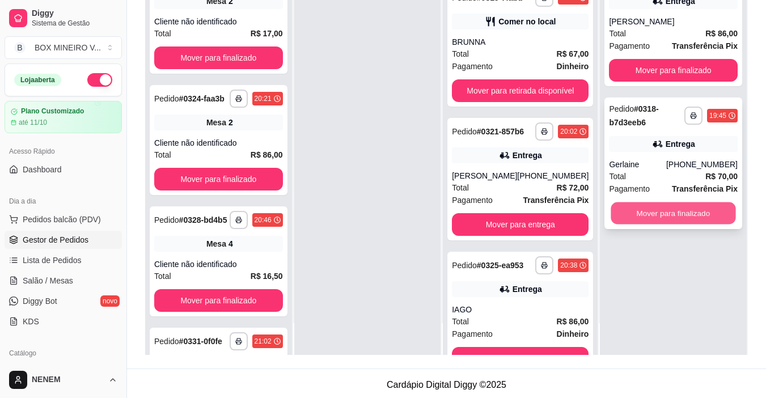
click at [680, 214] on button "Mover para finalizado" at bounding box center [673, 213] width 125 height 22
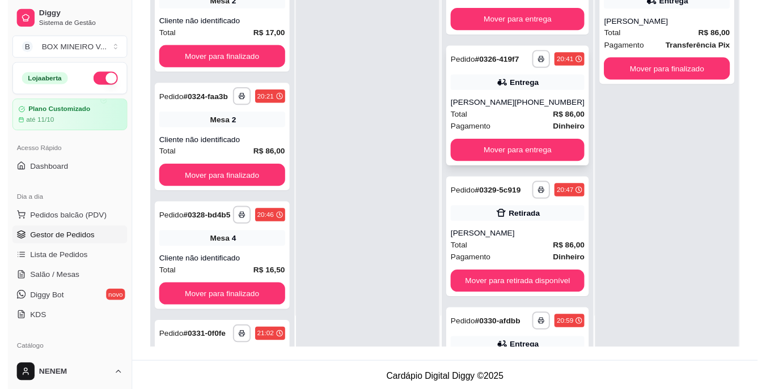
scroll to position [567, 0]
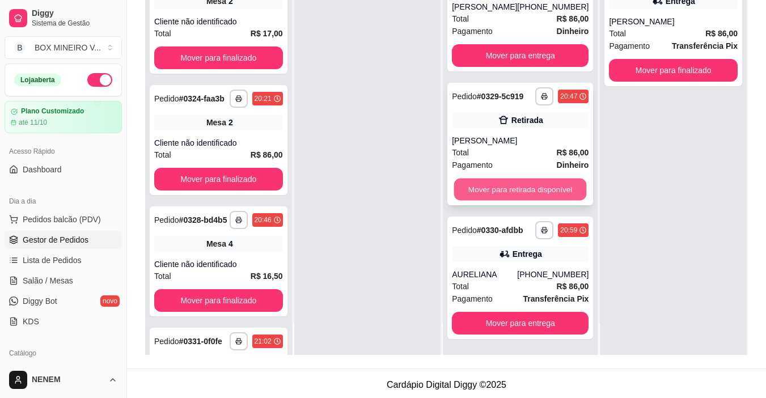
click at [519, 201] on button "Mover para retirada disponível" at bounding box center [520, 190] width 133 height 22
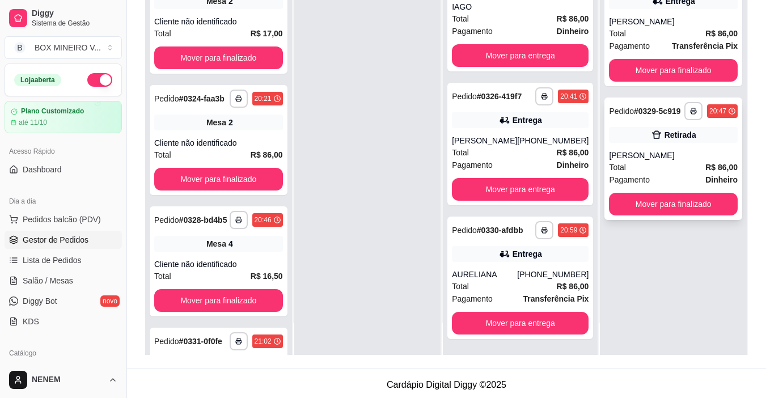
scroll to position [452, 0]
click at [675, 214] on button "Mover para finalizado" at bounding box center [673, 204] width 129 height 23
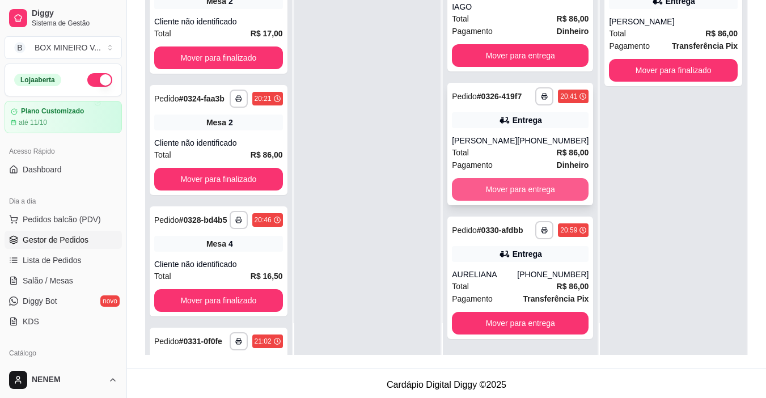
click at [548, 183] on button "Mover para entrega" at bounding box center [520, 189] width 137 height 23
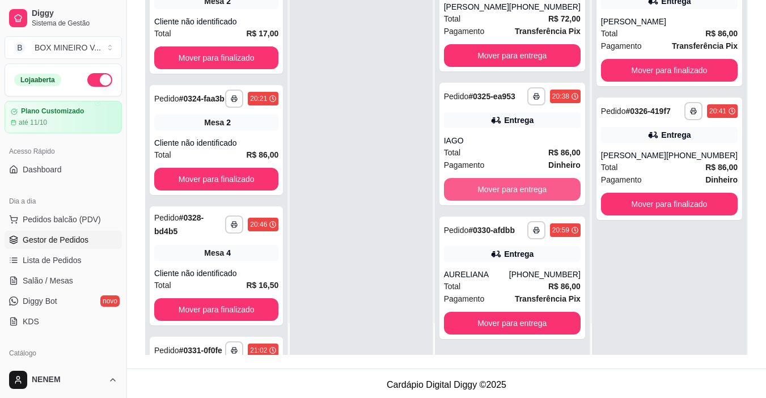
scroll to position [318, 0]
click at [551, 180] on button "Mover para entrega" at bounding box center [511, 190] width 133 height 22
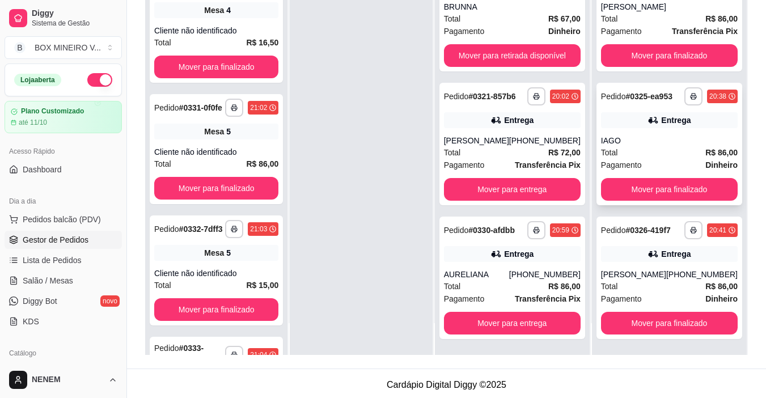
scroll to position [42, 0]
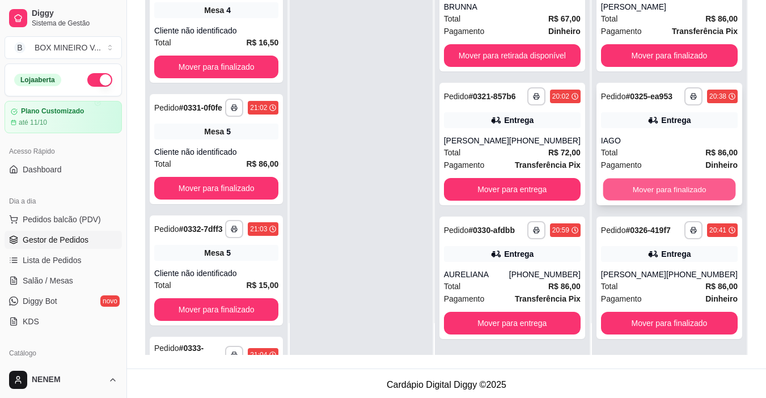
click at [677, 187] on button "Mover para finalizado" at bounding box center [668, 190] width 133 height 22
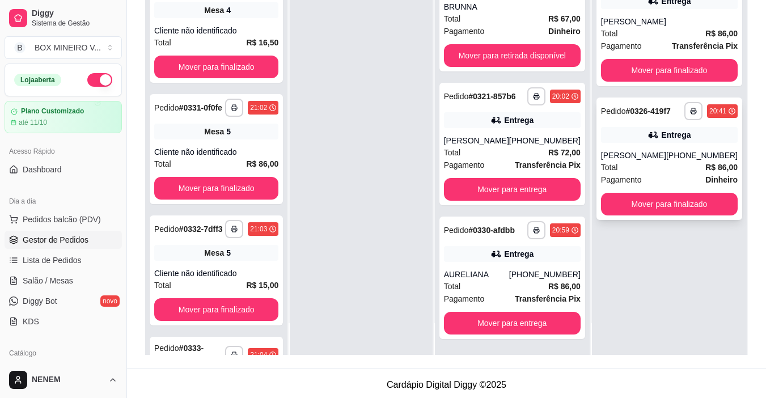
scroll to position [0, 0]
click at [660, 213] on button "Mover para finalizado" at bounding box center [668, 204] width 133 height 22
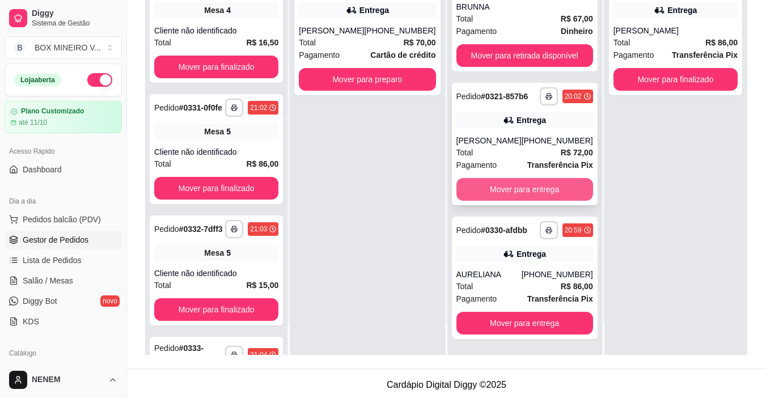
click at [505, 178] on button "Mover para entrega" at bounding box center [524, 189] width 137 height 23
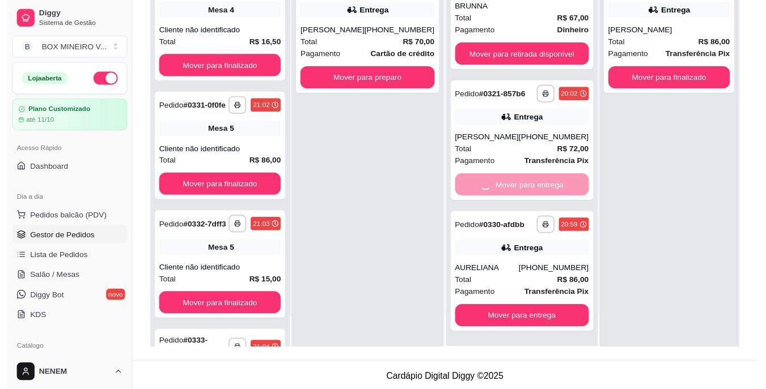
scroll to position [33, 0]
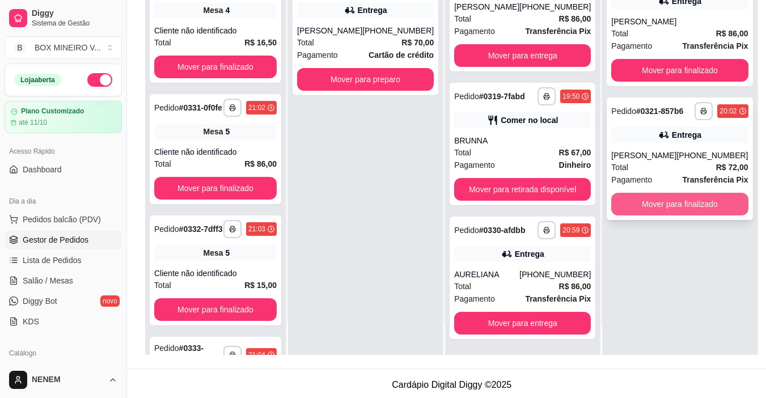
click at [696, 207] on button "Mover para finalizado" at bounding box center [679, 204] width 137 height 23
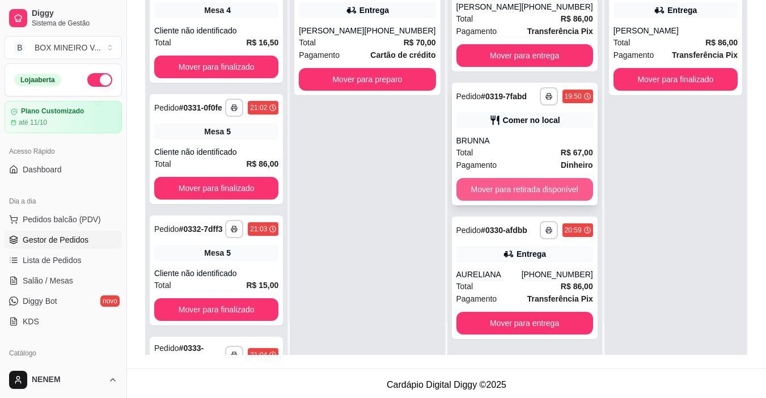
click at [556, 178] on button "Mover para retirada disponível" at bounding box center [524, 189] width 137 height 23
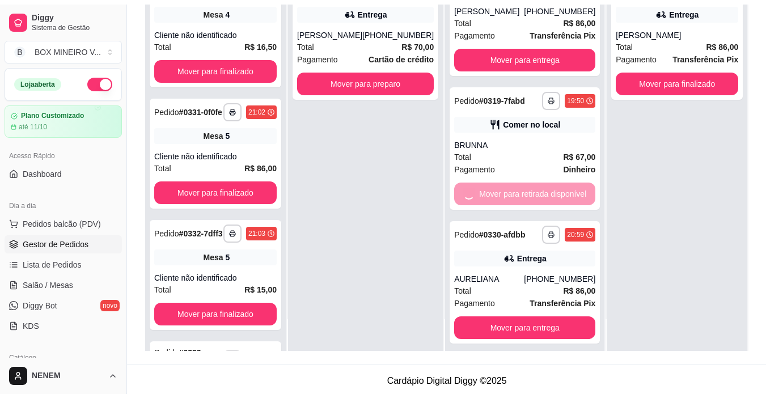
scroll to position [0, 0]
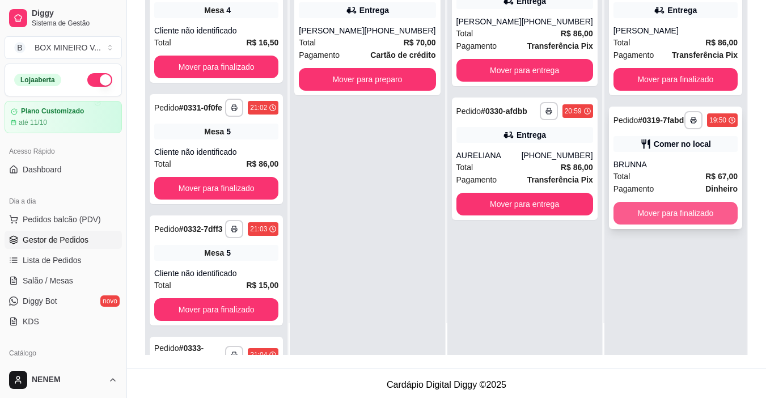
click at [644, 205] on button "Mover para finalizado" at bounding box center [675, 213] width 124 height 23
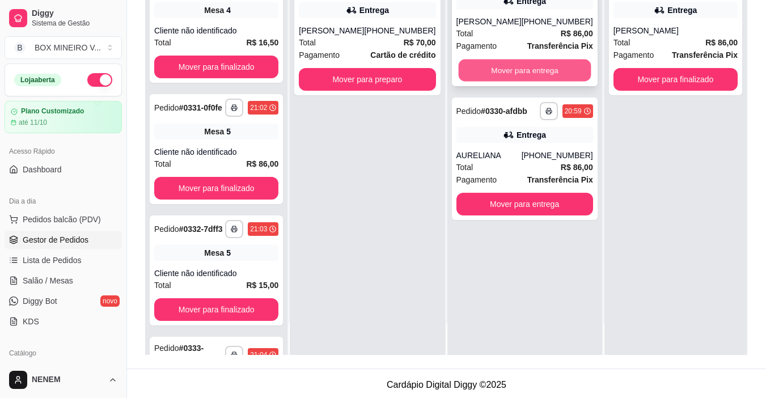
click at [532, 78] on button "Mover para entrega" at bounding box center [524, 71] width 133 height 22
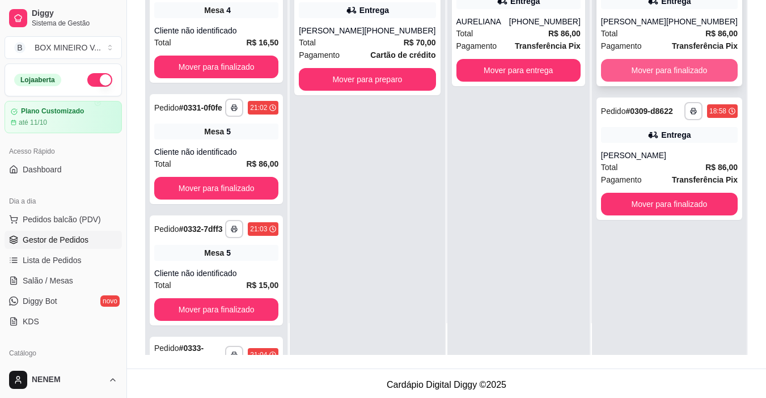
click at [665, 82] on button "Mover para finalizado" at bounding box center [669, 70] width 137 height 23
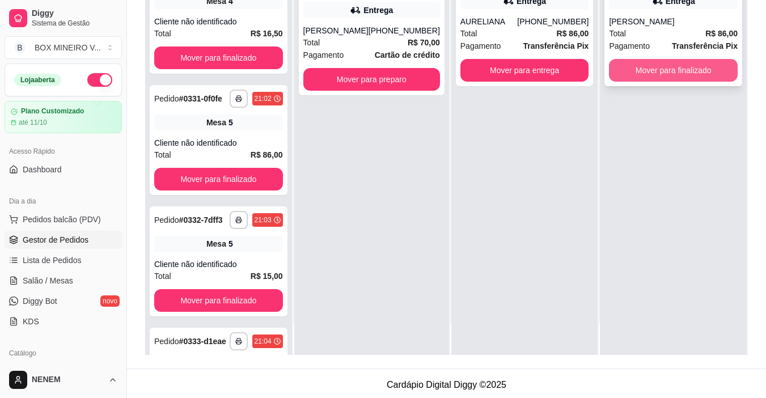
click at [665, 79] on button "Mover para finalizado" at bounding box center [673, 70] width 129 height 23
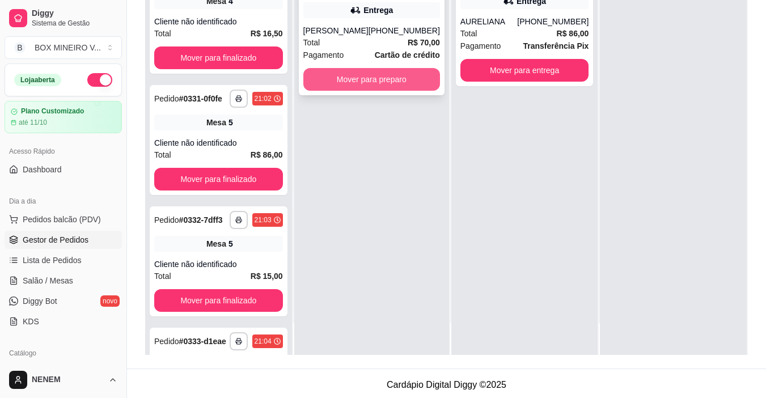
click at [365, 90] on button "Mover para preparo" at bounding box center [371, 79] width 137 height 23
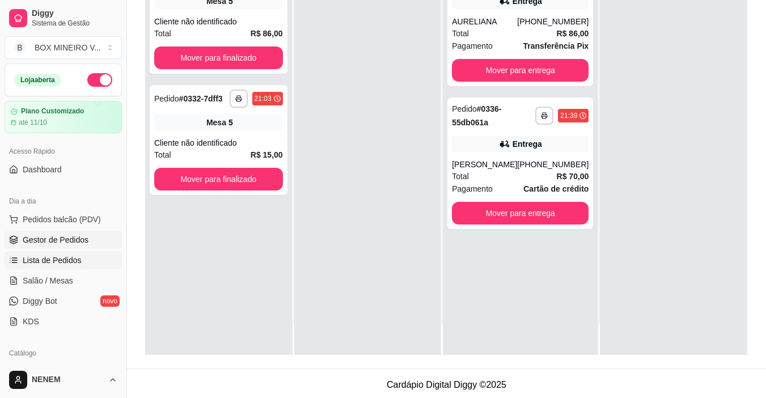
click at [67, 265] on span "Lista de Pedidos" at bounding box center [52, 259] width 59 height 11
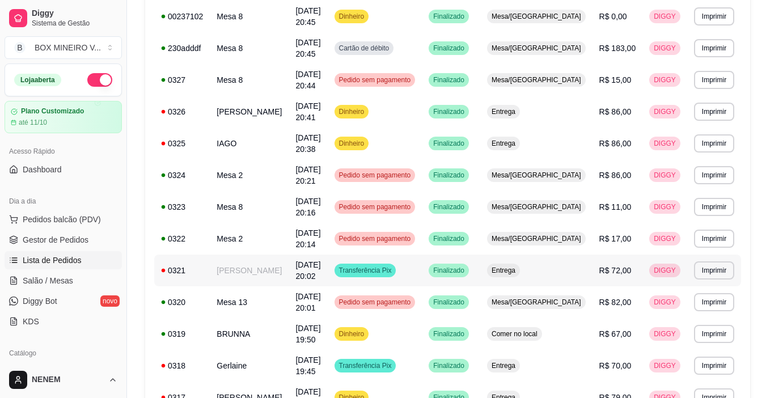
scroll to position [573, 0]
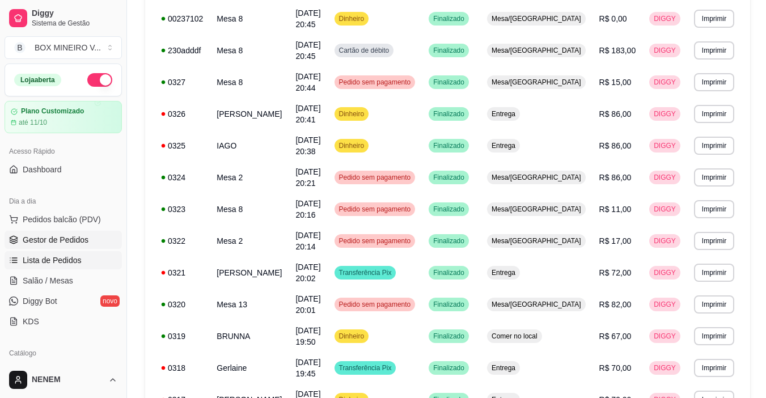
click at [71, 240] on span "Gestor de Pedidos" at bounding box center [56, 239] width 66 height 11
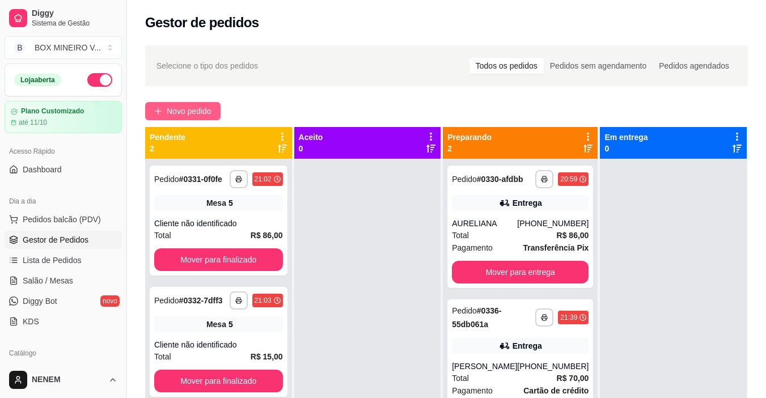
click at [165, 105] on button "Novo pedido" at bounding box center [182, 111] width 75 height 18
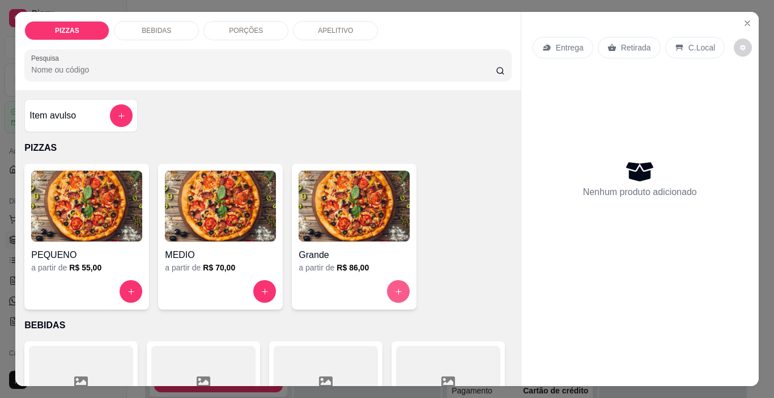
click at [392, 294] on button "increase-product-quantity" at bounding box center [398, 291] width 23 height 23
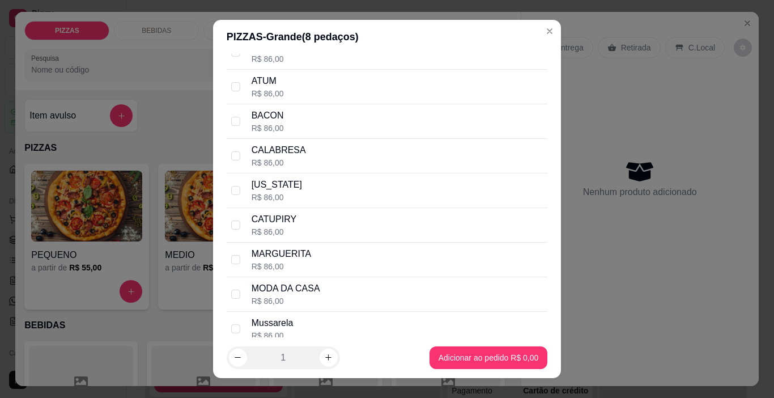
scroll to position [170, 0]
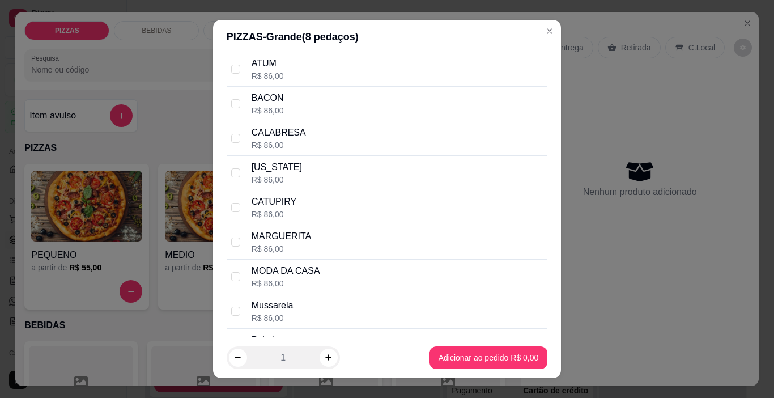
click at [237, 281] on div "MODA DA CASA R$ 86,00" at bounding box center [387, 277] width 321 height 35
checkbox input "true"
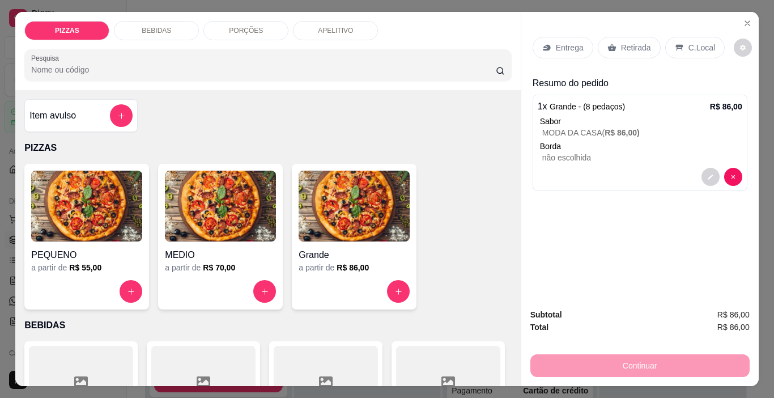
click at [635, 48] on p "Retirada" at bounding box center [636, 47] width 30 height 11
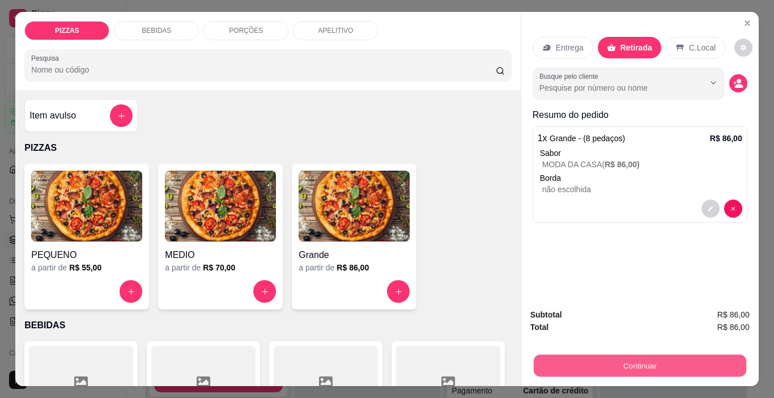
click at [648, 364] on button "Continuar" at bounding box center [639, 366] width 213 height 22
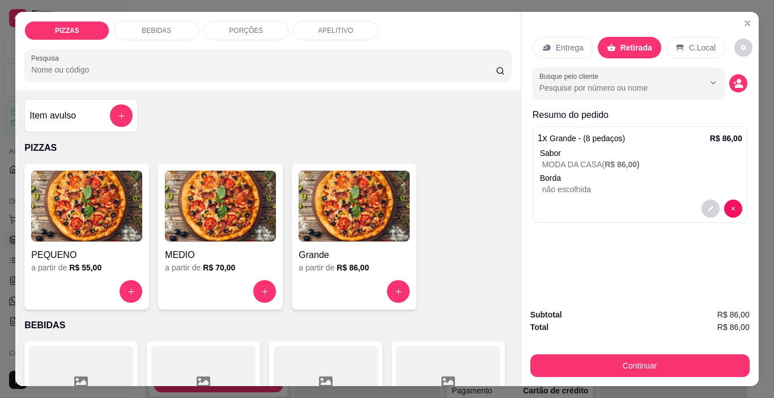
click at [170, 32] on div "BEBIDAS" at bounding box center [156, 30] width 85 height 19
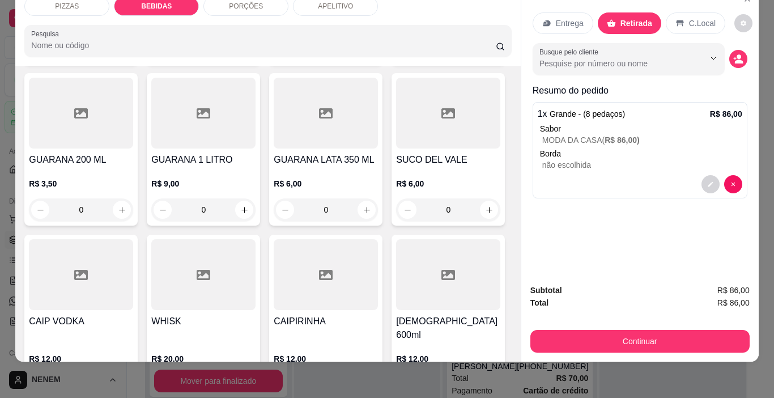
scroll to position [625, 0]
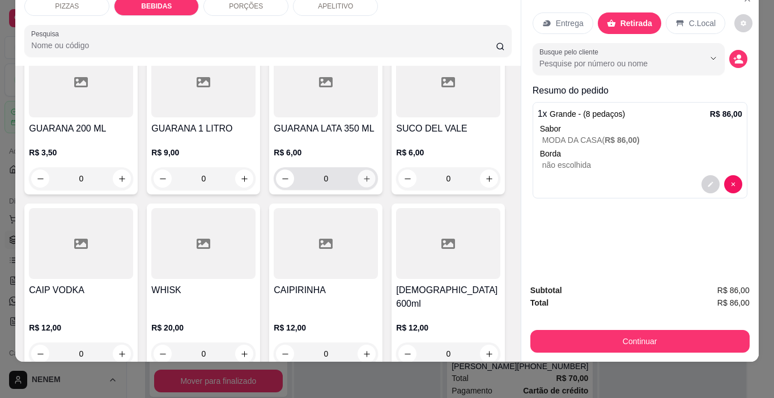
click at [358, 188] on button "increase-product-quantity" at bounding box center [367, 179] width 18 height 18
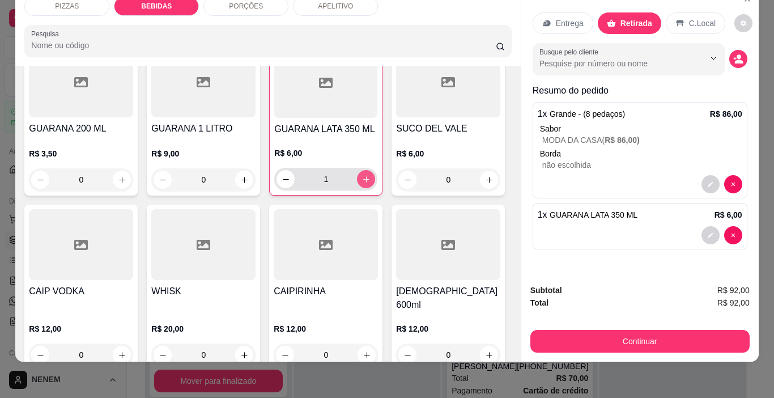
click at [357, 188] on button "increase-product-quantity" at bounding box center [366, 179] width 18 height 18
type input "3"
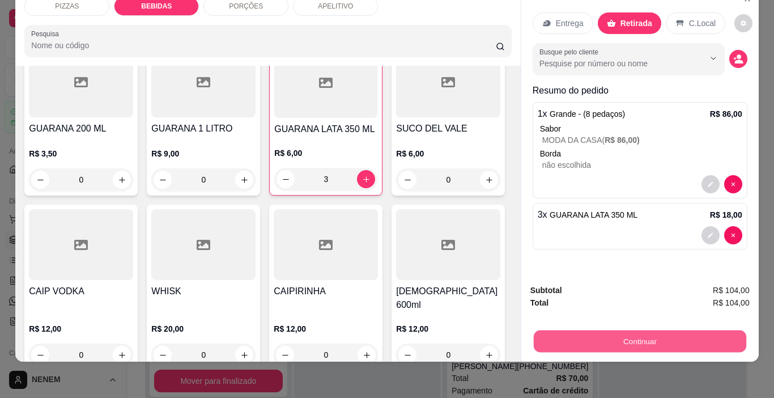
click at [590, 333] on button "Continuar" at bounding box center [639, 341] width 213 height 22
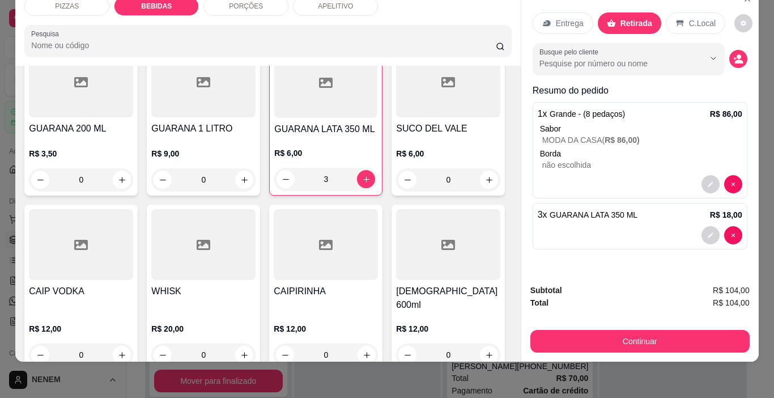
click at [575, 23] on div "Entrega" at bounding box center [563, 23] width 61 height 22
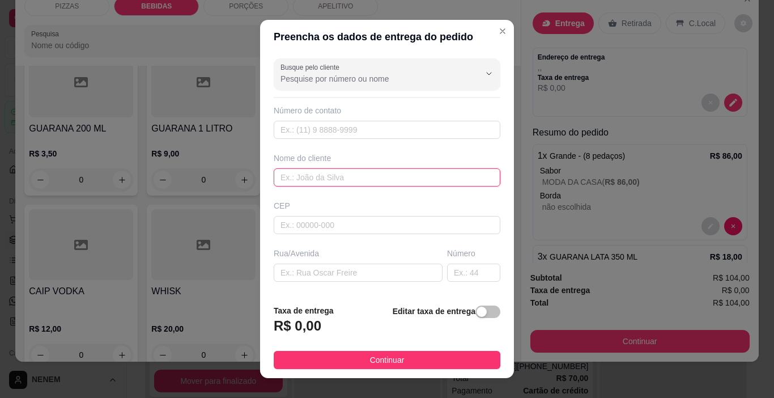
drag, startPoint x: 342, startPoint y: 182, endPoint x: 358, endPoint y: 147, distance: 38.0
click at [345, 176] on input "text" at bounding box center [387, 177] width 227 height 18
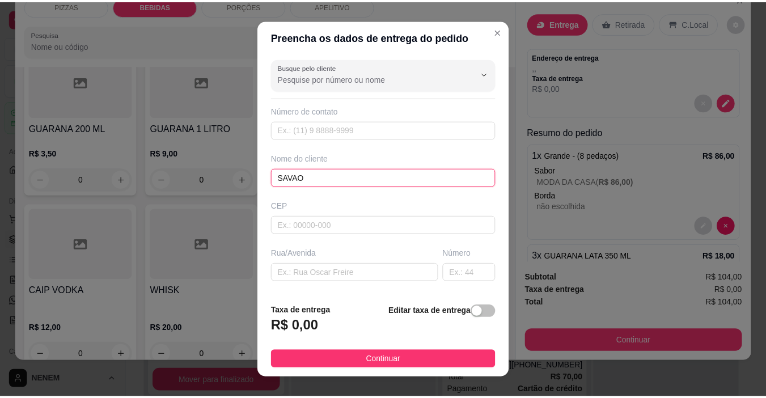
scroll to position [113, 0]
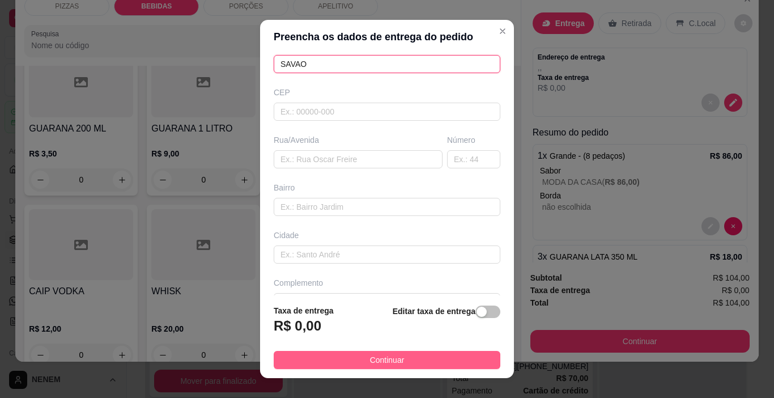
type input "SAVAO"
click at [370, 358] on span "Continuar" at bounding box center [387, 360] width 35 height 12
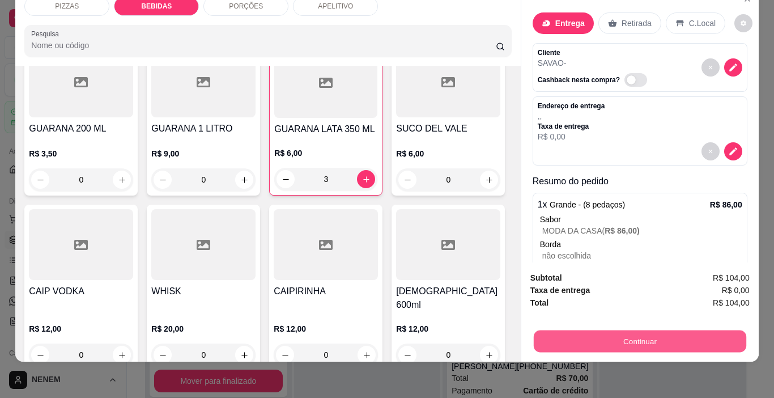
click at [648, 332] on button "Continuar" at bounding box center [639, 341] width 213 height 22
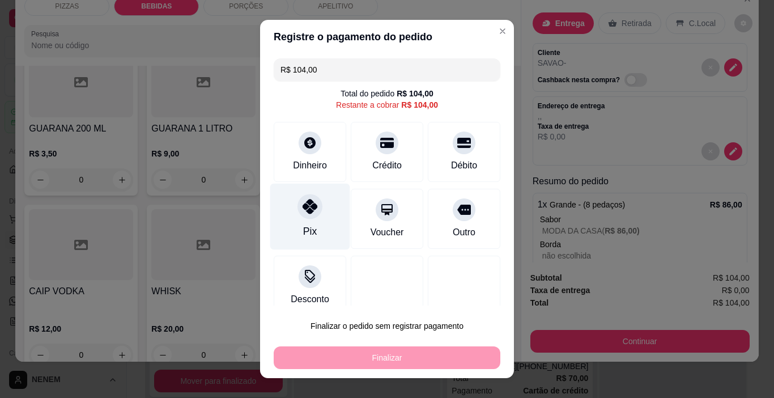
click at [316, 197] on div "Pix" at bounding box center [310, 217] width 80 height 66
type input "R$ 0,00"
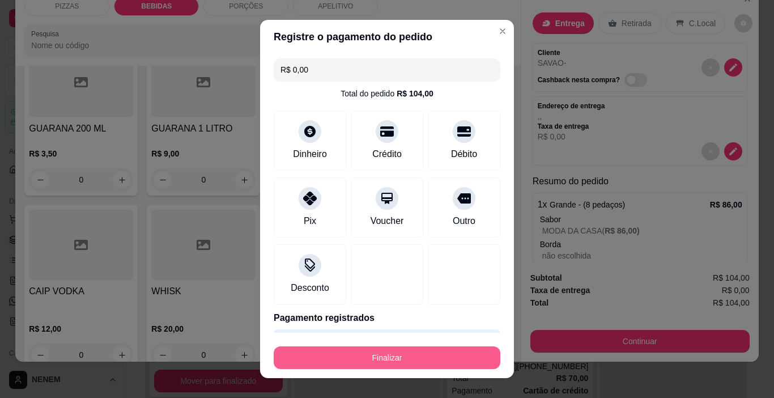
click at [343, 358] on button "Finalizar" at bounding box center [387, 357] width 227 height 23
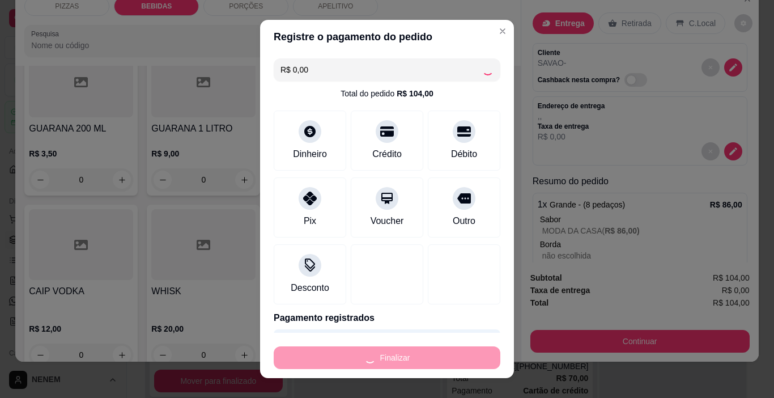
type input "0"
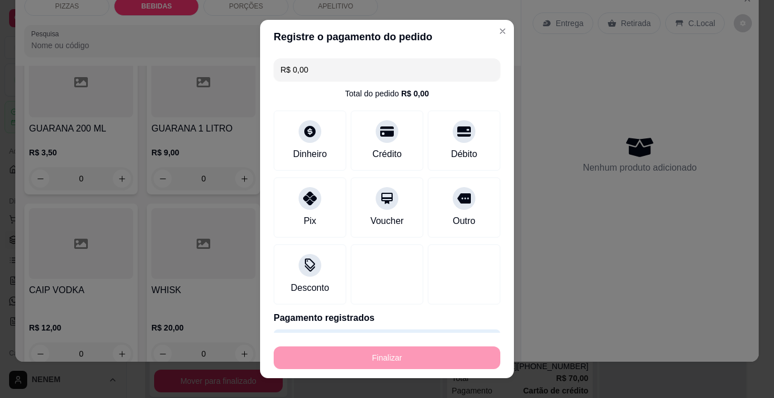
type input "-R$ 104,00"
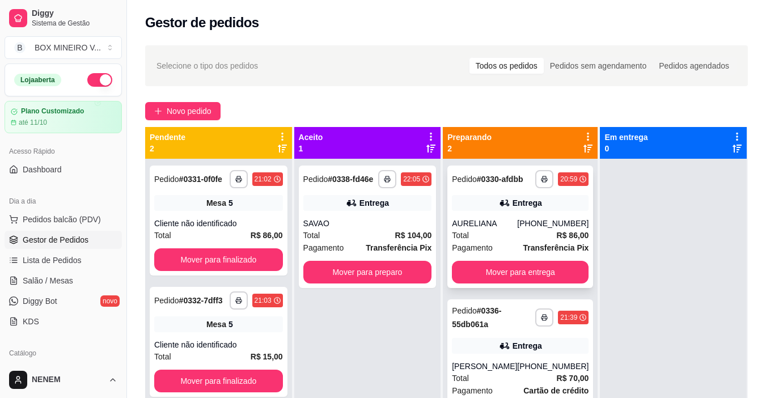
click at [557, 255] on div "**********" at bounding box center [520, 226] width 146 height 122
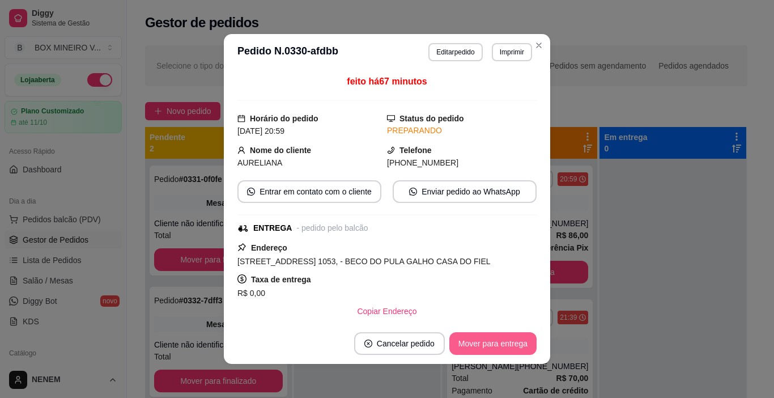
click at [517, 342] on button "Mover para entrega" at bounding box center [492, 343] width 87 height 23
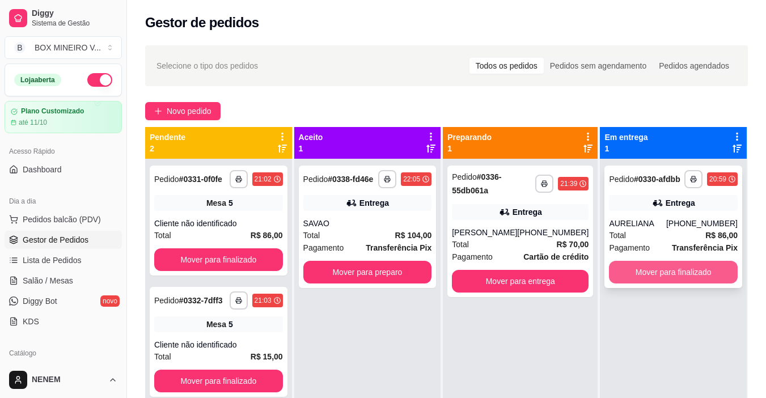
click at [685, 266] on button "Mover para finalizado" at bounding box center [673, 272] width 129 height 23
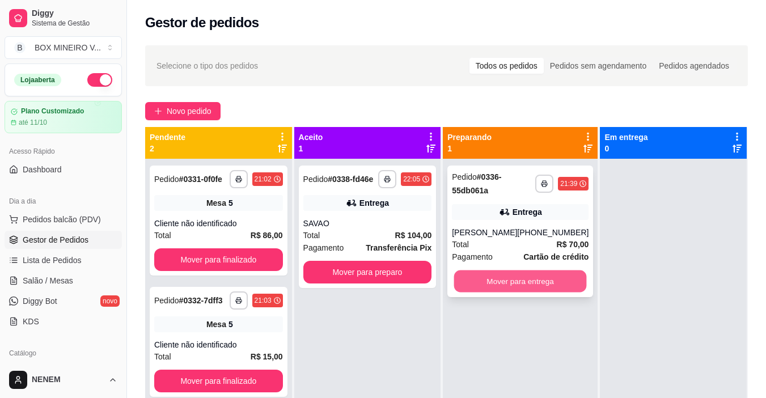
click at [505, 287] on button "Mover para entrega" at bounding box center [520, 281] width 133 height 22
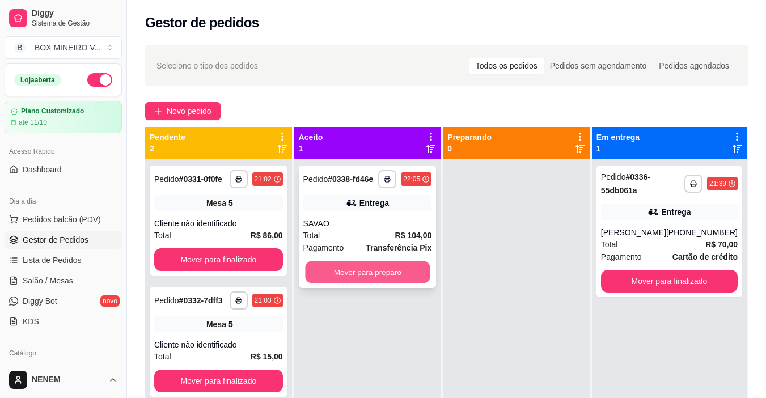
click at [327, 276] on button "Mover para preparo" at bounding box center [367, 272] width 125 height 22
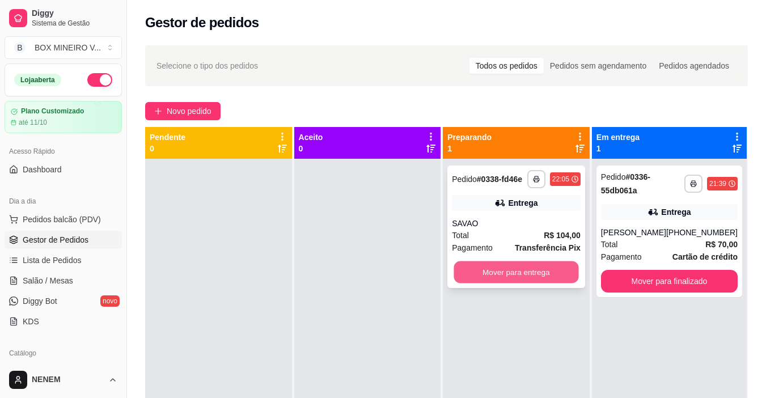
click at [545, 278] on button "Mover para entrega" at bounding box center [516, 272] width 125 height 22
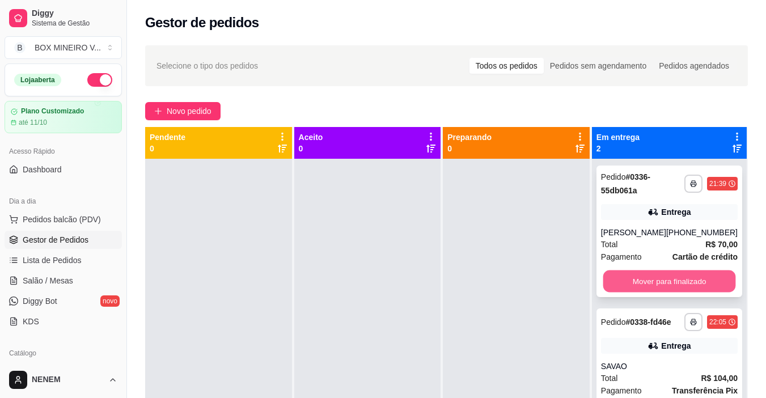
click at [638, 287] on button "Mover para finalizado" at bounding box center [668, 281] width 133 height 22
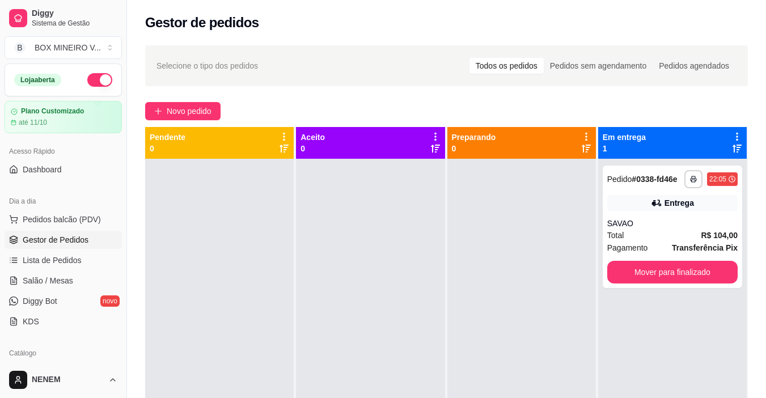
scroll to position [32, 0]
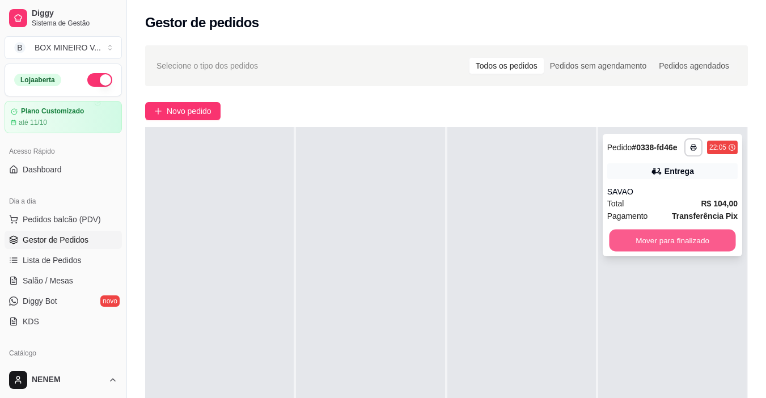
click at [660, 243] on button "Mover para finalizado" at bounding box center [672, 241] width 126 height 22
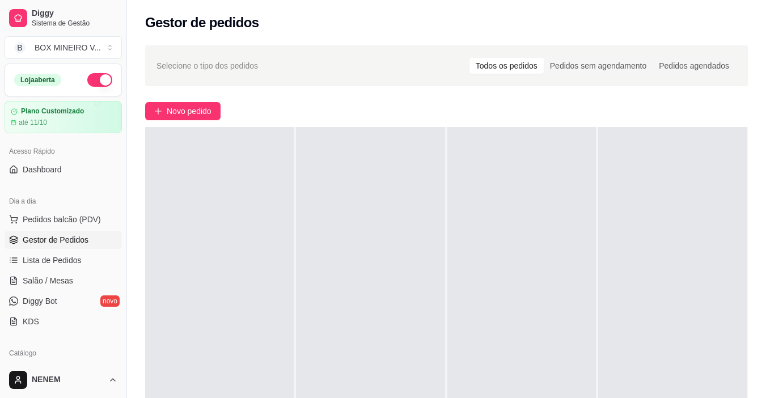
click at [92, 83] on button "button" at bounding box center [99, 80] width 25 height 14
